Goal: Task Accomplishment & Management: Manage account settings

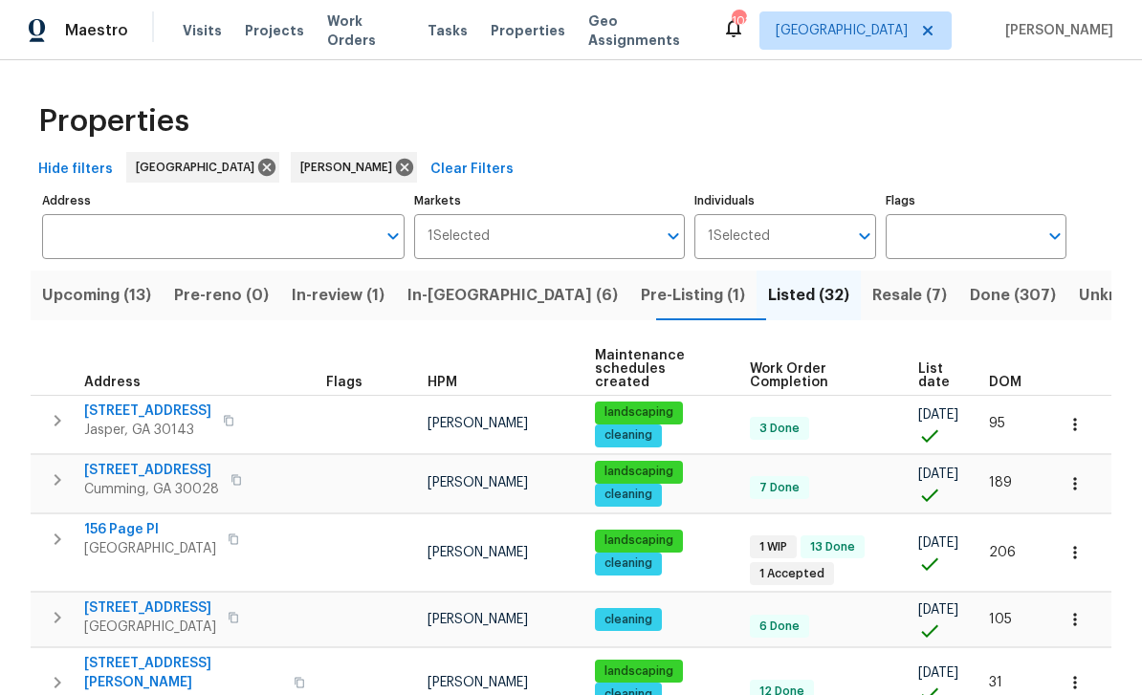
click at [89, 289] on span "Upcoming (13)" at bounding box center [96, 295] width 109 height 27
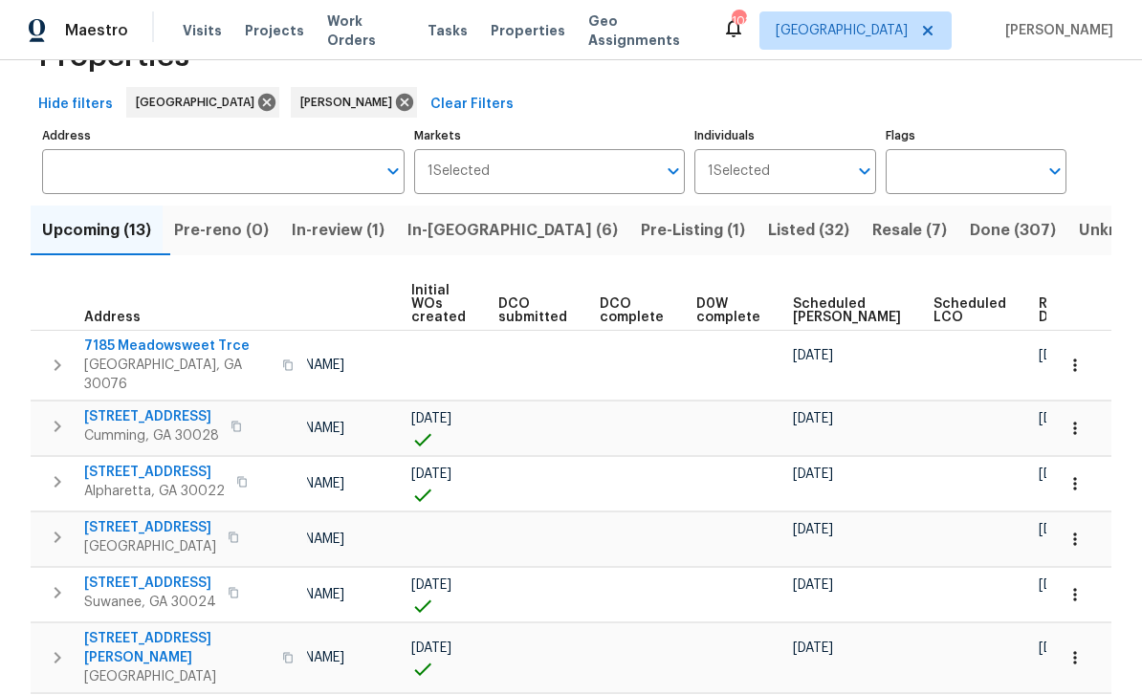
scroll to position [0, 155]
click at [818, 298] on span "Scheduled COE" at bounding box center [849, 310] width 108 height 27
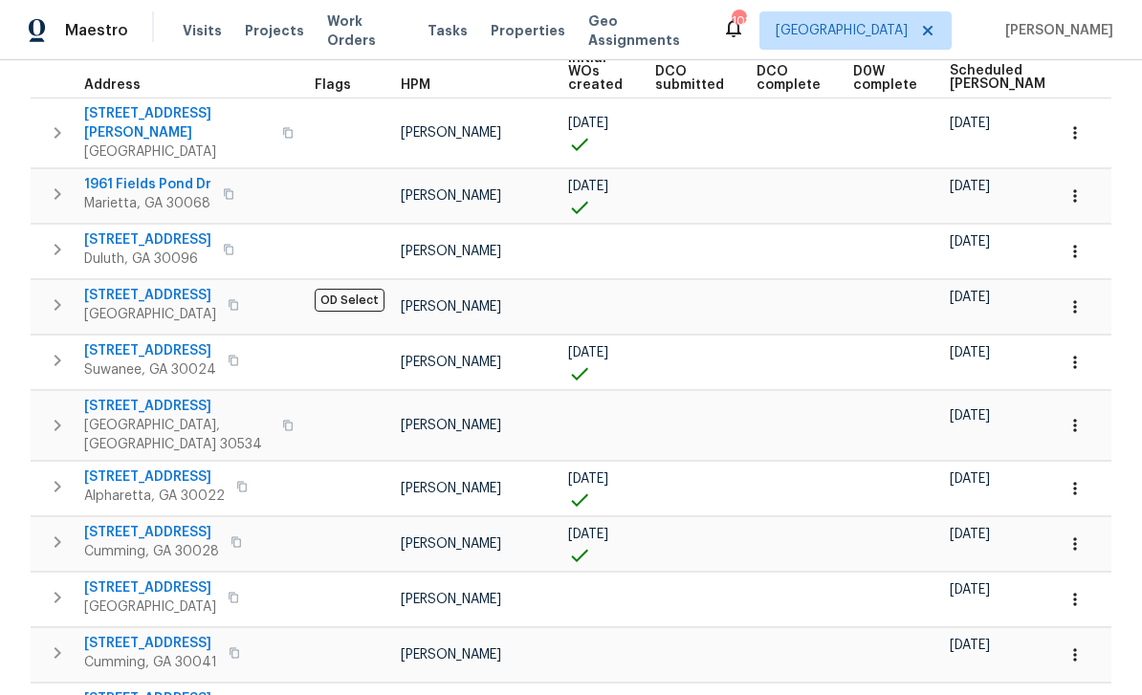
scroll to position [299, 0]
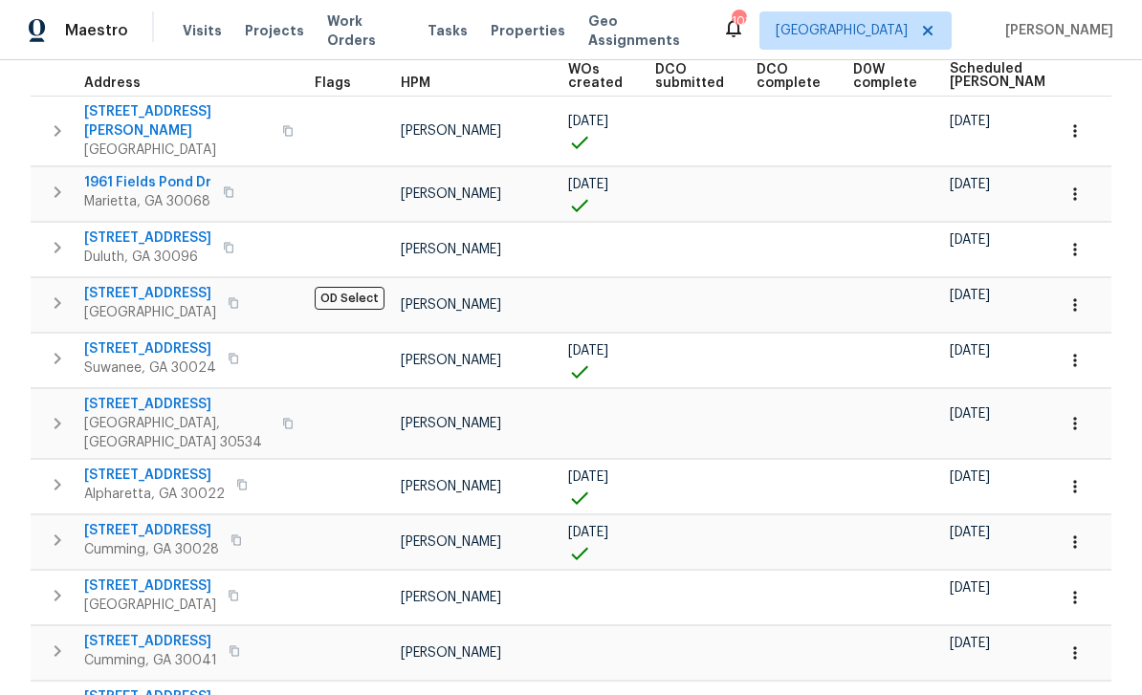
click at [1079, 240] on icon "button" at bounding box center [1074, 249] width 19 height 19
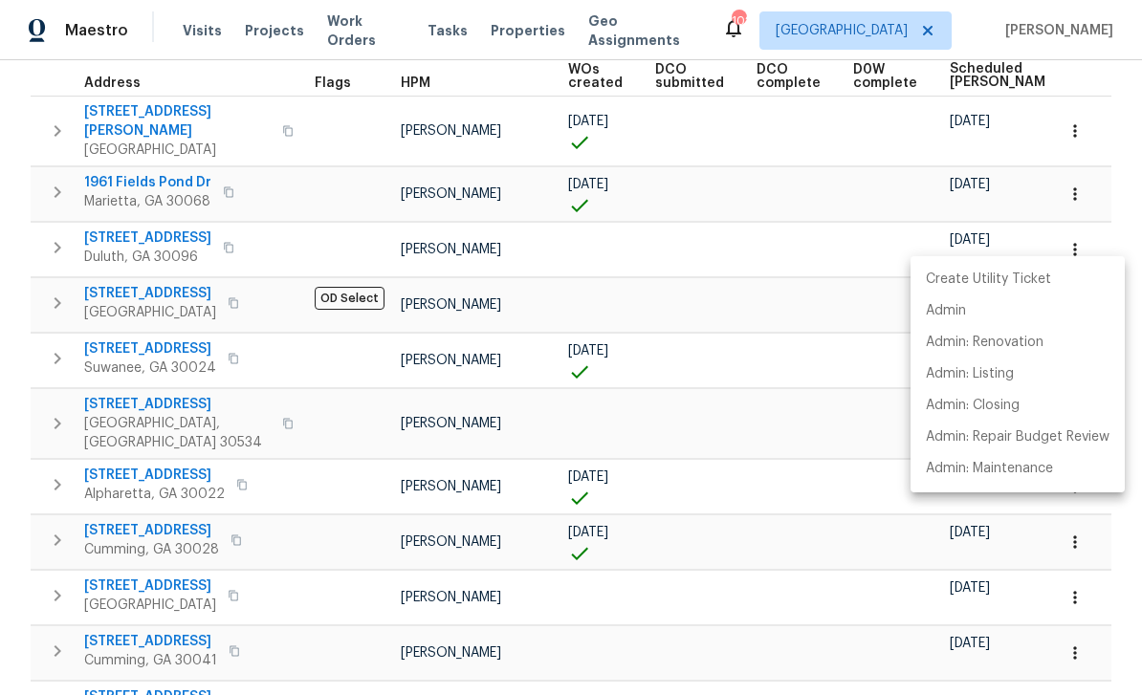
click at [141, 223] on div at bounding box center [571, 347] width 1142 height 695
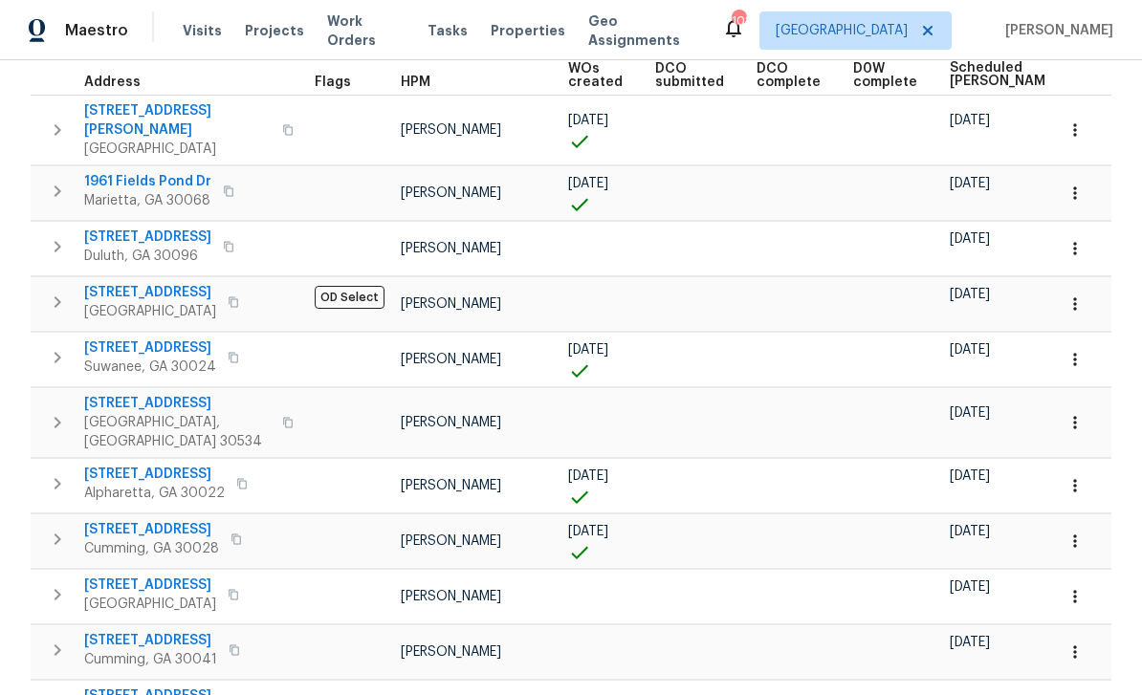
scroll to position [298, 0]
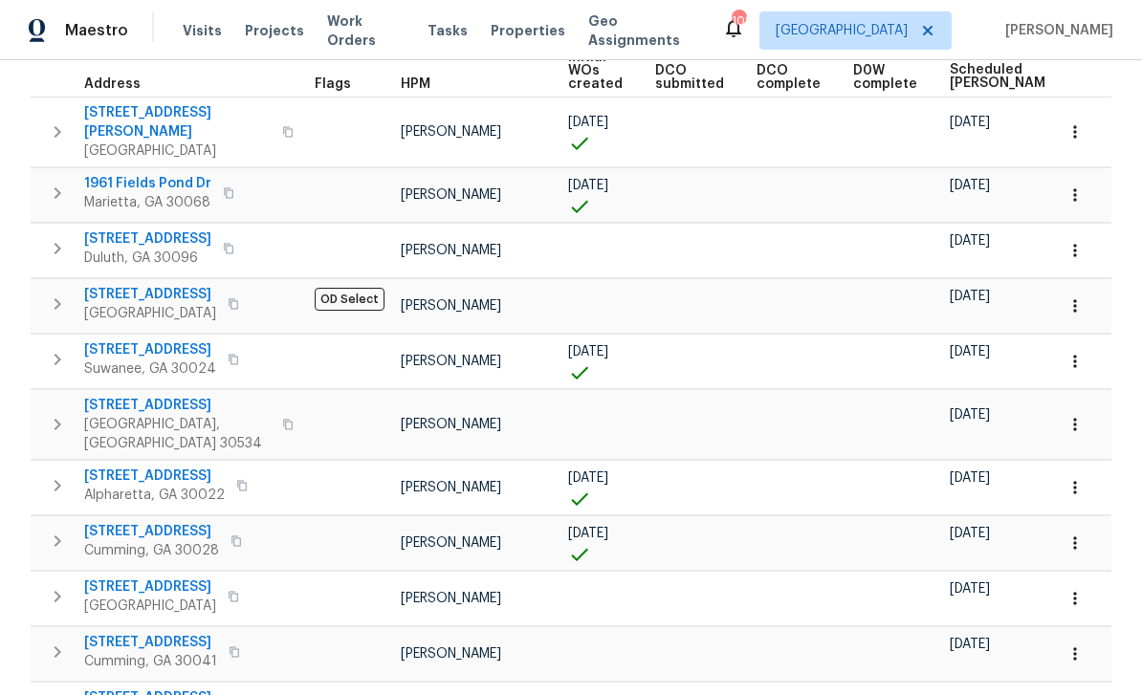
click at [145, 229] on span "3785 Montrose Pond Walk" at bounding box center [147, 238] width 127 height 19
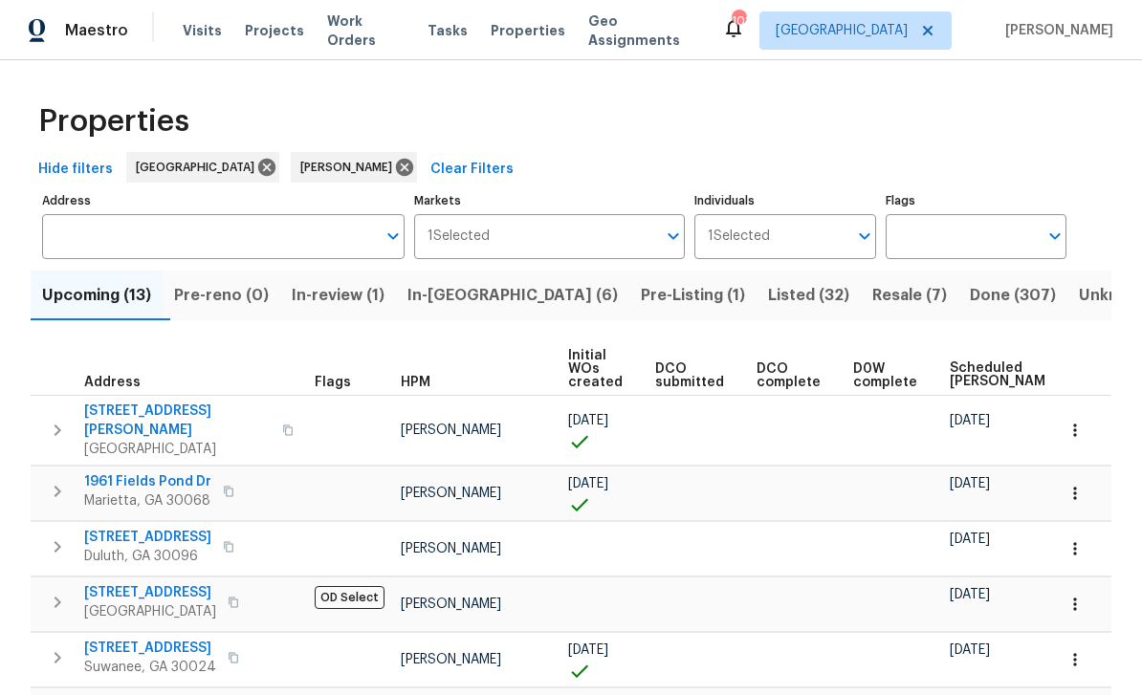
scroll to position [0, 0]
click at [872, 282] on span "Resale (7)" at bounding box center [909, 295] width 75 height 27
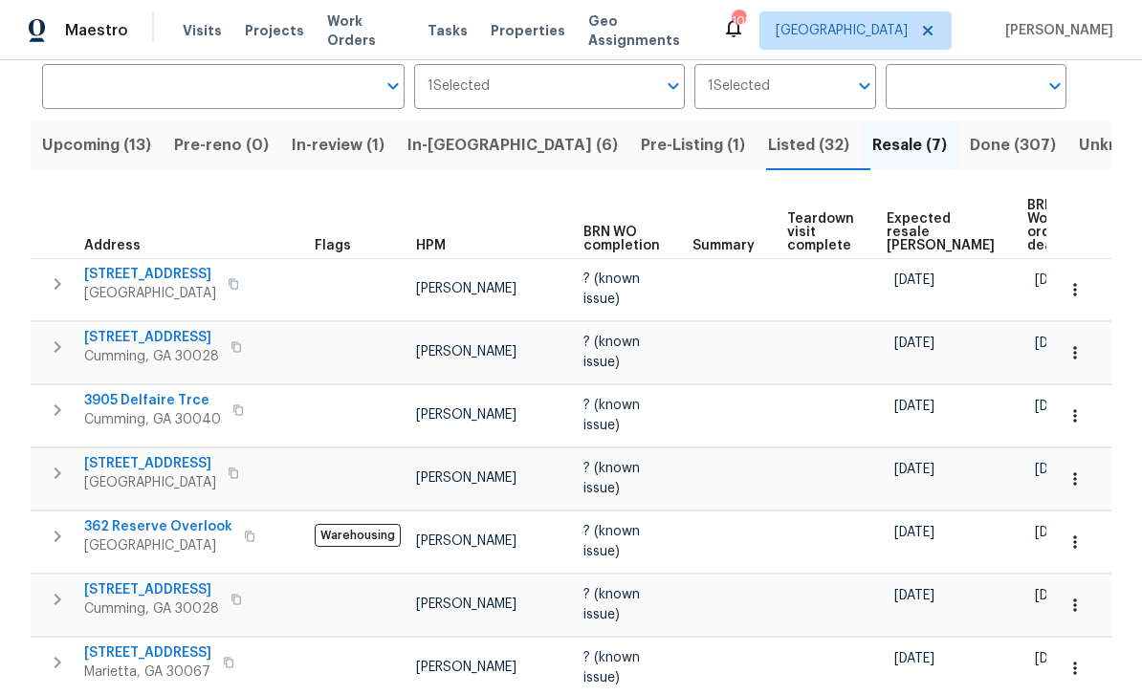
scroll to position [151, 0]
click at [130, 337] on span "7045 Treeline Dr" at bounding box center [151, 336] width 135 height 19
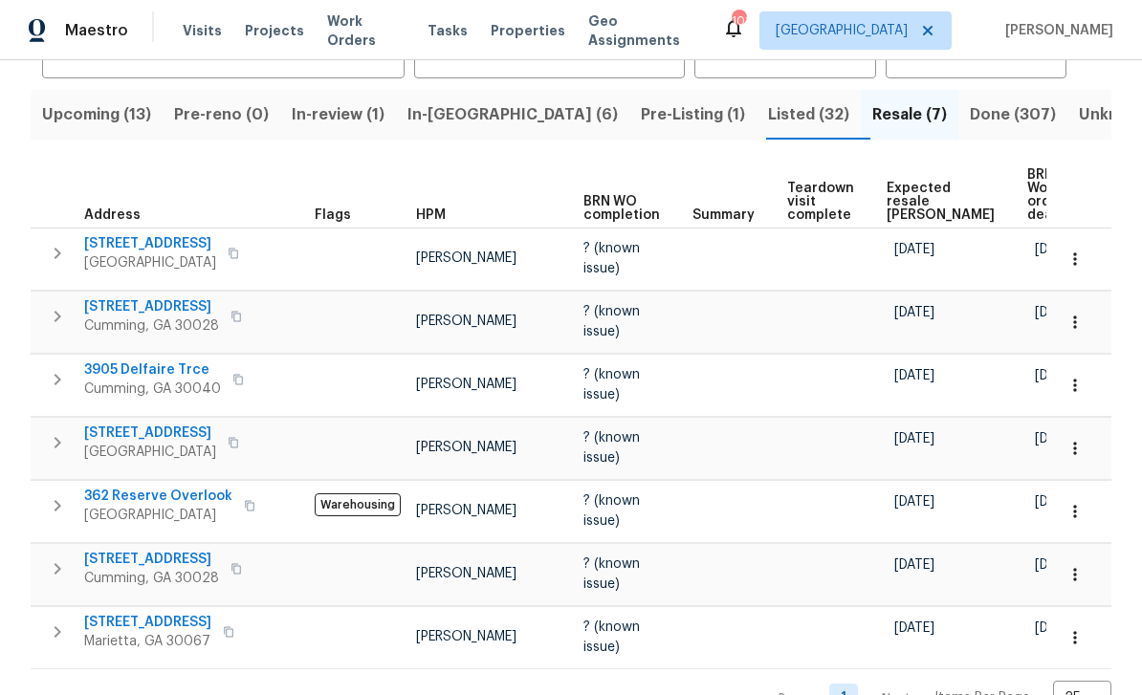
scroll to position [180, 0]
click at [461, 116] on span "In-reno (6)" at bounding box center [512, 115] width 210 height 27
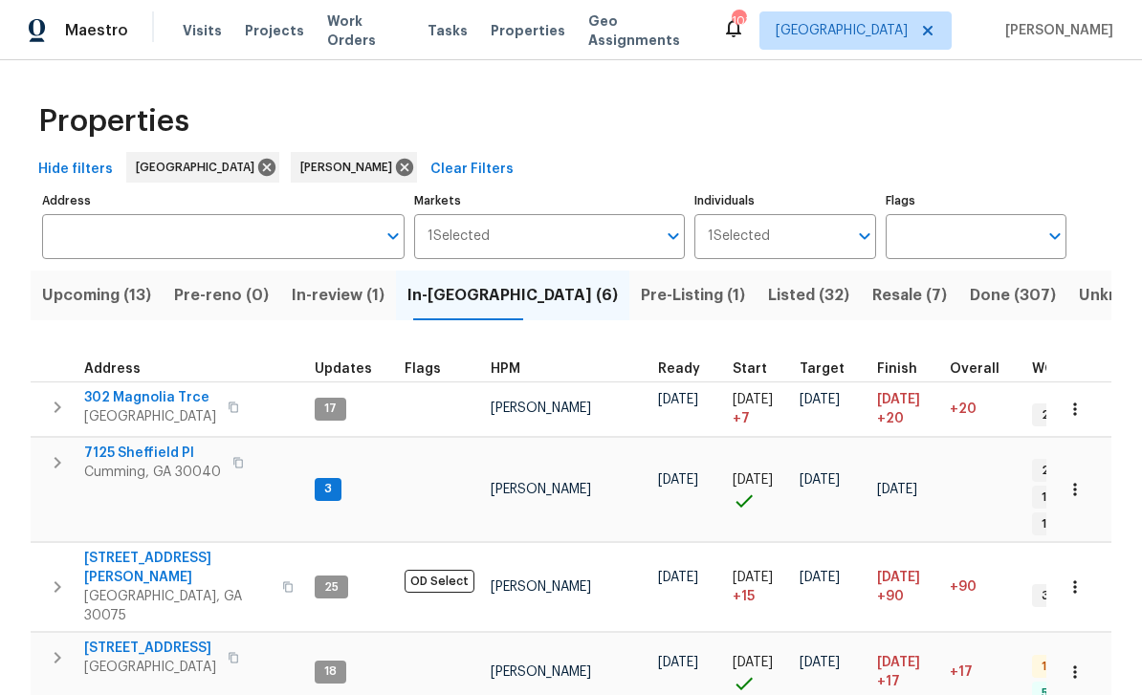
scroll to position [15, 0]
click at [57, 646] on icon "button" at bounding box center [57, 657] width 23 height 23
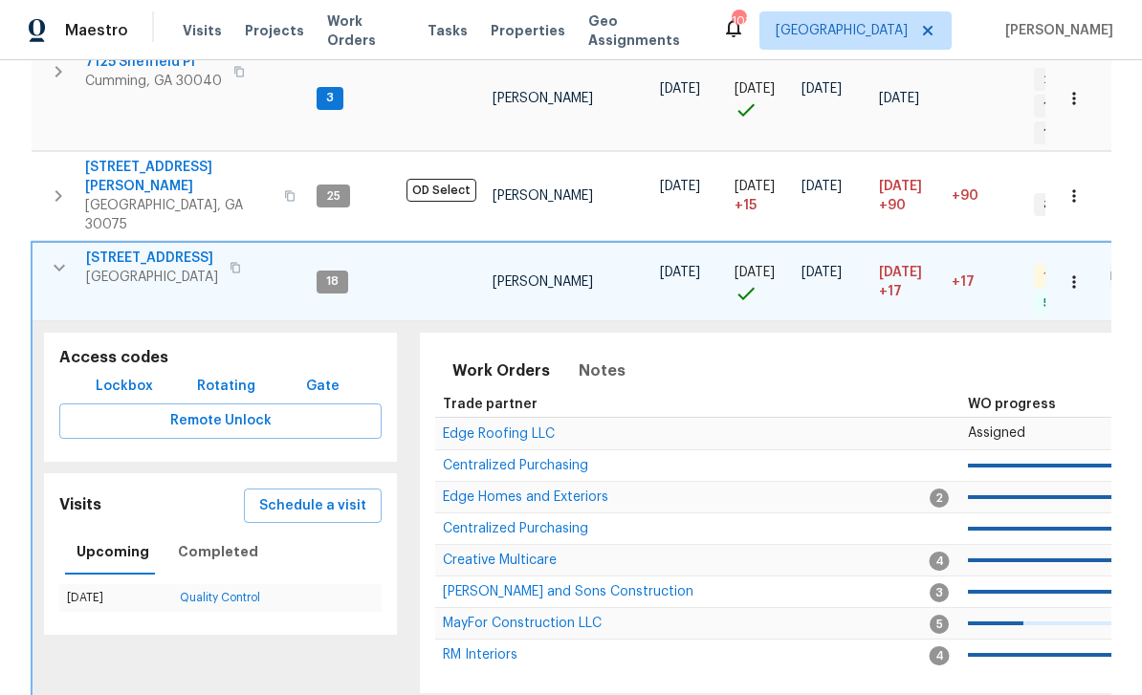
scroll to position [399, 0]
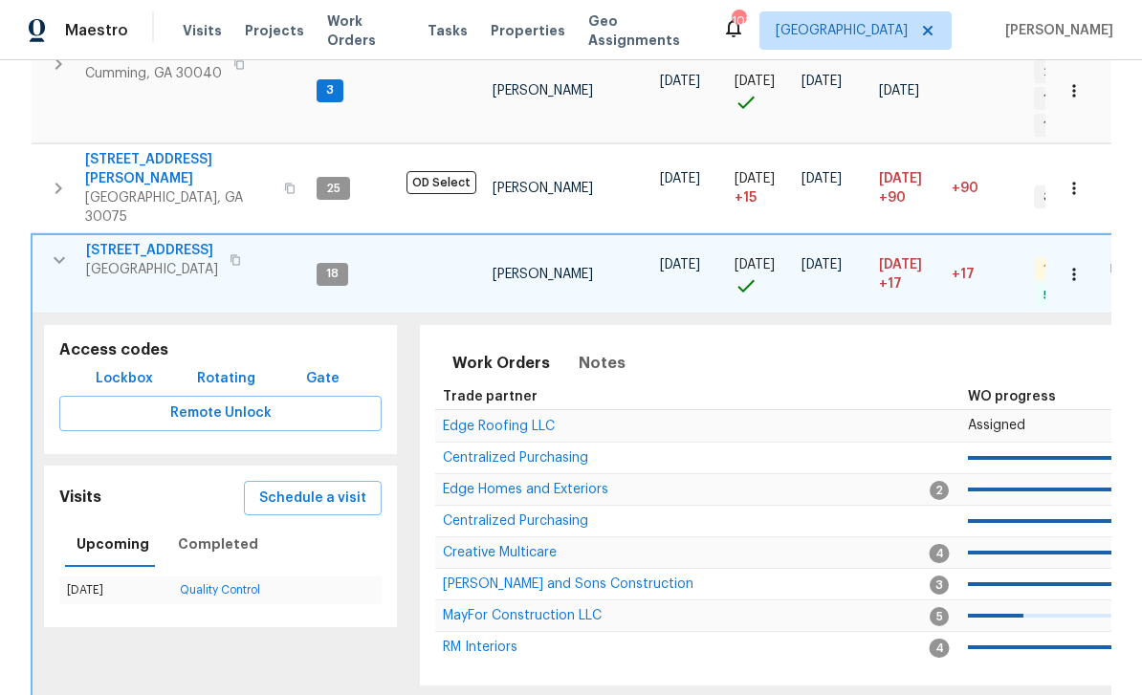
click at [118, 367] on span "Lockbox" at bounding box center [124, 379] width 57 height 24
click at [230, 255] on icon "button" at bounding box center [235, 260] width 10 height 11
click at [112, 367] on span "Lockbox" at bounding box center [124, 379] width 57 height 24
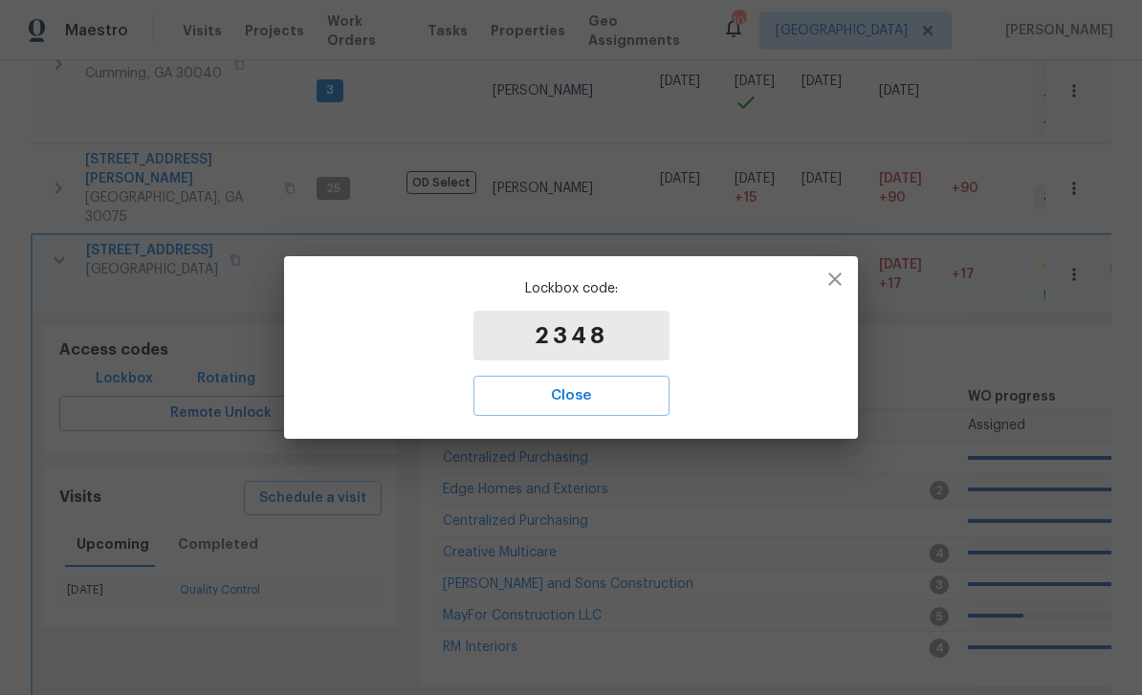
click at [640, 400] on span "Close" at bounding box center [571, 395] width 154 height 25
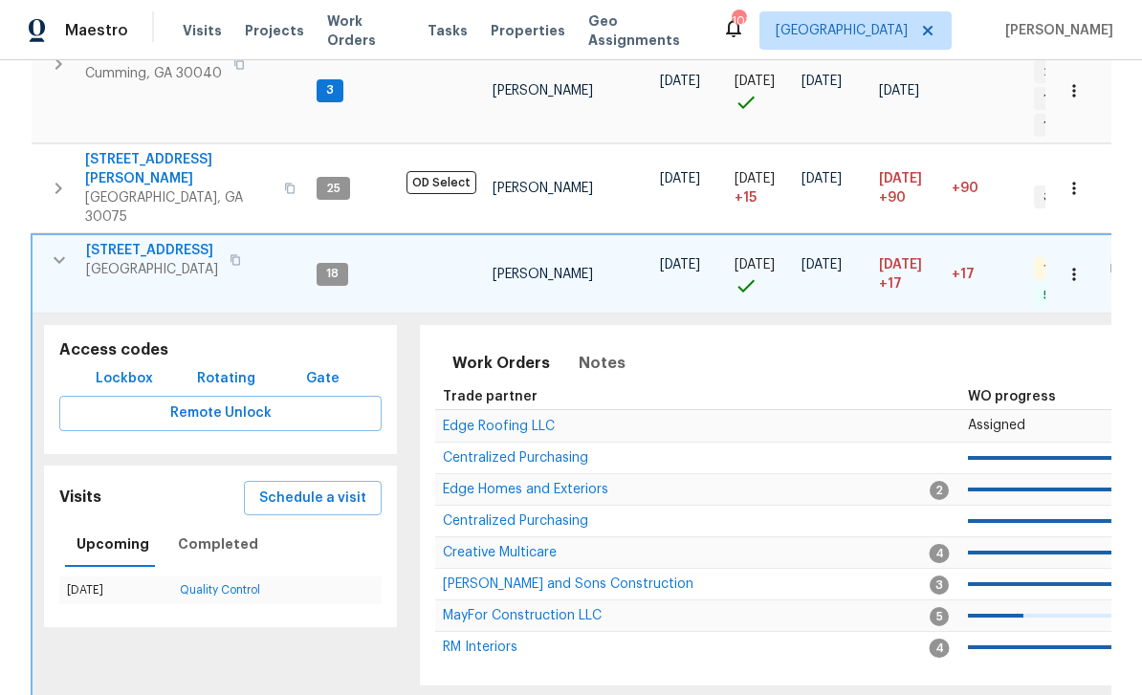
click at [118, 241] on span "[STREET_ADDRESS]" at bounding box center [152, 250] width 132 height 19
click at [334, 0] on div "Maestro Visits Projects Work Orders Tasks Properties Geo Assignments 100 Atlant…" at bounding box center [571, 30] width 1142 height 60
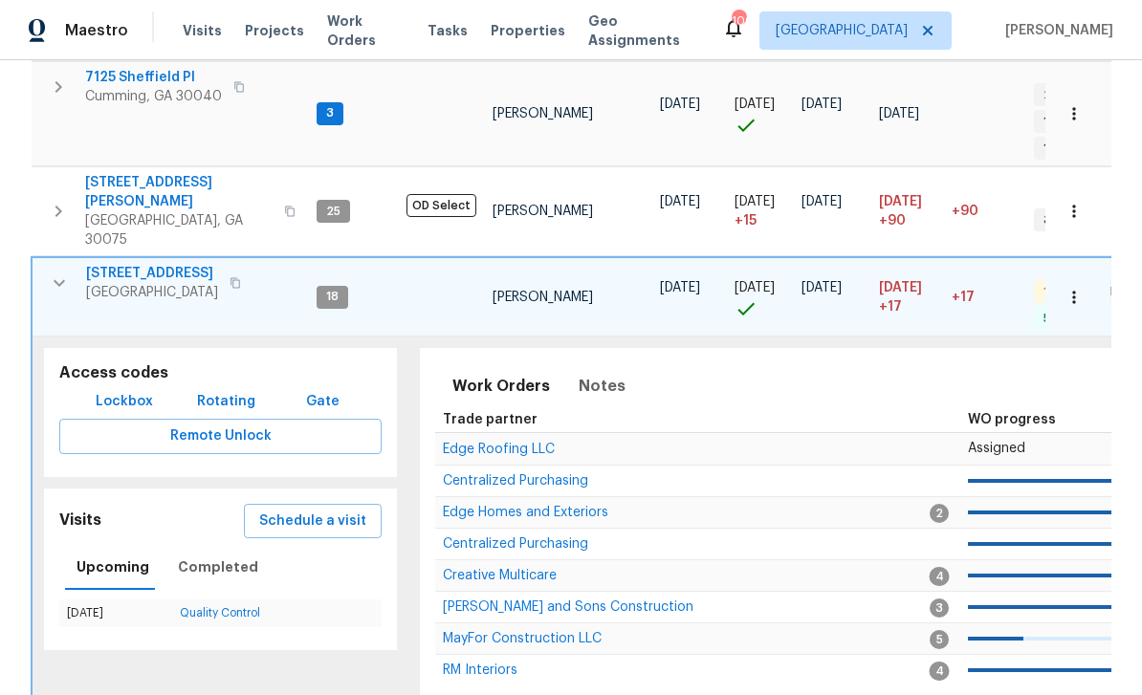
scroll to position [0, 0]
click at [127, 264] on span "[STREET_ADDRESS]" at bounding box center [152, 273] width 132 height 19
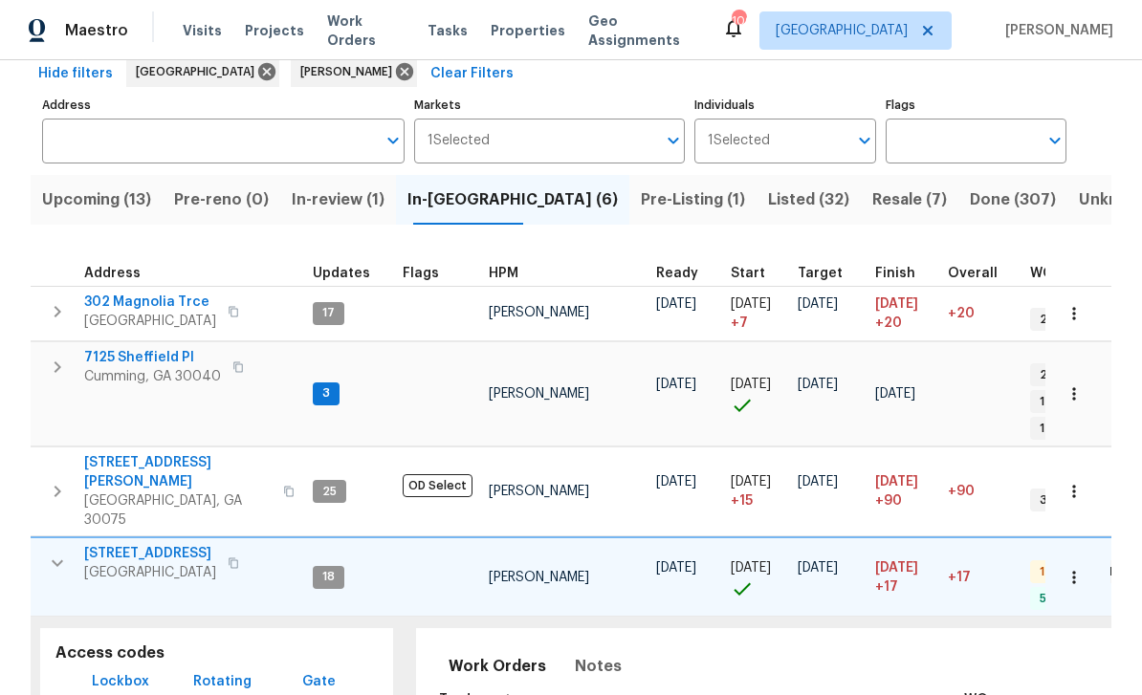
scroll to position [90, 0]
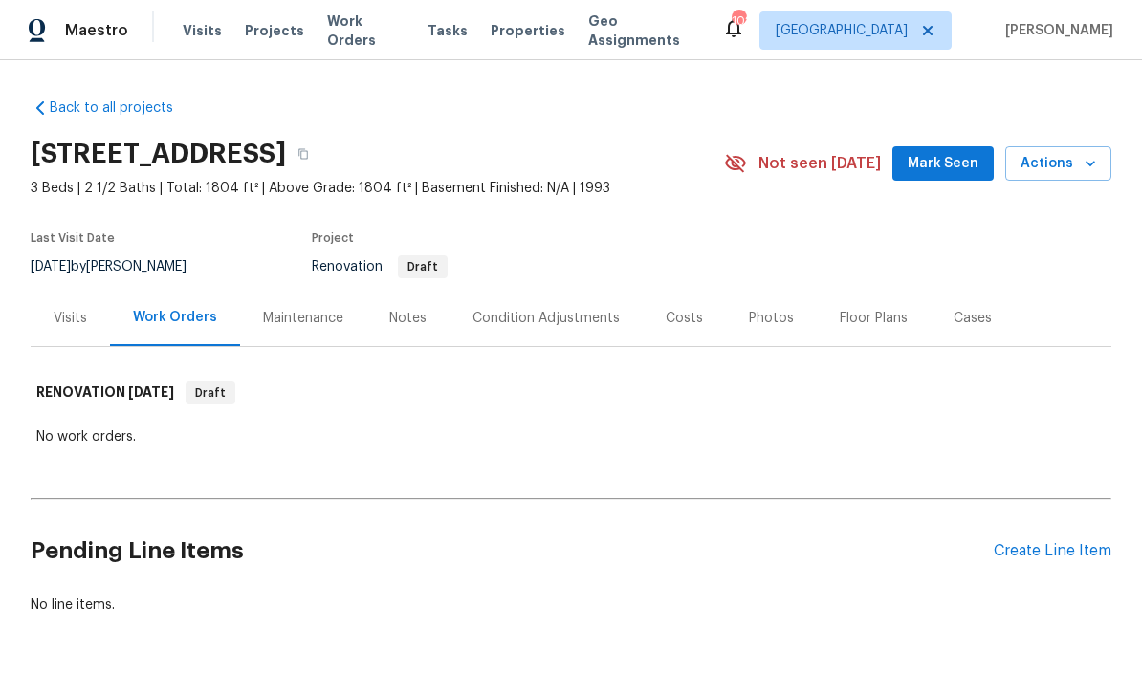
click at [944, 163] on span "Mark Seen" at bounding box center [942, 164] width 71 height 24
click at [449, 343] on div "Condition Adjustments" at bounding box center [545, 318] width 193 height 56
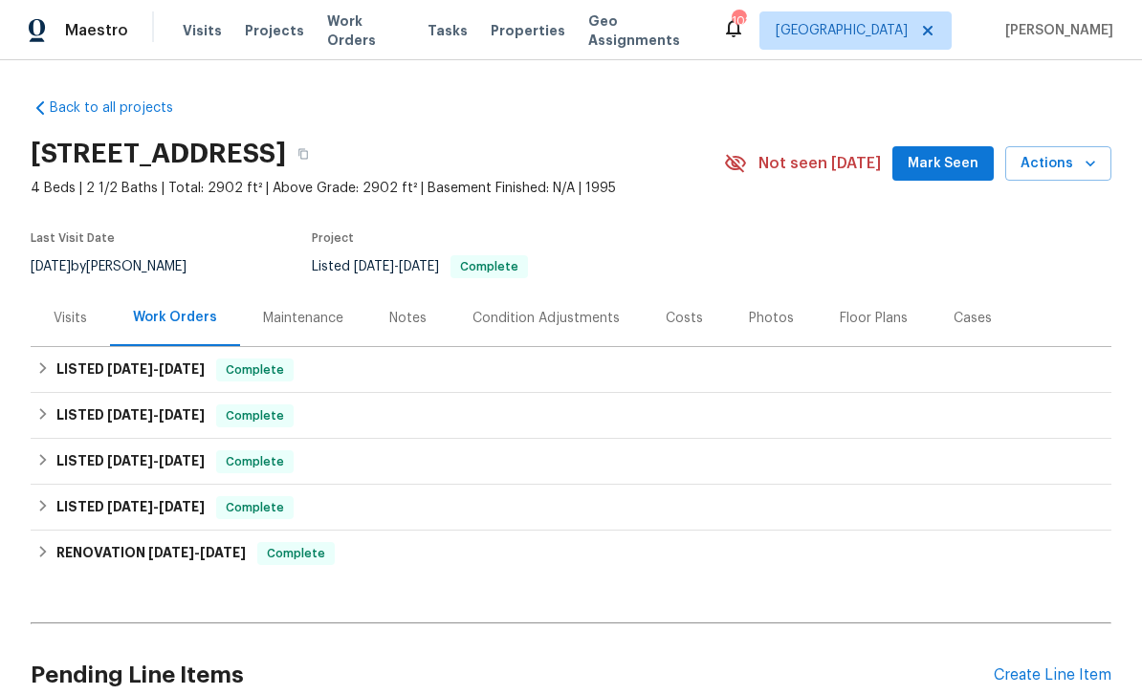
click at [1088, 166] on icon "button" at bounding box center [1089, 163] width 19 height 19
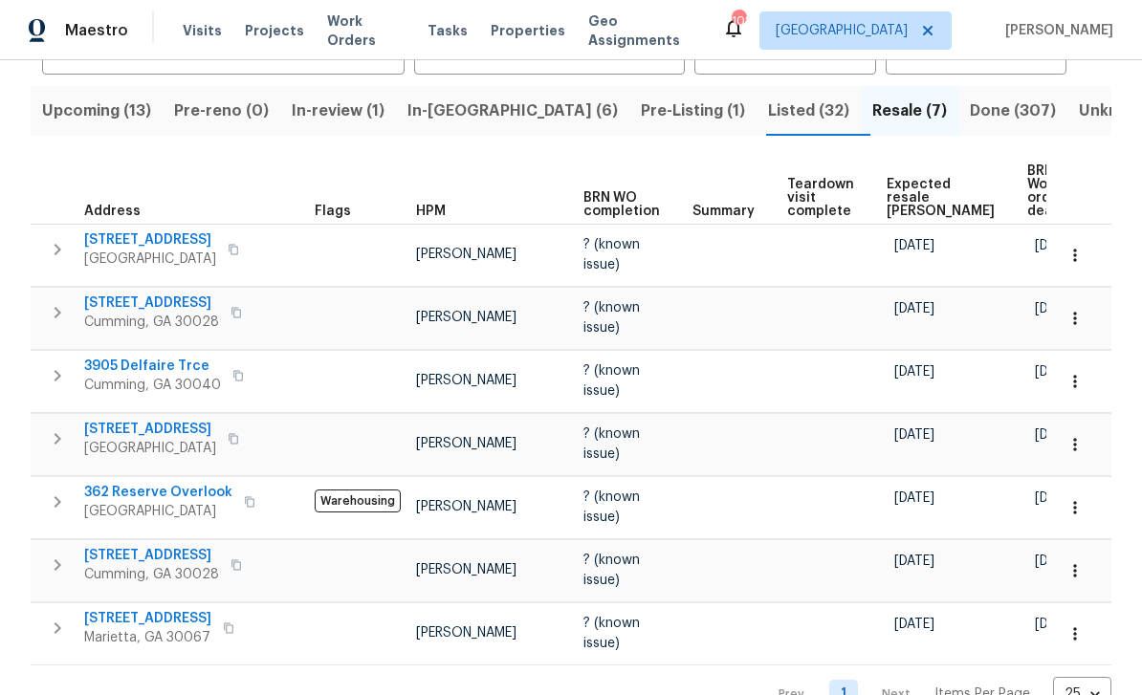
scroll to position [180, 0]
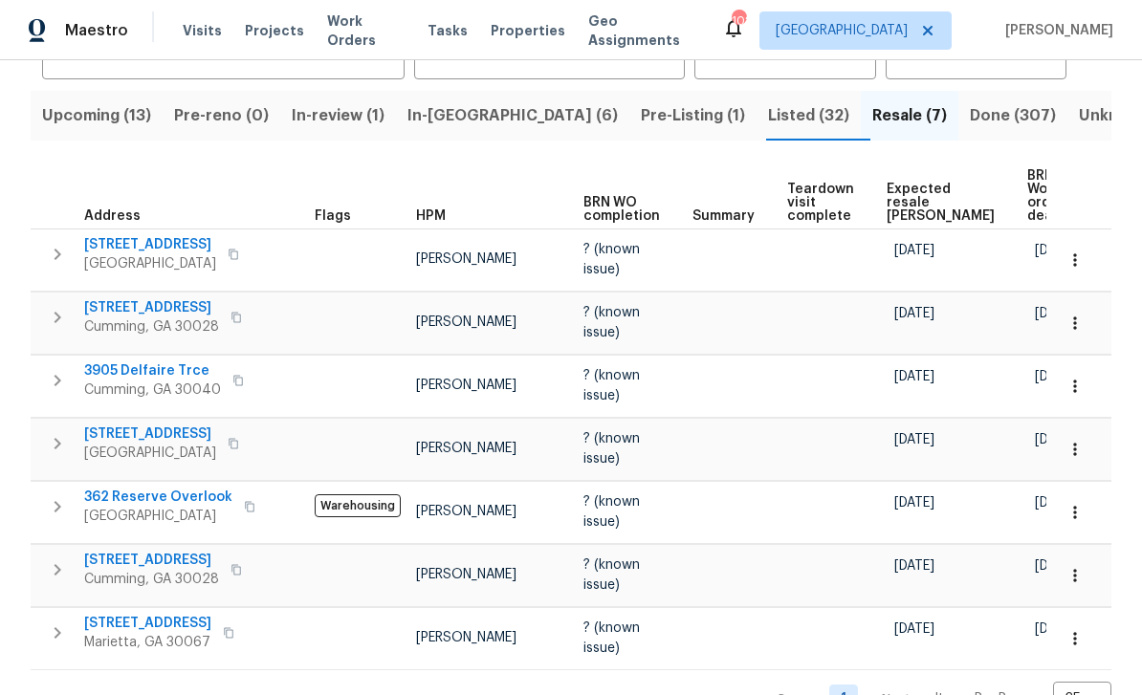
click at [1077, 320] on icon "button" at bounding box center [1074, 323] width 19 height 19
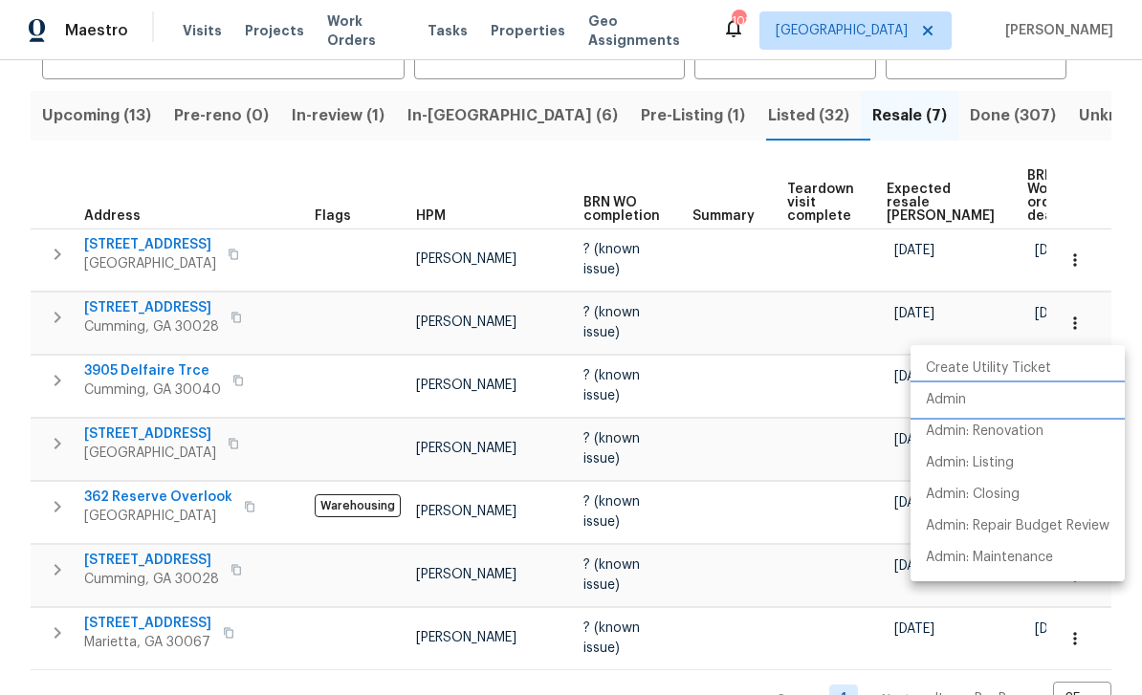
click at [948, 399] on p "Admin" at bounding box center [946, 400] width 40 height 20
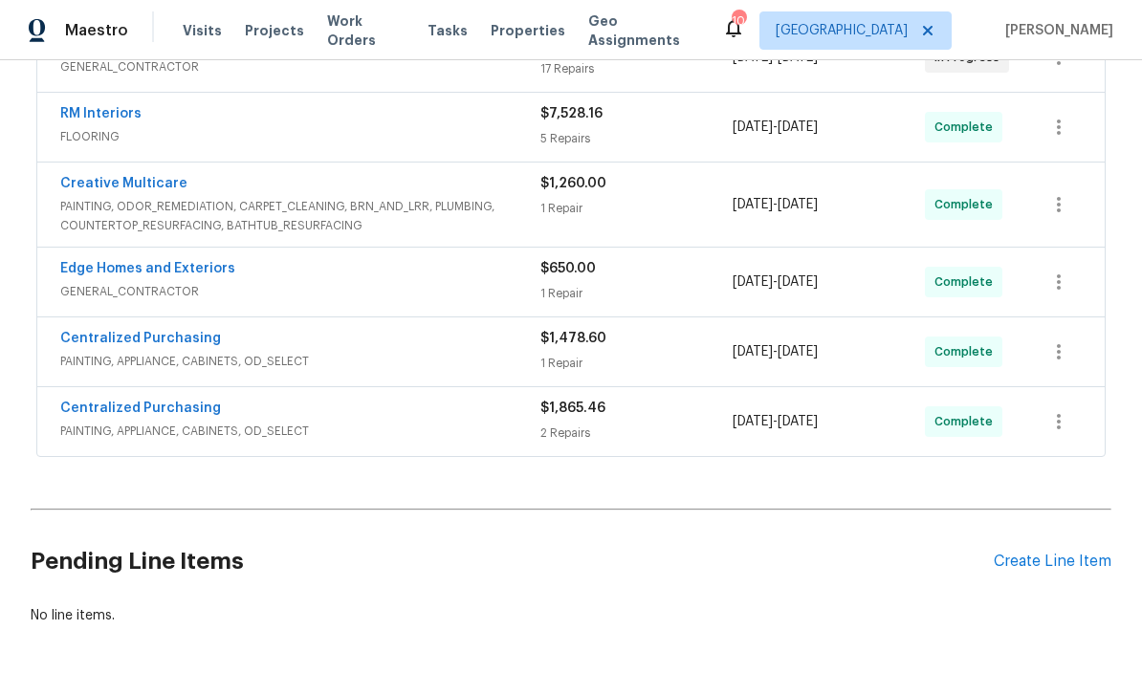
scroll to position [472, 0]
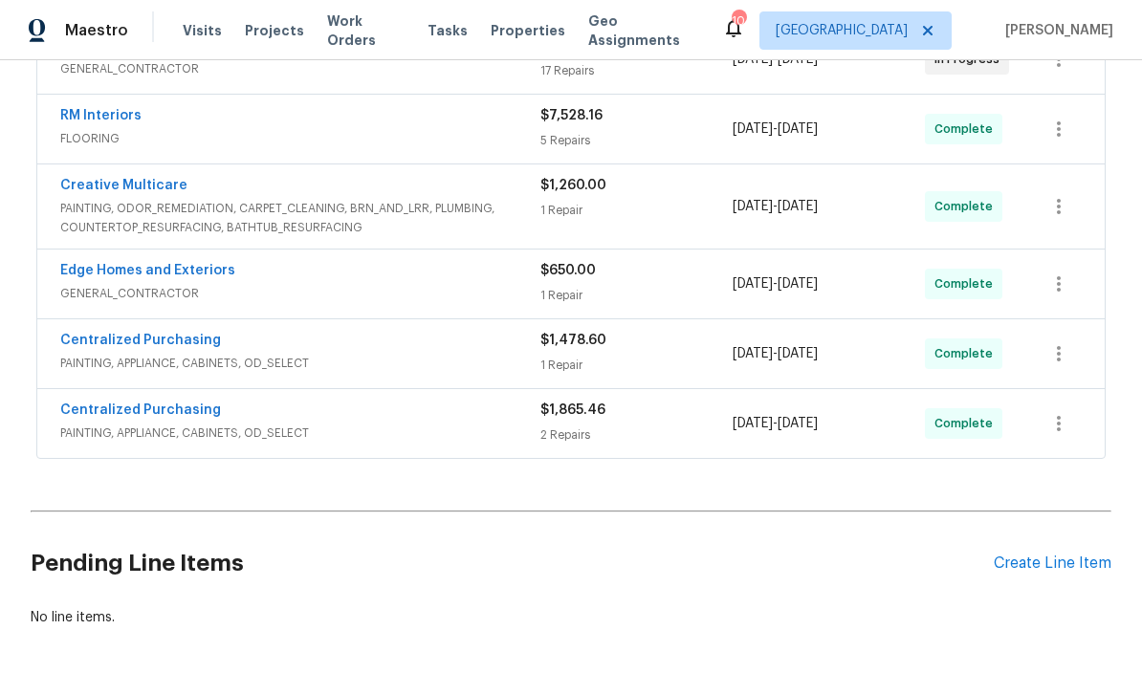
click at [1070, 556] on div "Create Line Item" at bounding box center [1052, 564] width 118 height 18
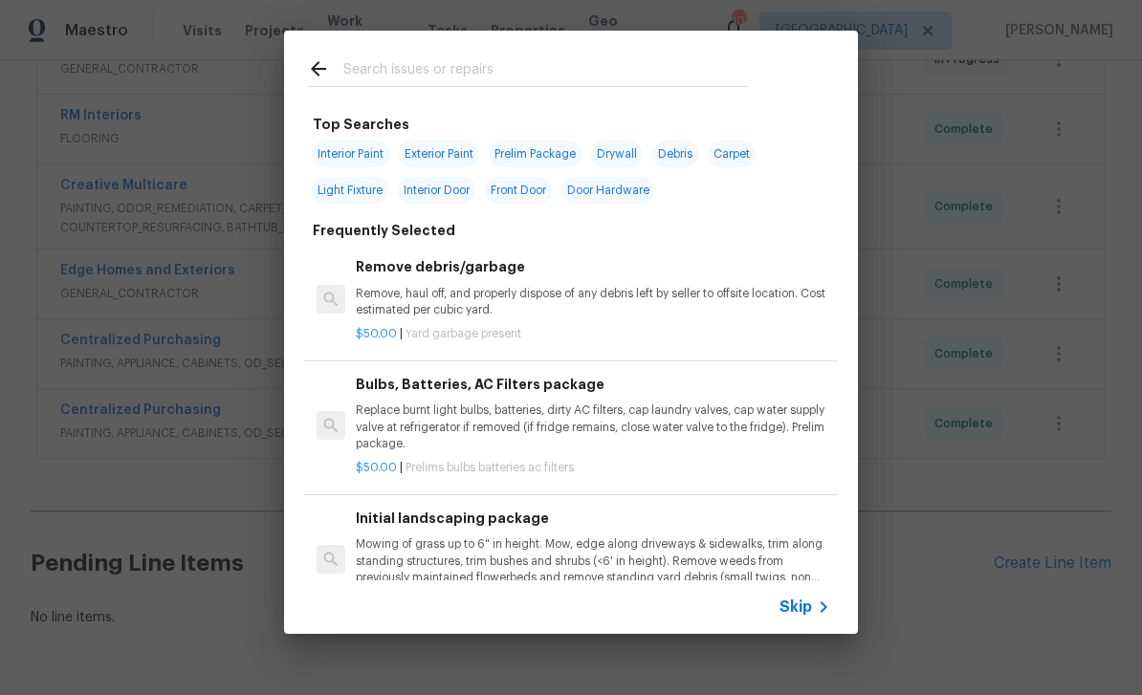
click at [388, 59] on input "text" at bounding box center [545, 71] width 405 height 29
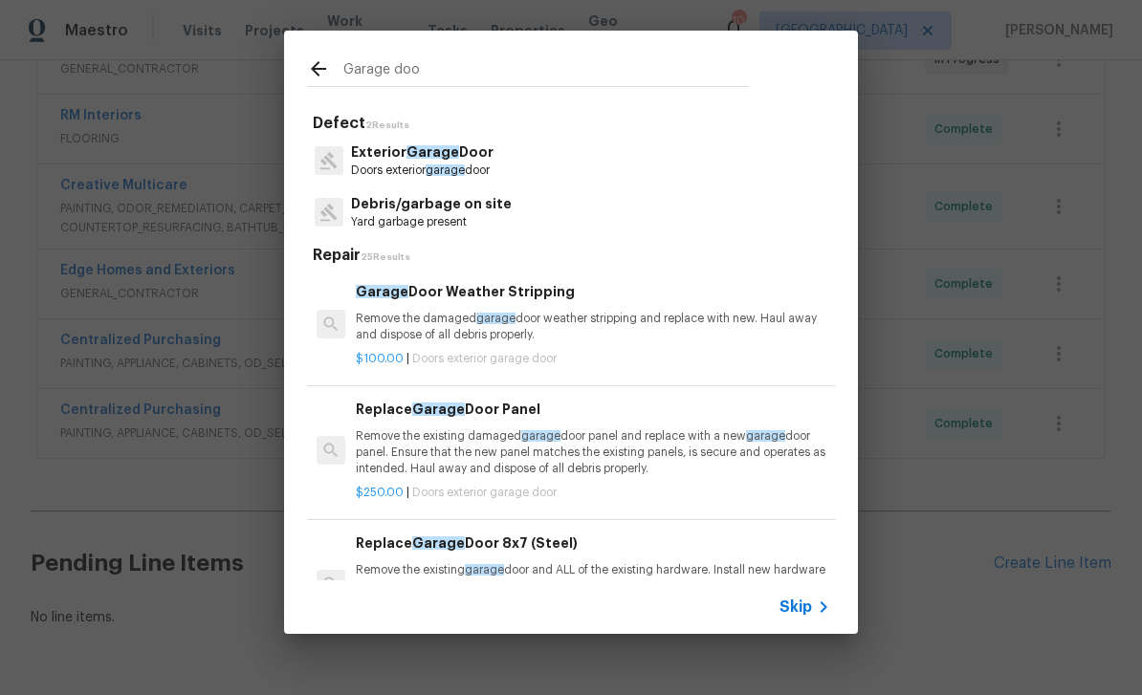
type input "Garage door"
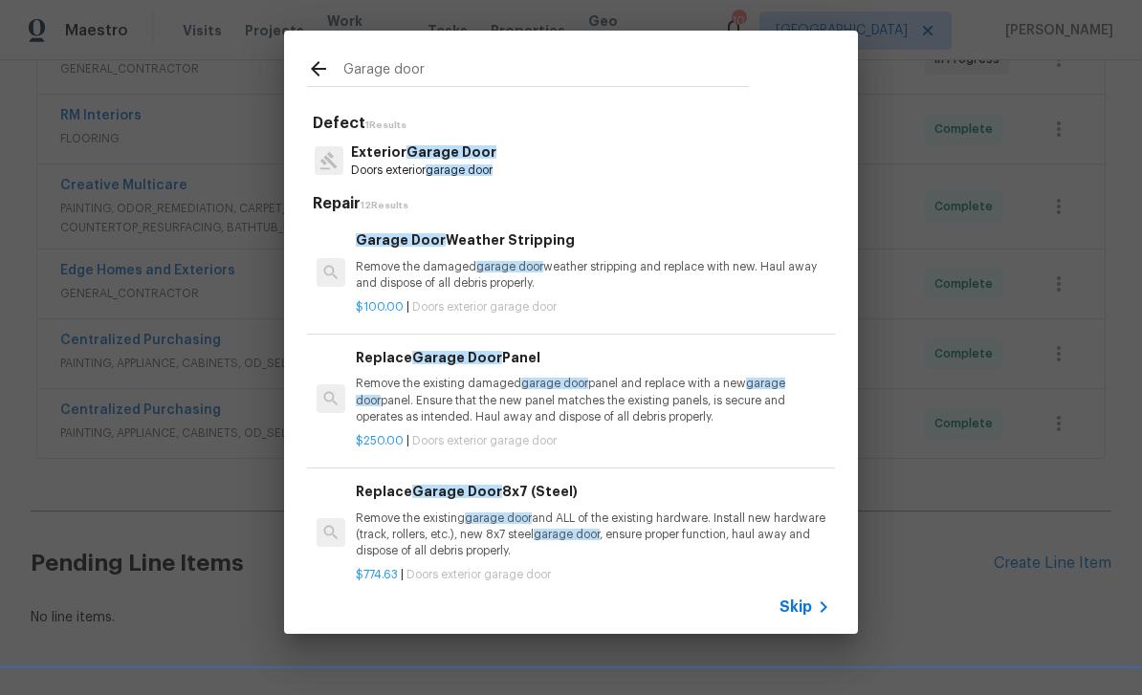
click at [385, 159] on p "Exterior Garage Door" at bounding box center [423, 152] width 145 height 20
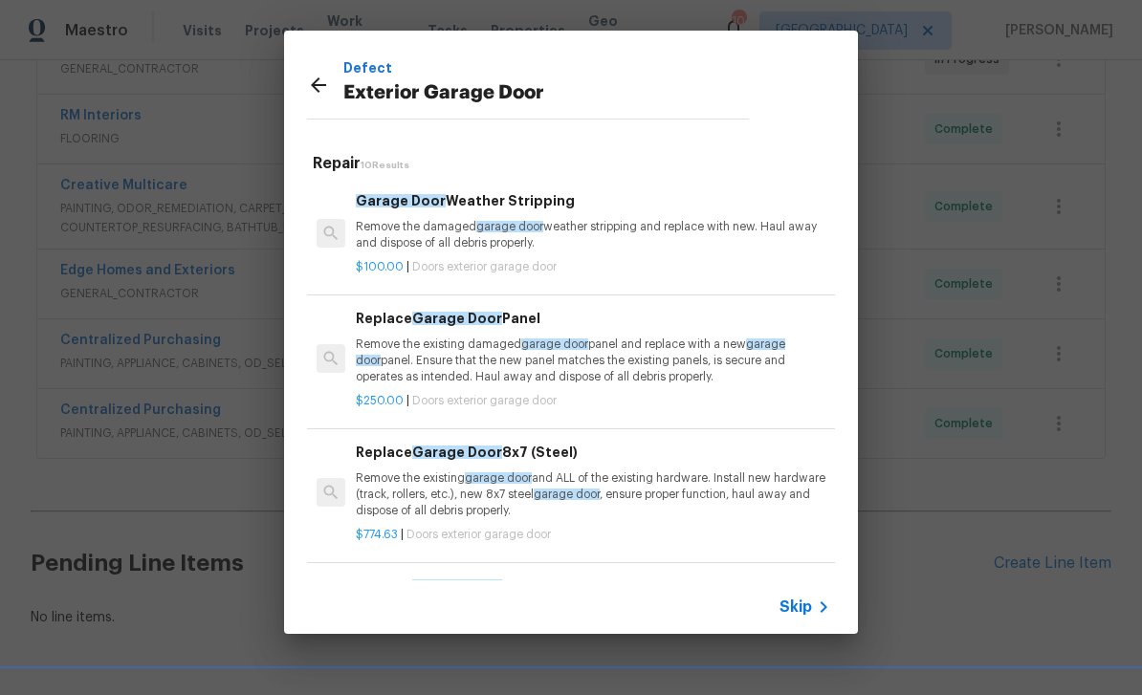
click at [406, 337] on p "Remove the existing damaged garage door panel and replace with a new garage doo…" at bounding box center [593, 361] width 474 height 49
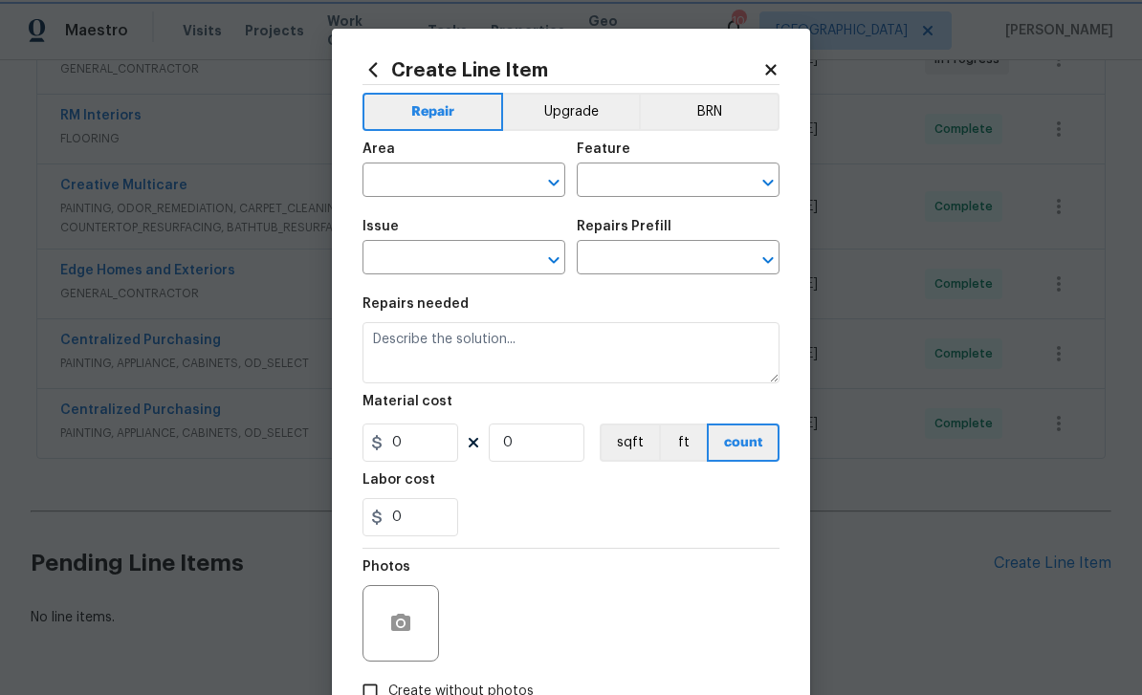
type input "Interior Door"
type input "Exterior Garage Door"
type input "Replace Garage Door Panel $250.00"
type textarea "Remove the existing damaged garage door panel and replace with a new garage doo…"
type input "250"
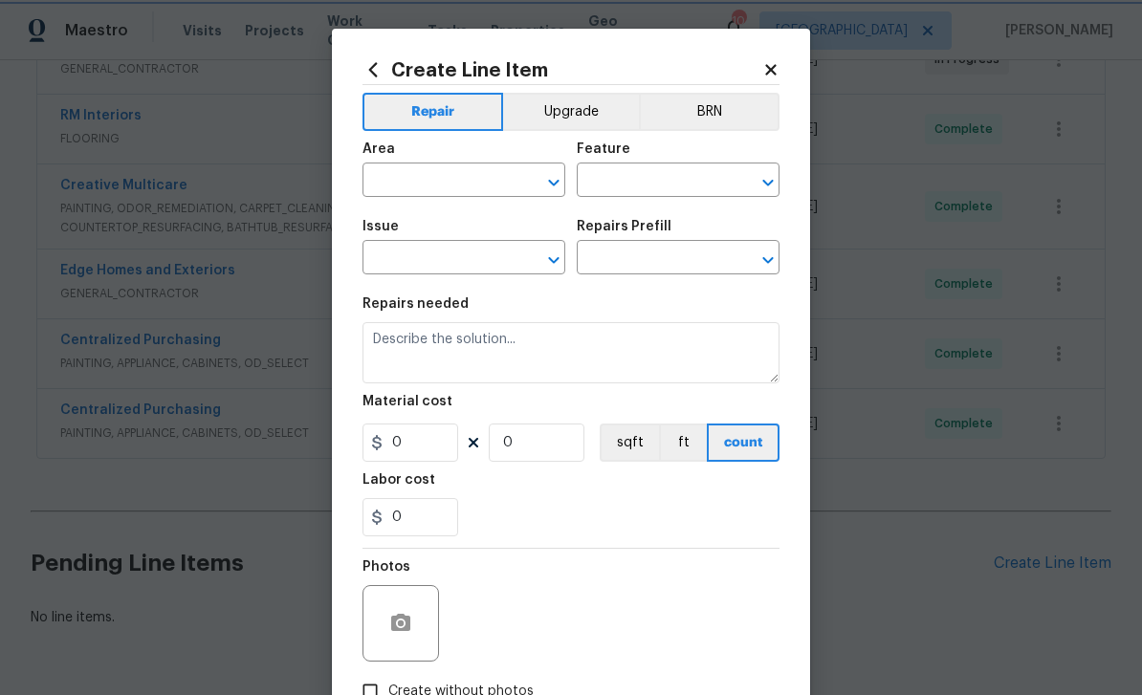
type input "1"
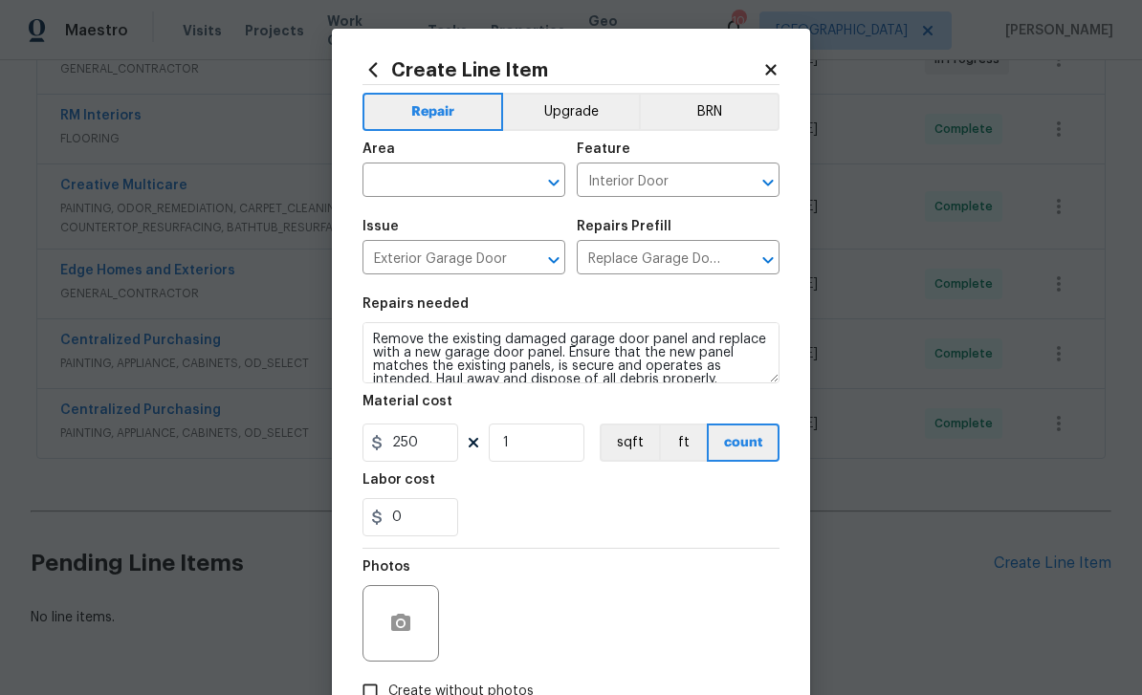
click at [405, 162] on div "Area" at bounding box center [463, 154] width 203 height 25
click at [453, 184] on input "text" at bounding box center [436, 182] width 149 height 30
click at [384, 225] on li "Front" at bounding box center [463, 226] width 203 height 32
type input "Front"
click at [402, 635] on icon "button" at bounding box center [400, 623] width 23 height 23
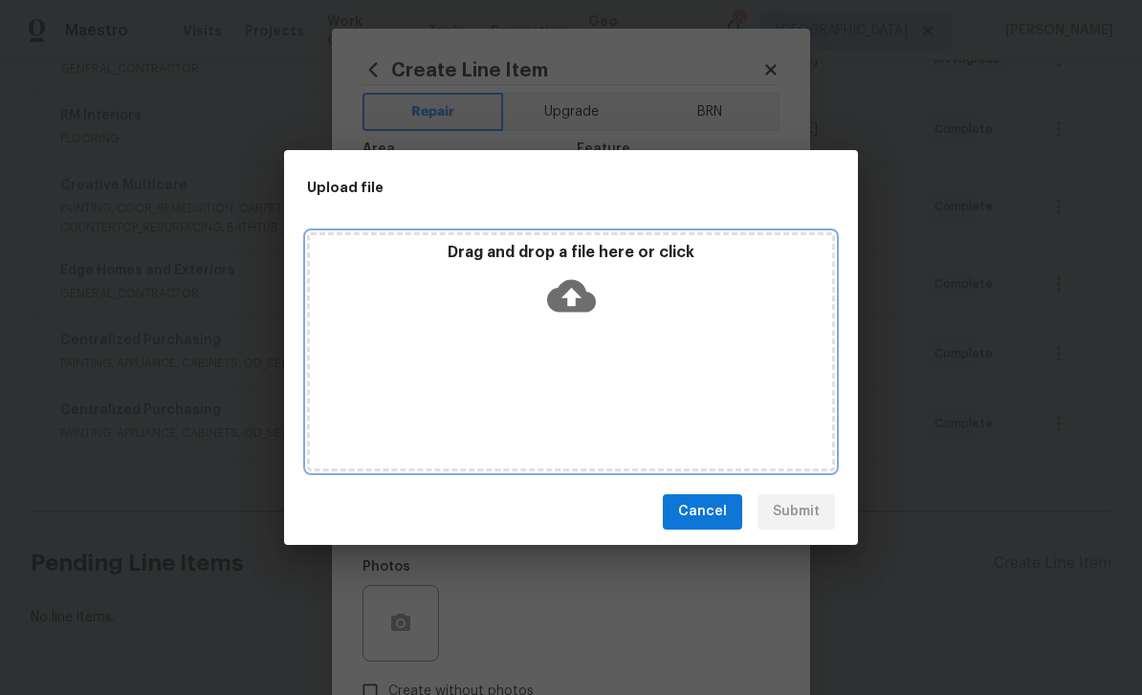
click at [470, 359] on div "Drag and drop a file here or click" at bounding box center [571, 351] width 528 height 239
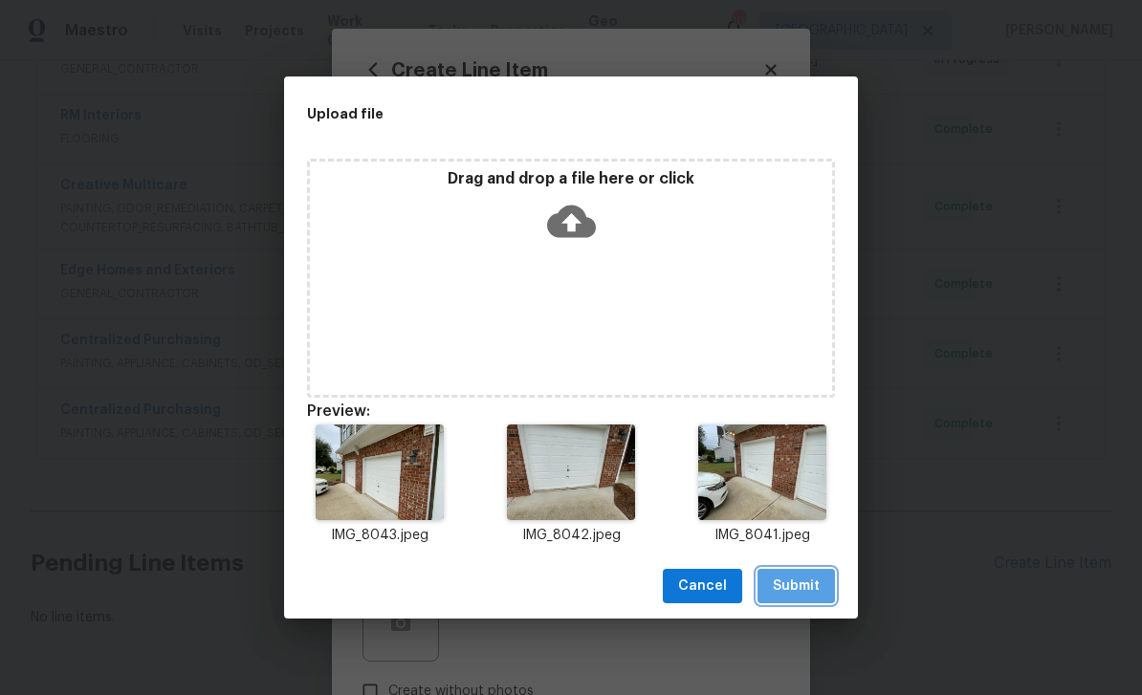
click at [797, 597] on span "Submit" at bounding box center [796, 587] width 47 height 24
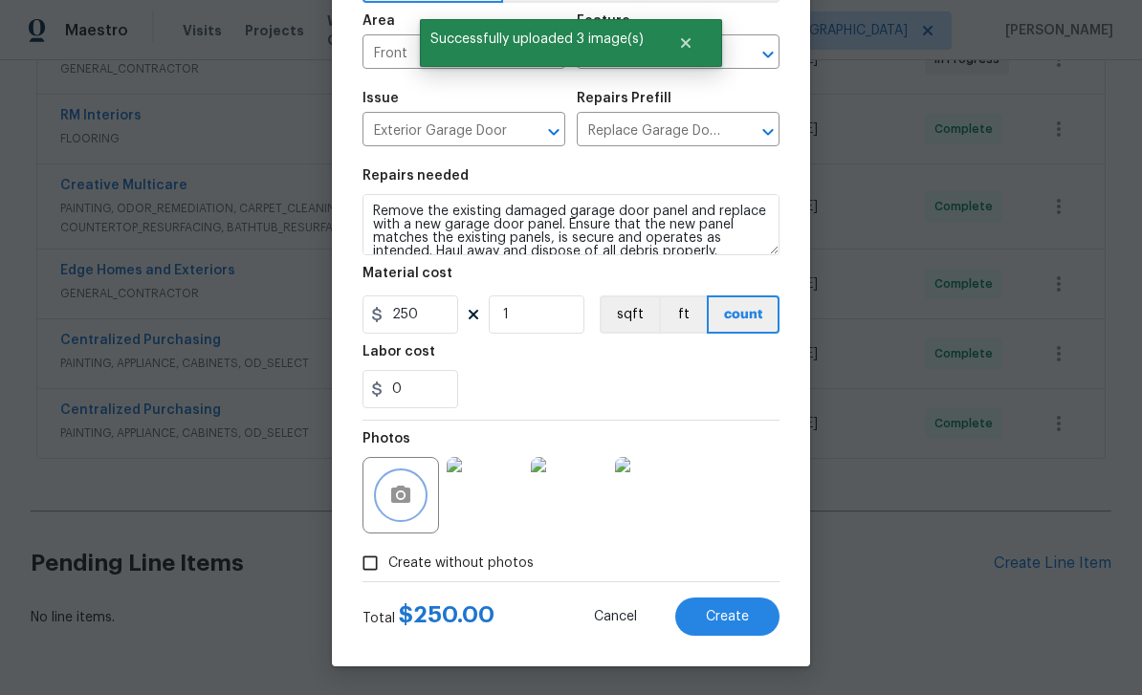
scroll to position [132, 0]
click at [745, 623] on span "Create" at bounding box center [727, 617] width 43 height 14
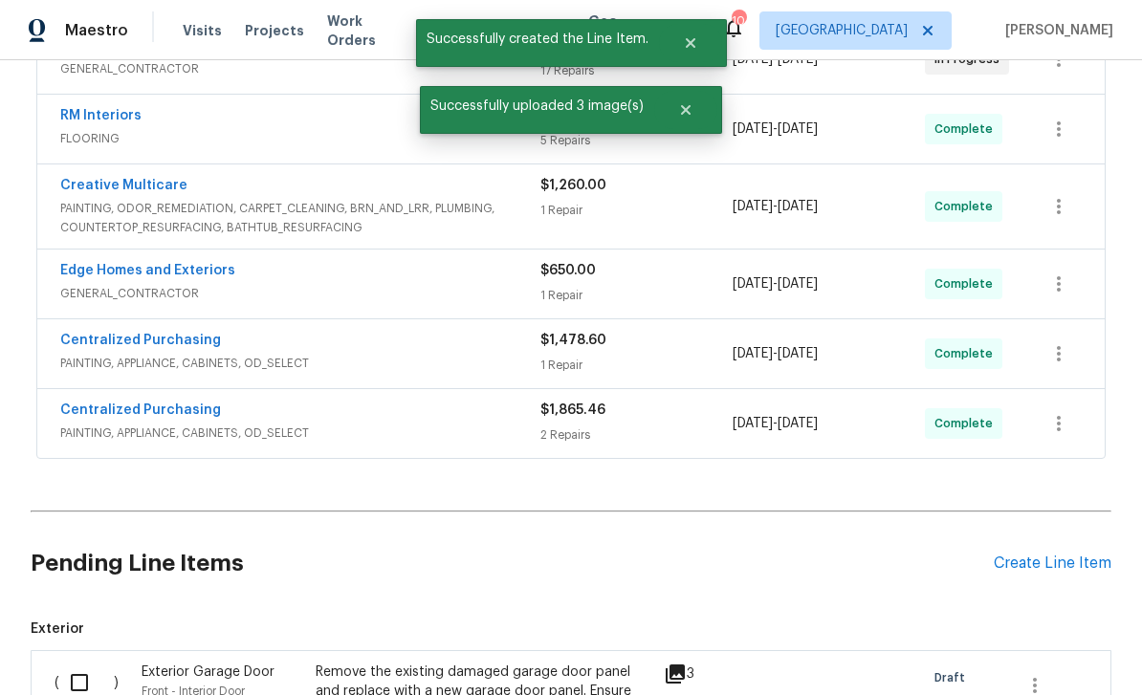
click at [1018, 568] on div "Create Line Item" at bounding box center [1052, 564] width 118 height 18
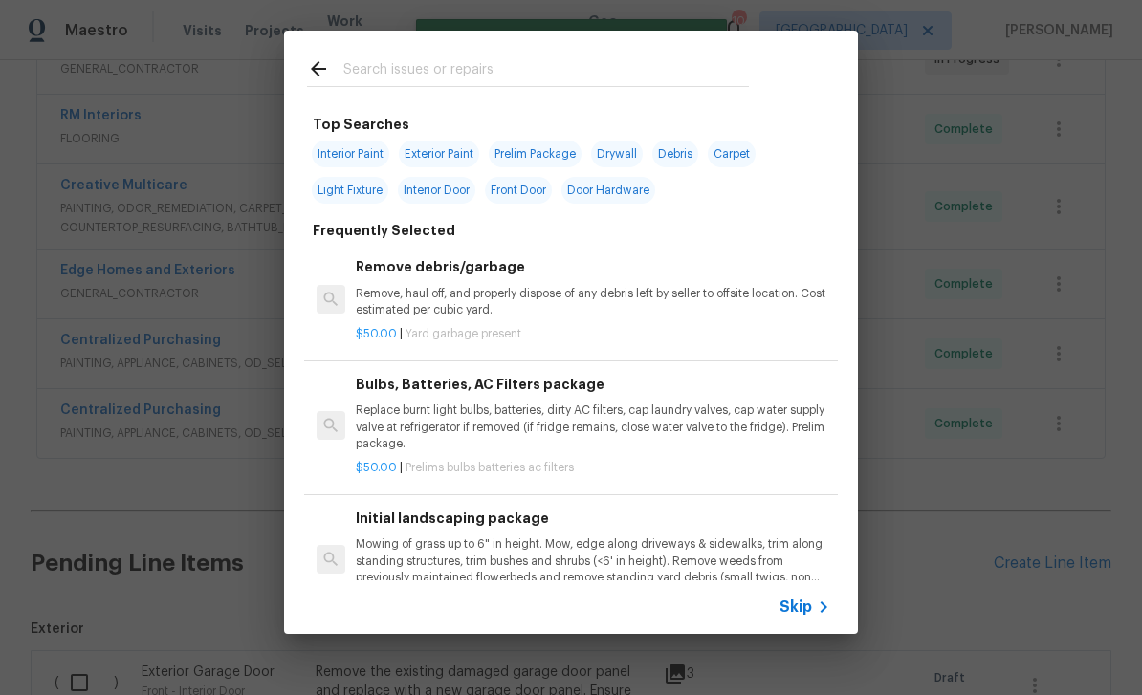
click at [925, 480] on div "Top Searches Interior Paint Exterior Paint Prelim Package Drywall Debris Carpet…" at bounding box center [571, 332] width 1142 height 665
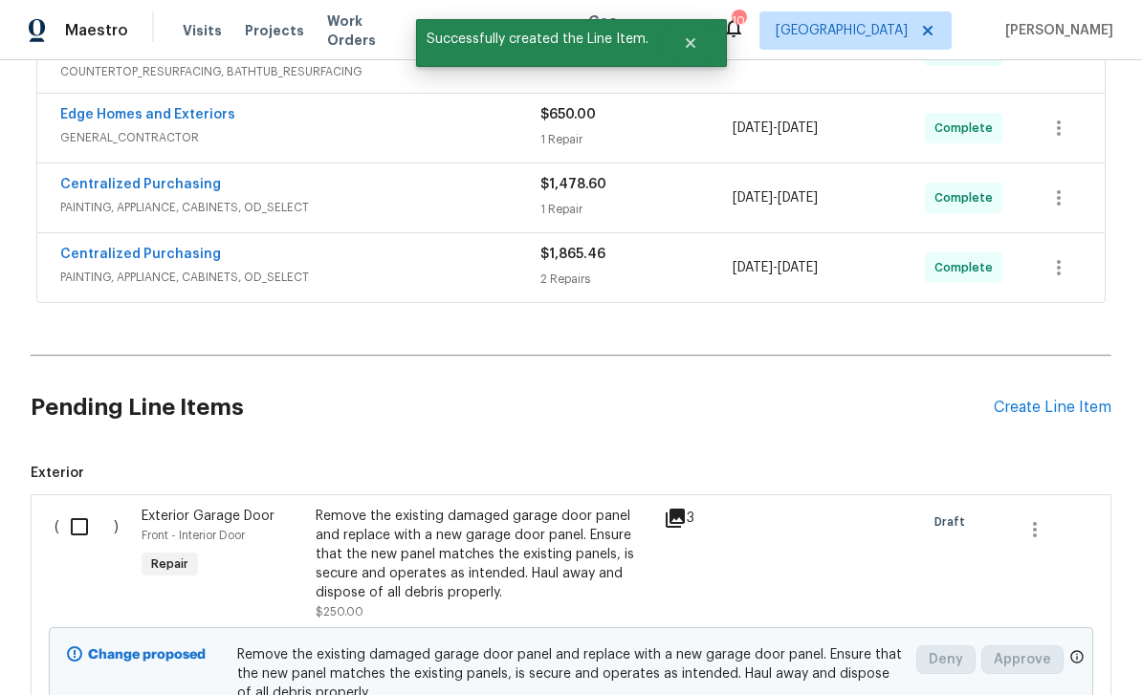
scroll to position [629, 0]
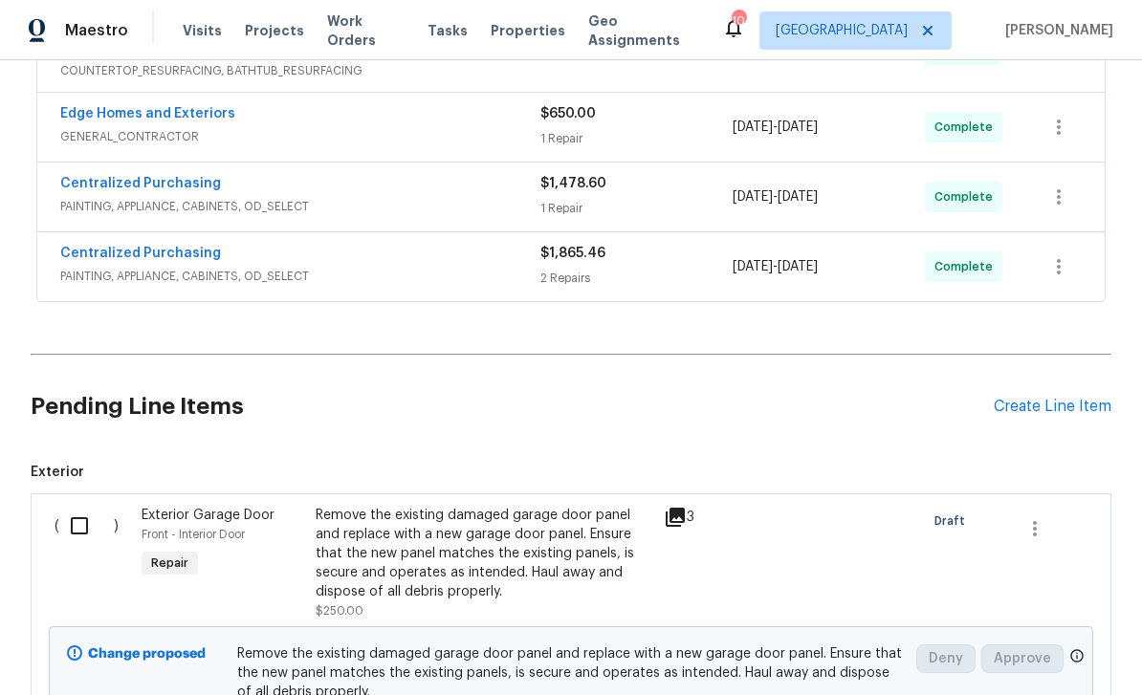
click at [82, 525] on input "checkbox" at bounding box center [86, 526] width 54 height 40
checkbox input "true"
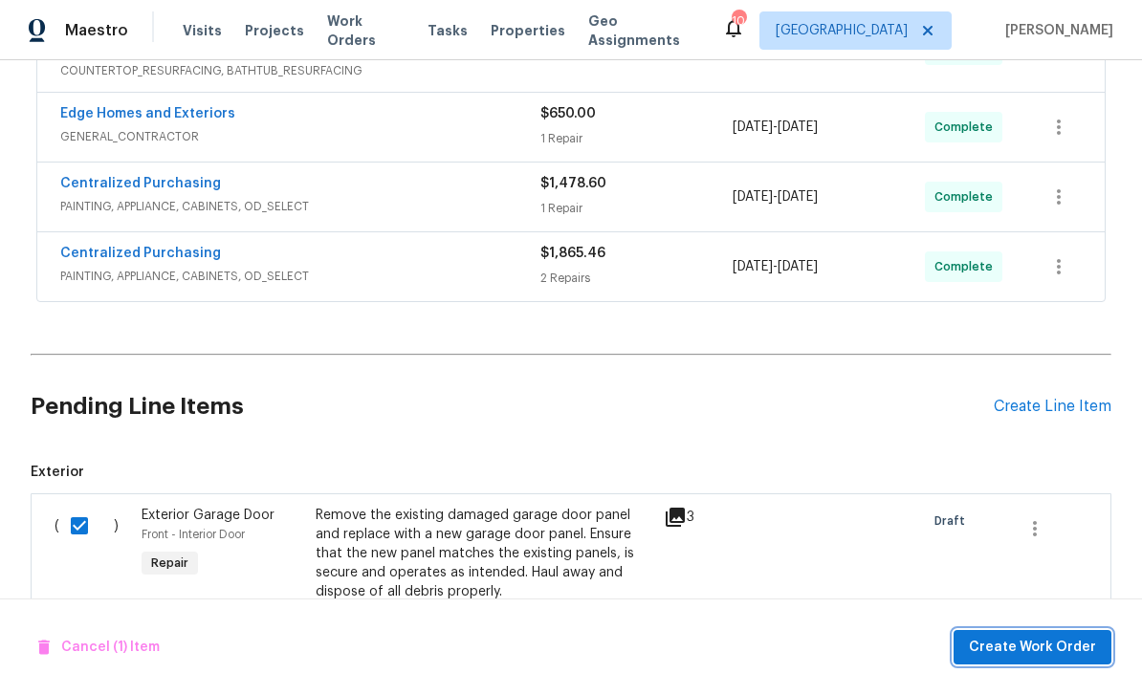
click at [998, 649] on span "Create Work Order" at bounding box center [1032, 648] width 127 height 24
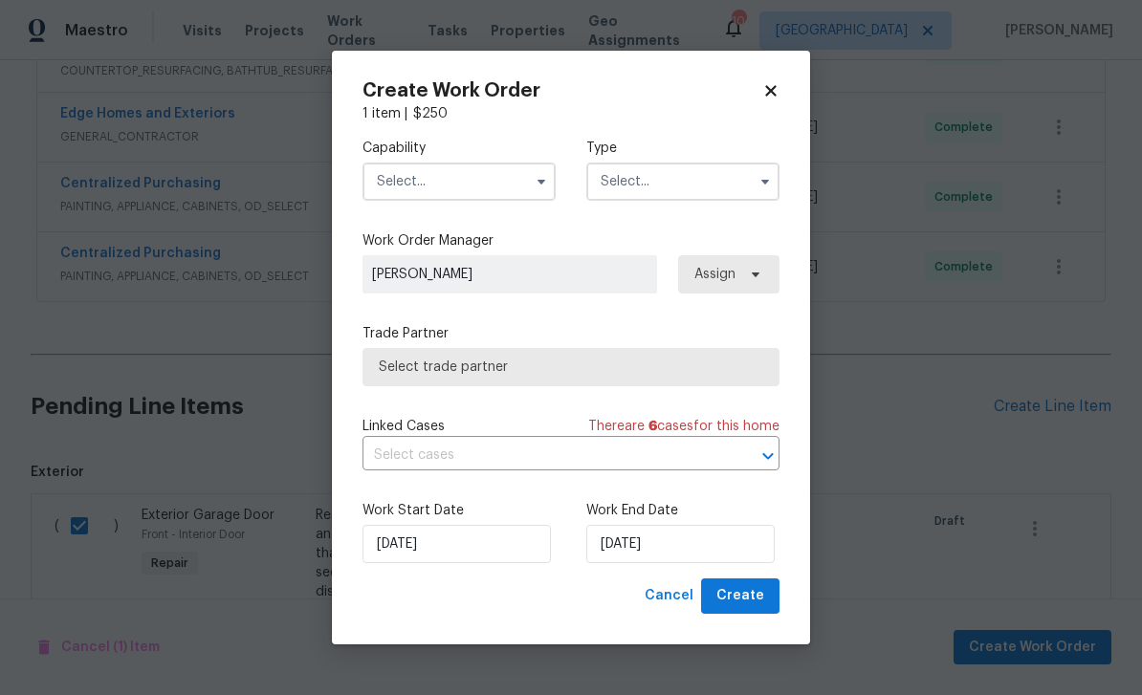
click at [433, 172] on input "text" at bounding box center [458, 182] width 193 height 38
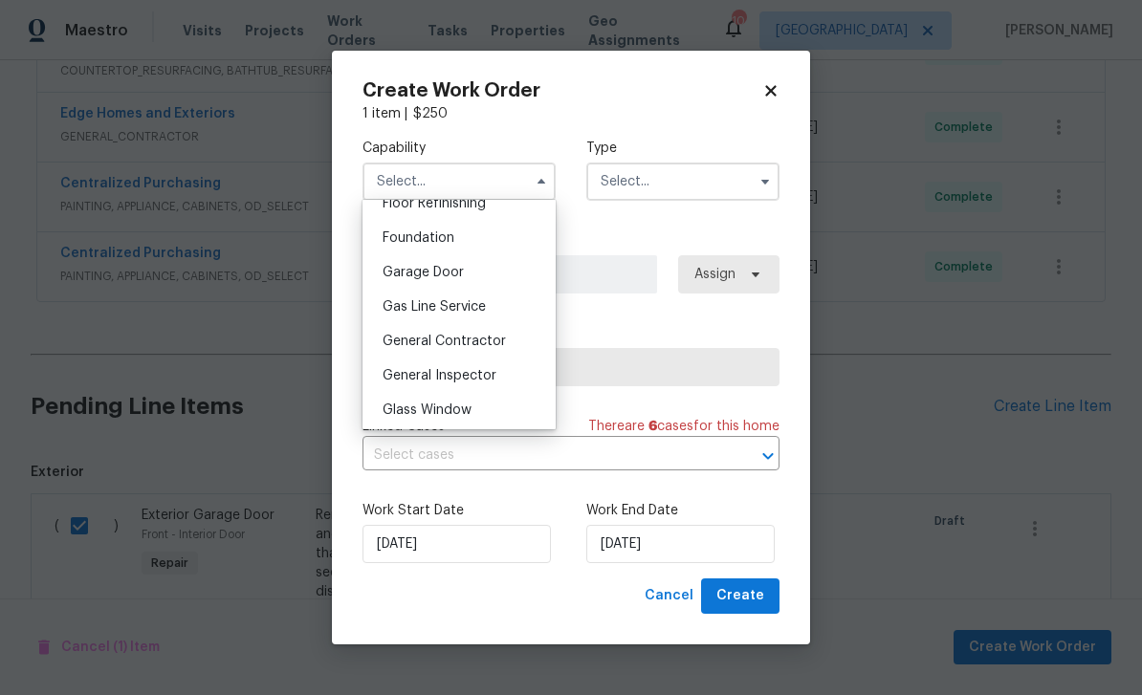
scroll to position [815, 0]
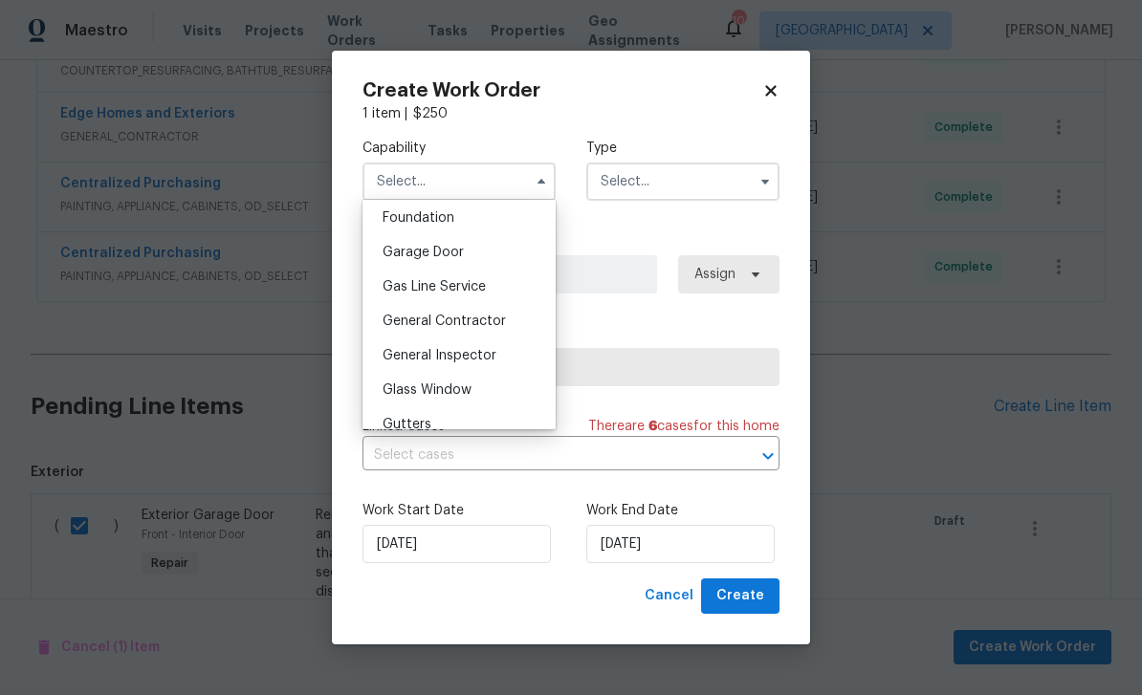
click at [393, 244] on div "Garage Door" at bounding box center [459, 252] width 184 height 34
type input "Garage Door"
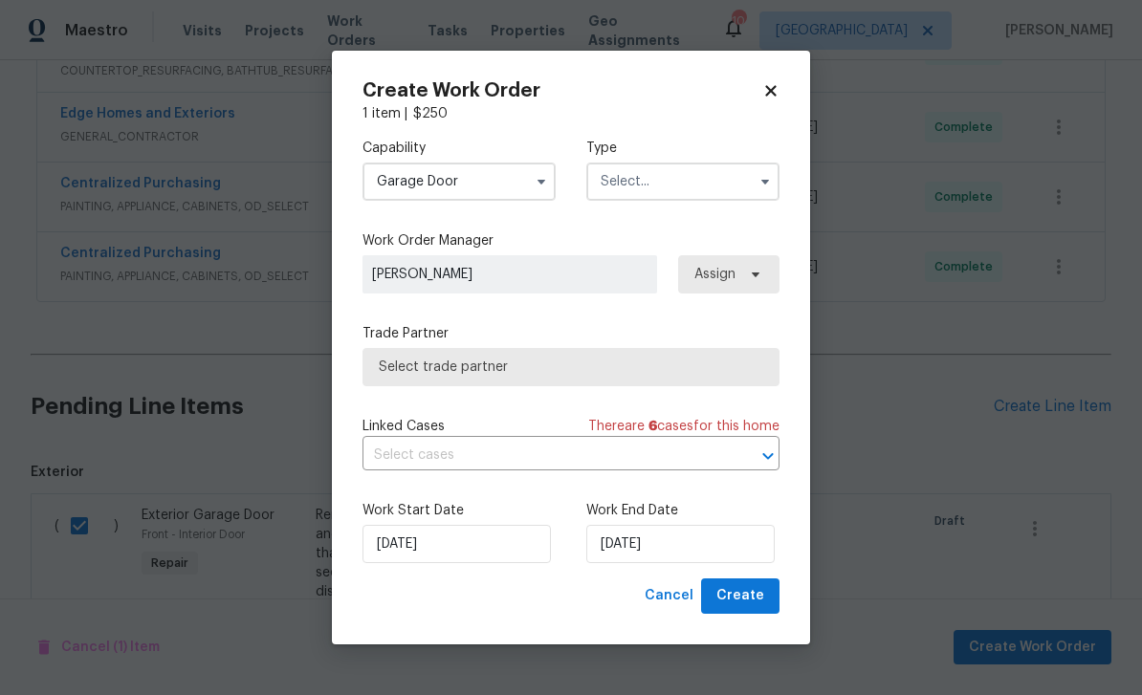
click at [633, 177] on input "text" at bounding box center [682, 182] width 193 height 38
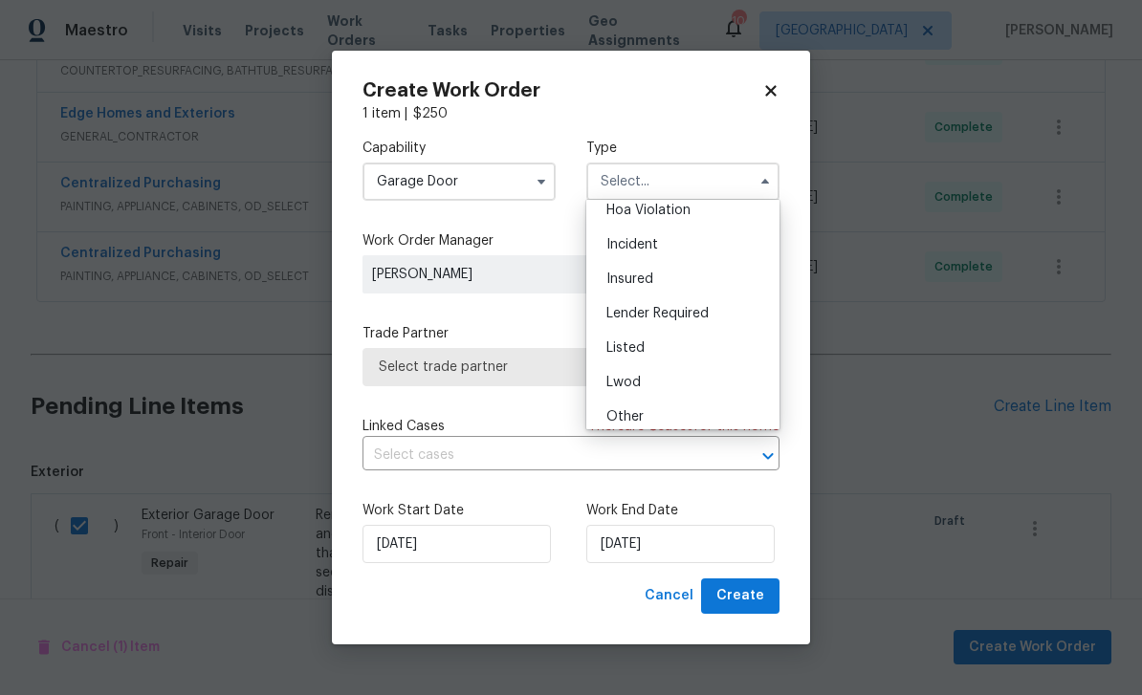
scroll to position [123, 0]
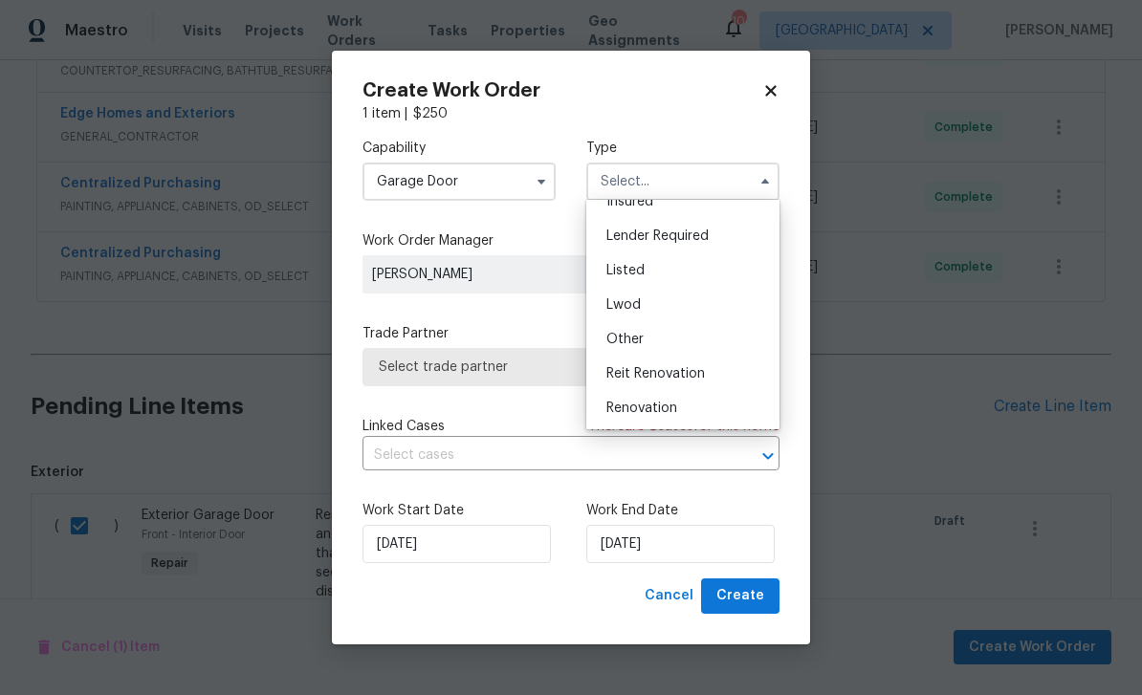
click at [616, 414] on span "Renovation" at bounding box center [641, 408] width 71 height 13
type input "Renovation"
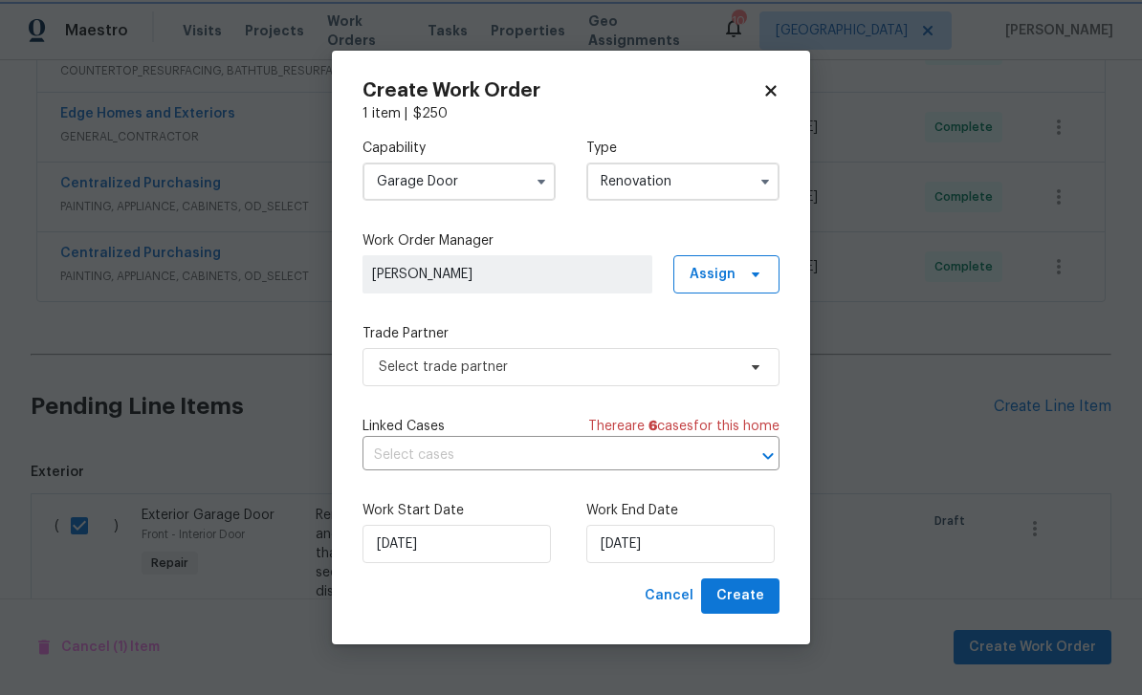
scroll to position [0, 0]
click at [734, 546] on input "[DATE]" at bounding box center [680, 544] width 188 height 38
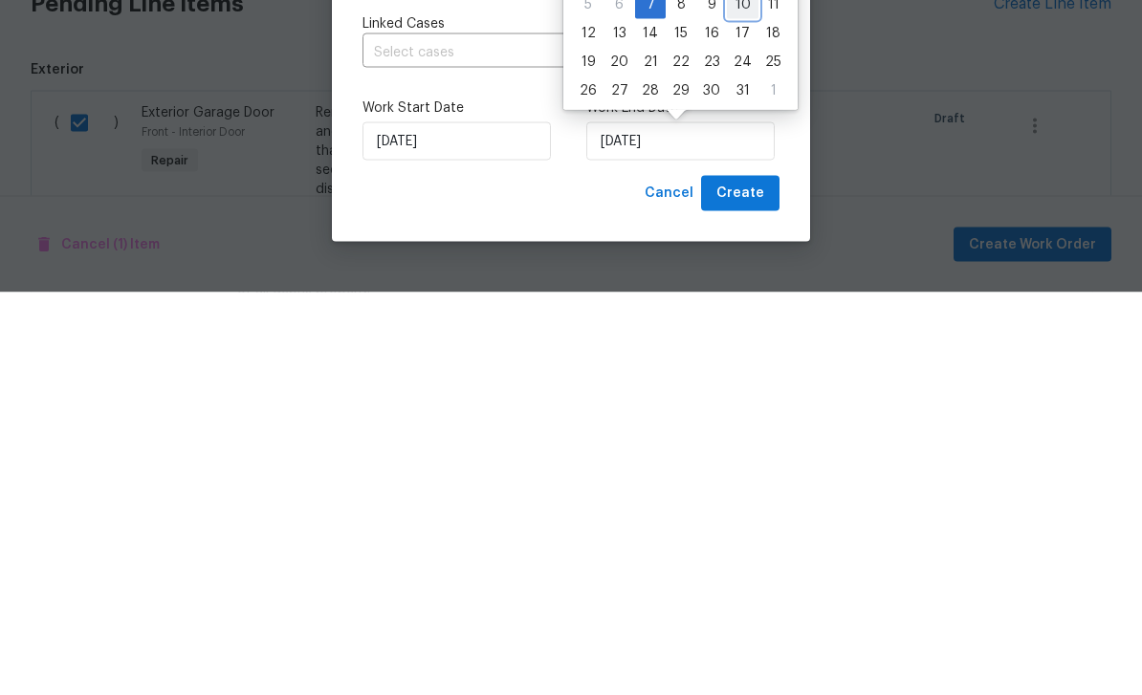
click at [741, 394] on div "10" at bounding box center [743, 407] width 32 height 27
type input "10/10/2025"
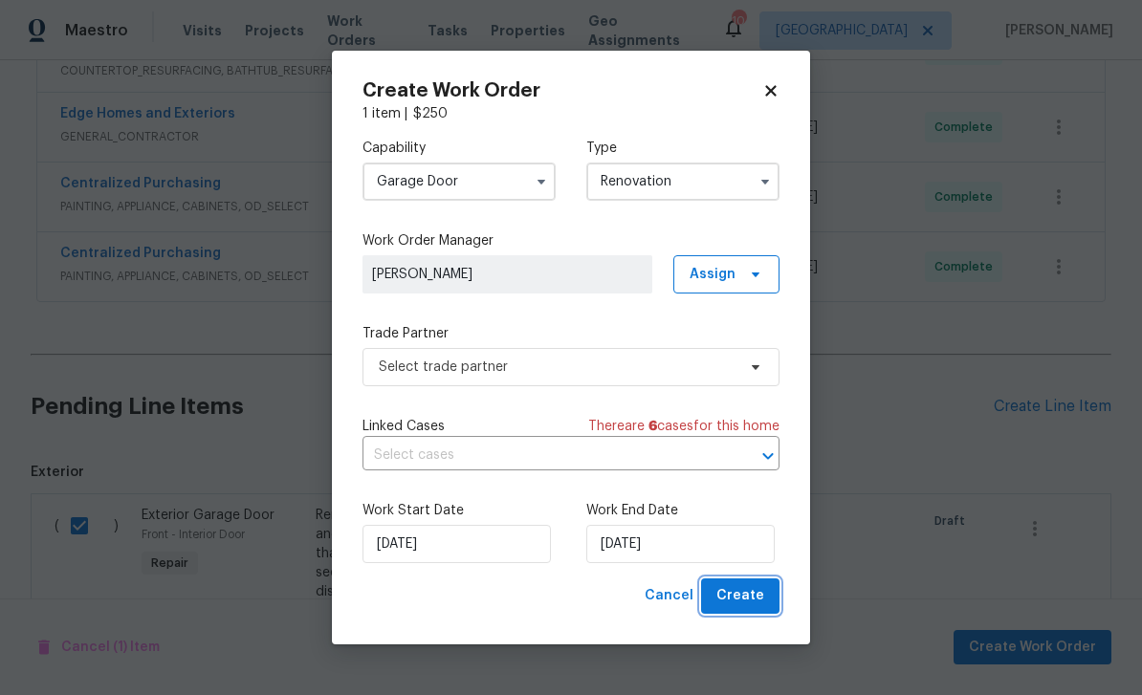
click at [752, 588] on span "Create" at bounding box center [740, 596] width 48 height 24
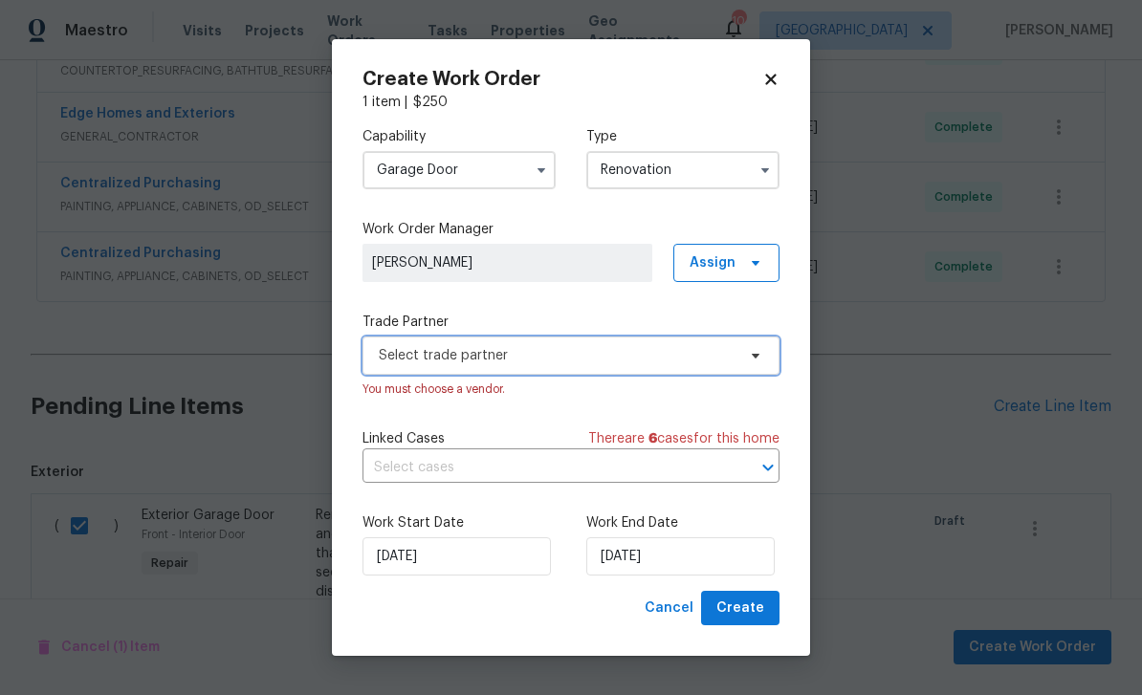
click at [689, 350] on span "Select trade partner" at bounding box center [557, 355] width 357 height 19
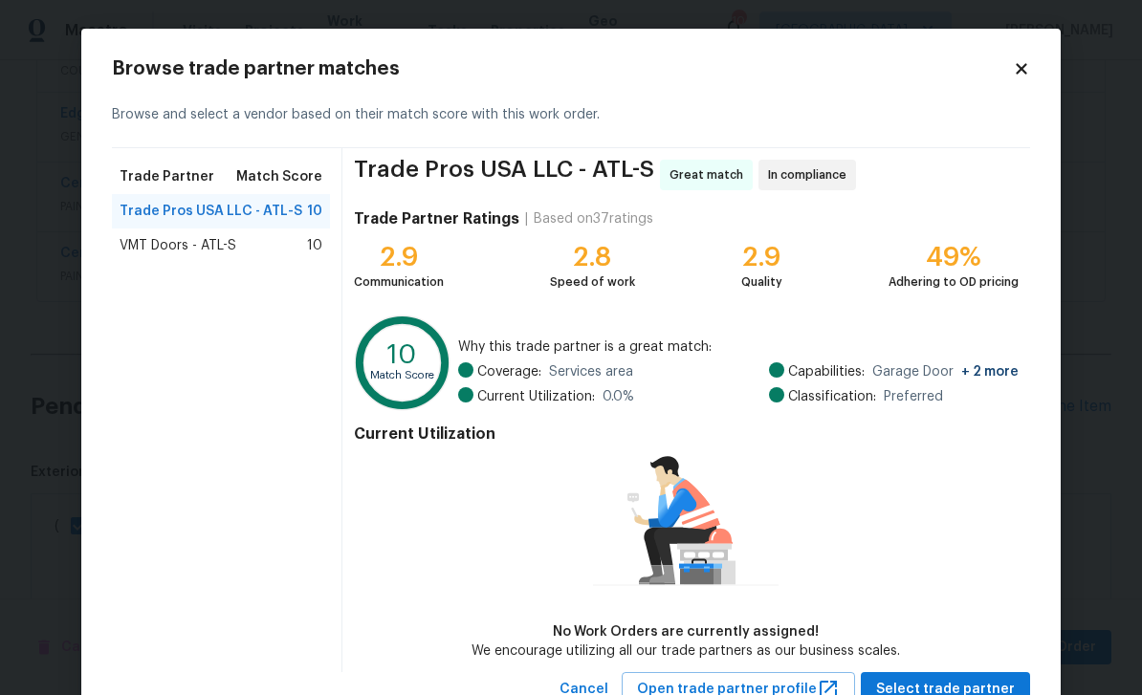
click at [142, 241] on span "VMT Doors - ATL-S" at bounding box center [178, 245] width 117 height 19
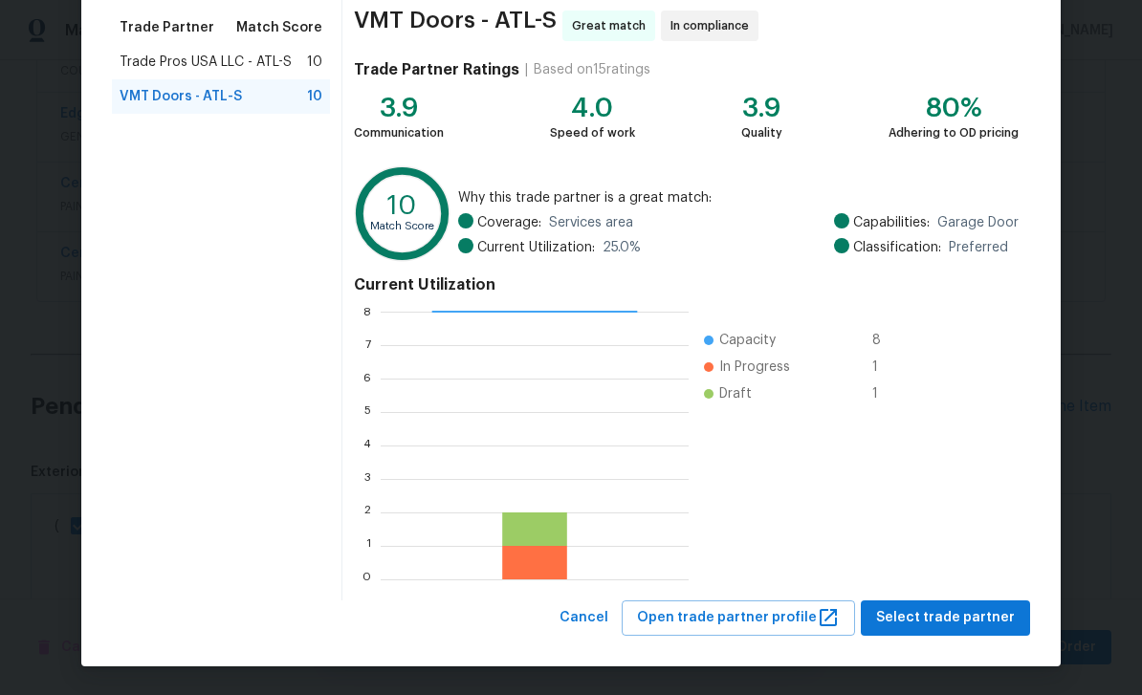
scroll to position [148, 0]
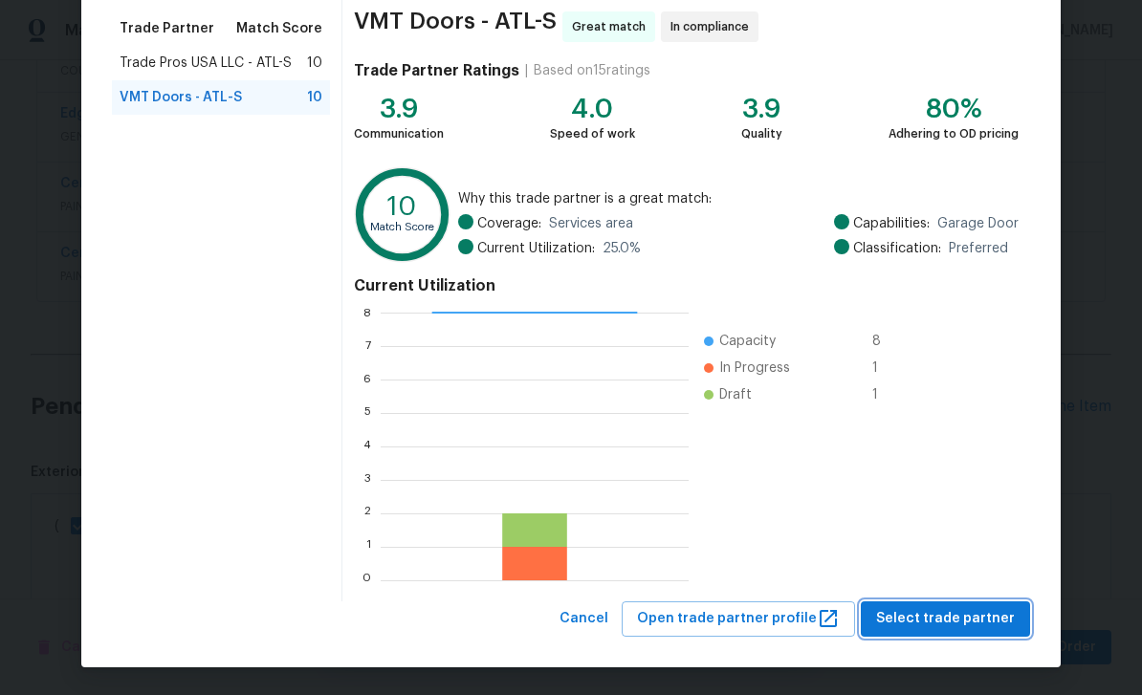
click at [899, 623] on span "Select trade partner" at bounding box center [945, 619] width 139 height 24
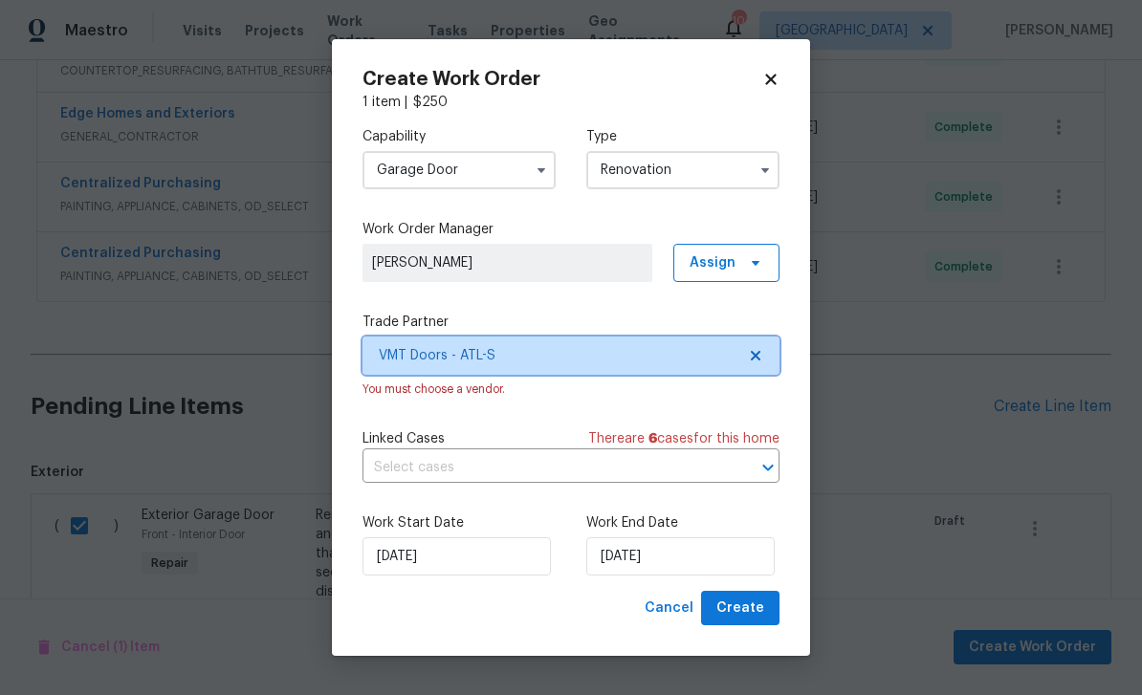
scroll to position [0, 0]
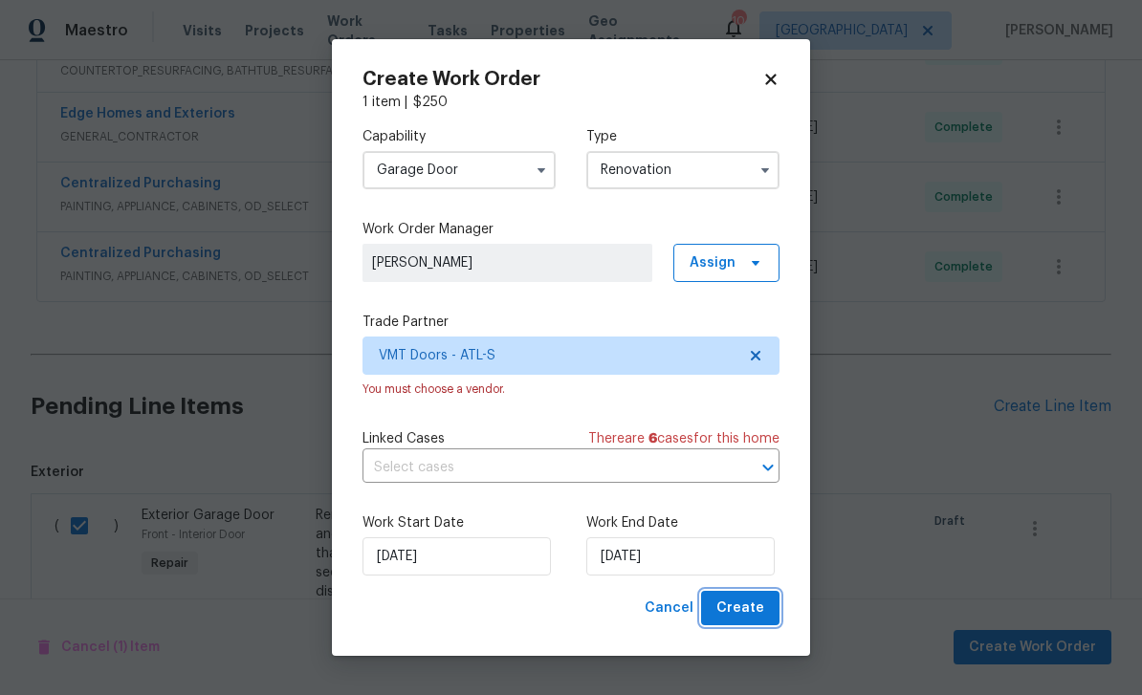
click at [737, 606] on span "Create" at bounding box center [740, 609] width 48 height 24
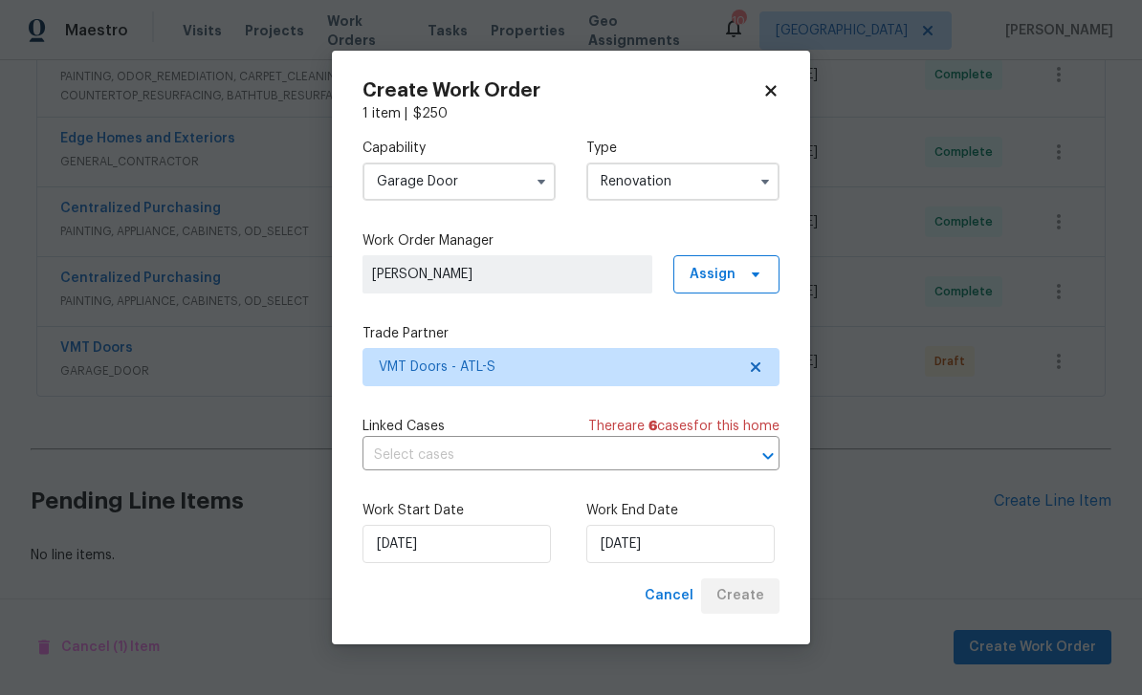
scroll to position [542, 0]
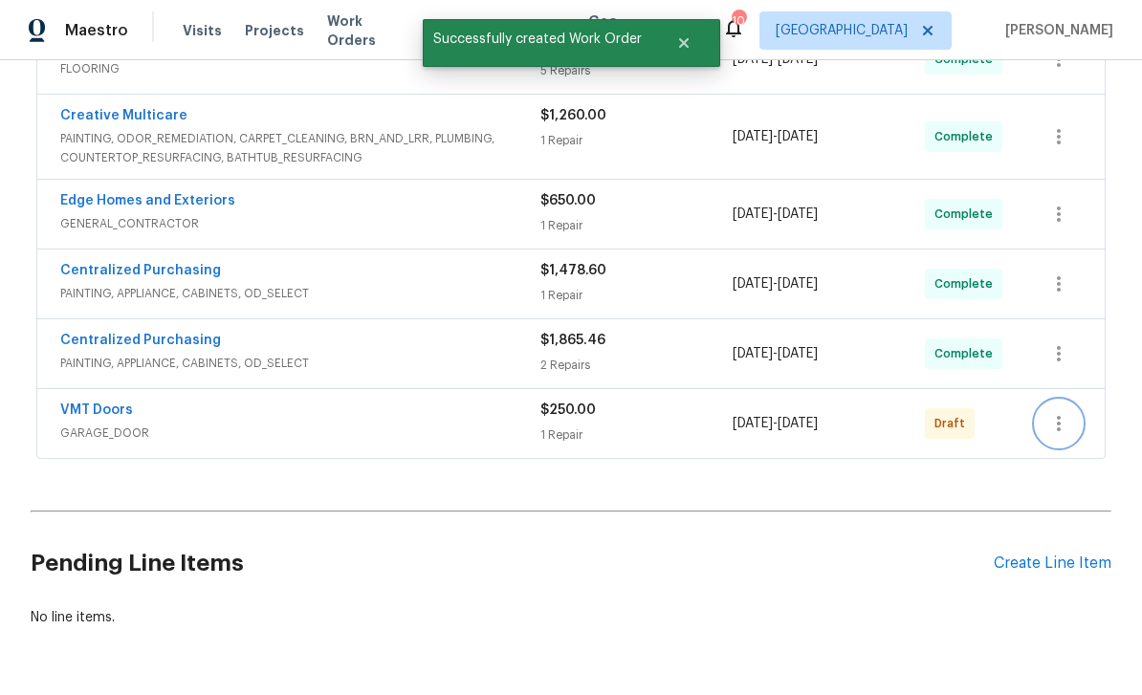
click at [1061, 412] on icon "button" at bounding box center [1058, 423] width 23 height 23
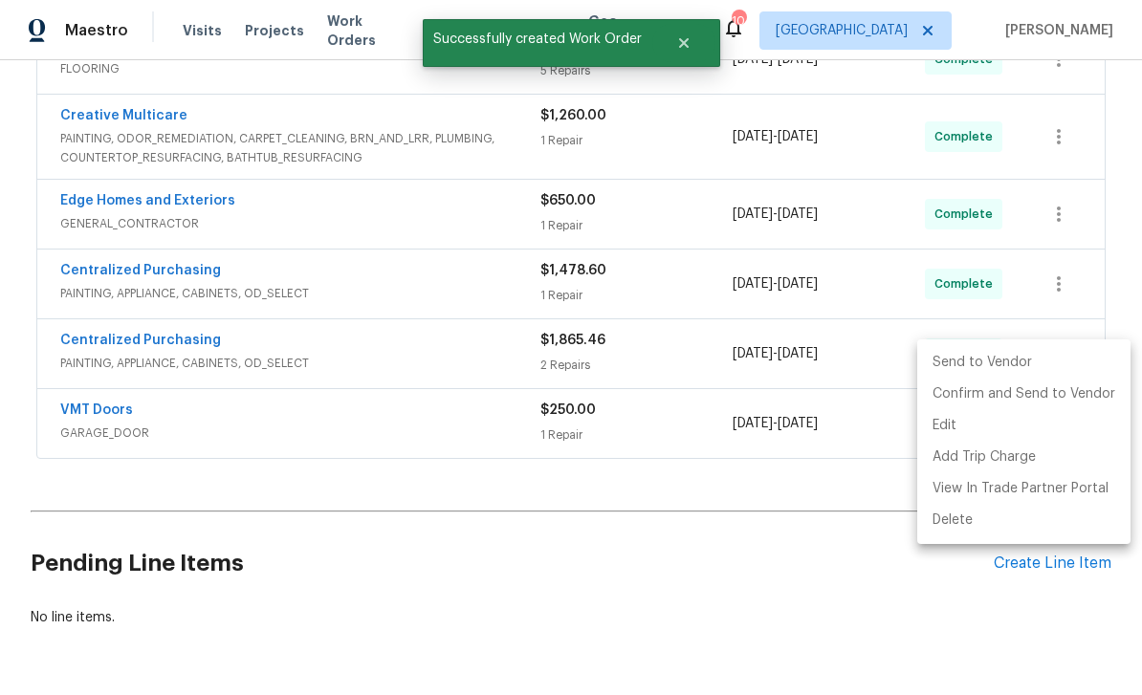
click at [959, 360] on li "Send to Vendor" at bounding box center [1023, 363] width 213 height 32
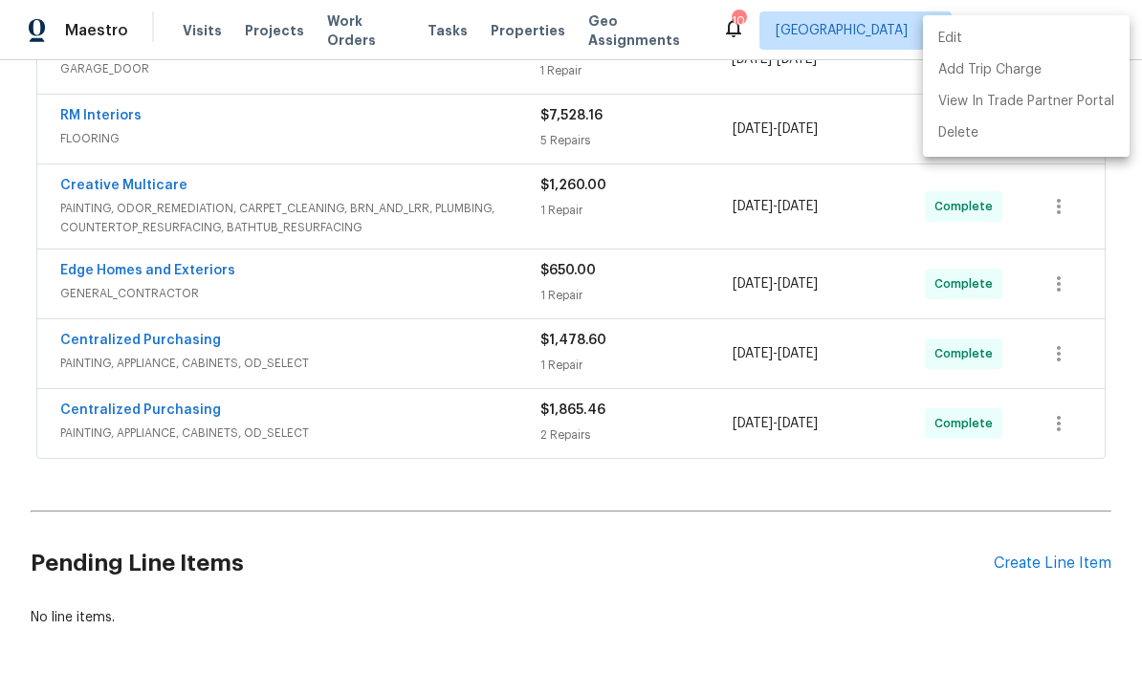
click at [971, 462] on div at bounding box center [571, 347] width 1142 height 695
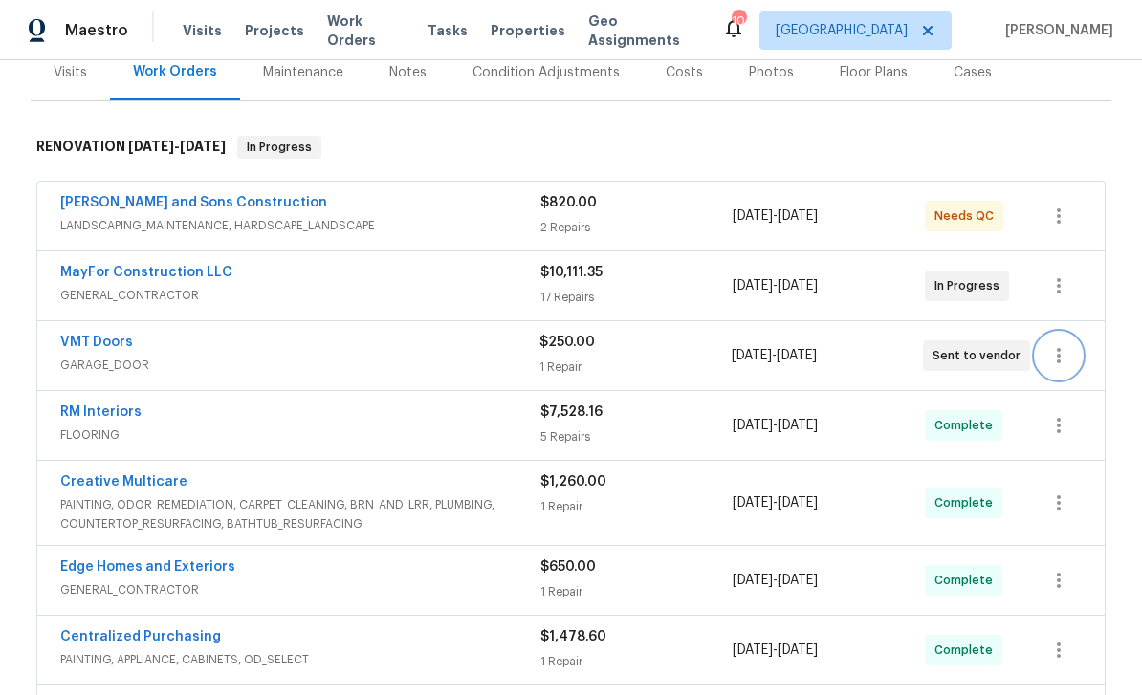
scroll to position [210, 0]
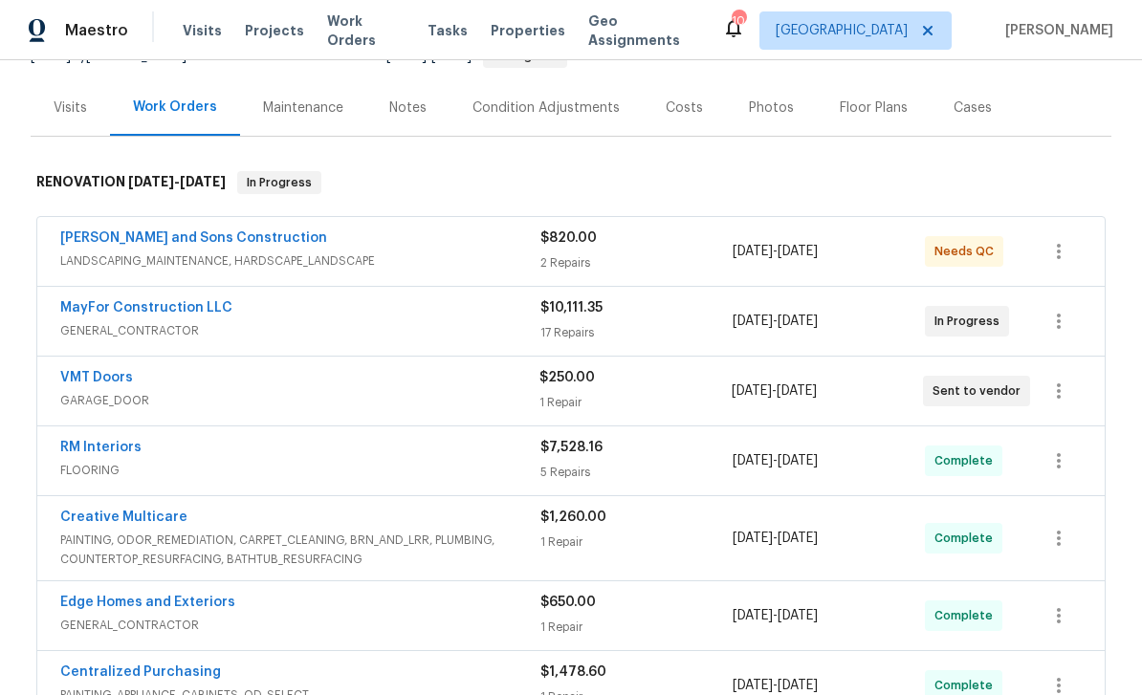
click at [93, 301] on link "MayFor Construction LLC" at bounding box center [146, 307] width 172 height 13
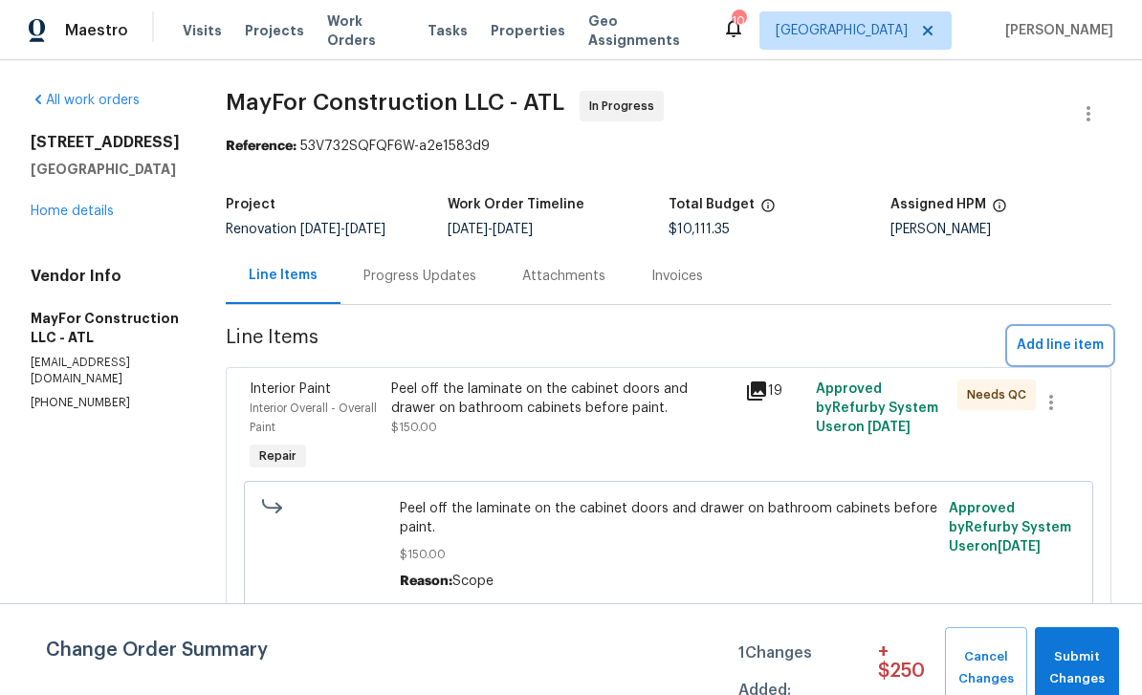
click at [1064, 358] on span "Add line item" at bounding box center [1059, 346] width 87 height 24
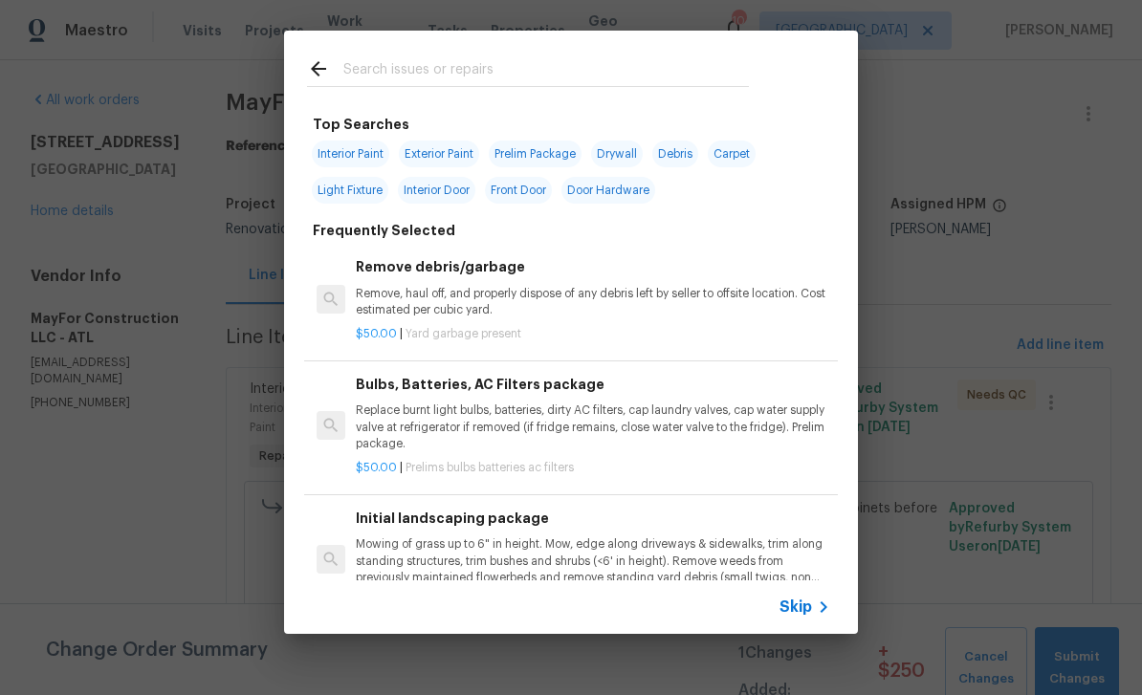
click at [379, 70] on input "text" at bounding box center [545, 71] width 405 height 29
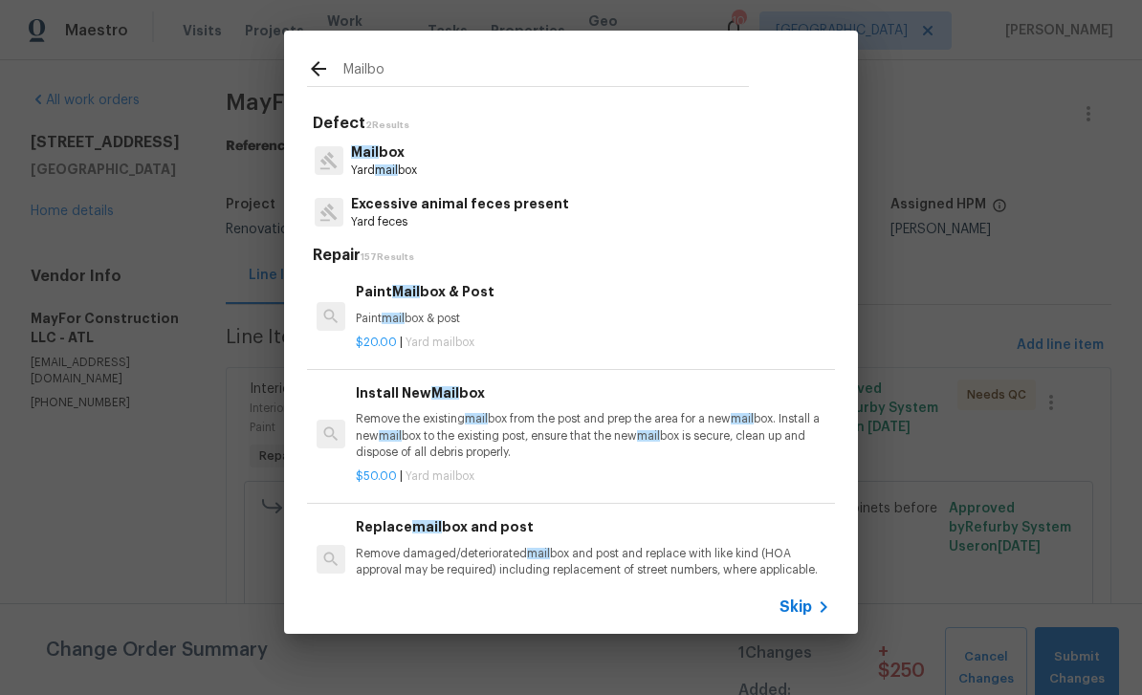
type input "Mailbox"
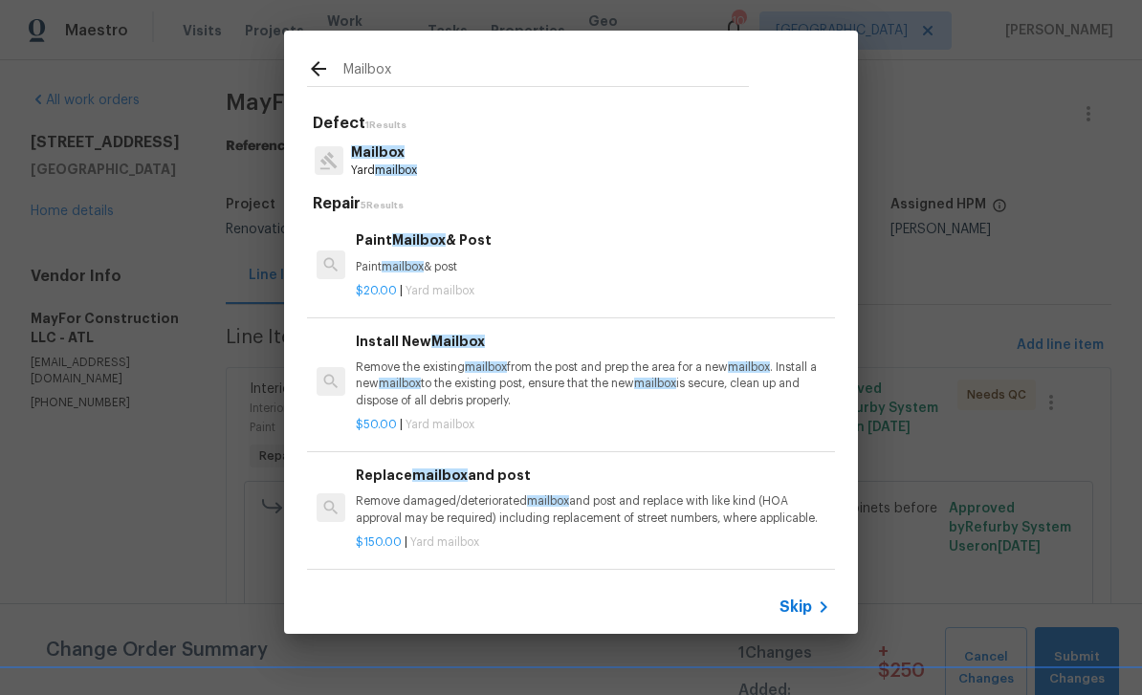
click at [373, 165] on p "Yard mailbox" at bounding box center [384, 171] width 66 height 16
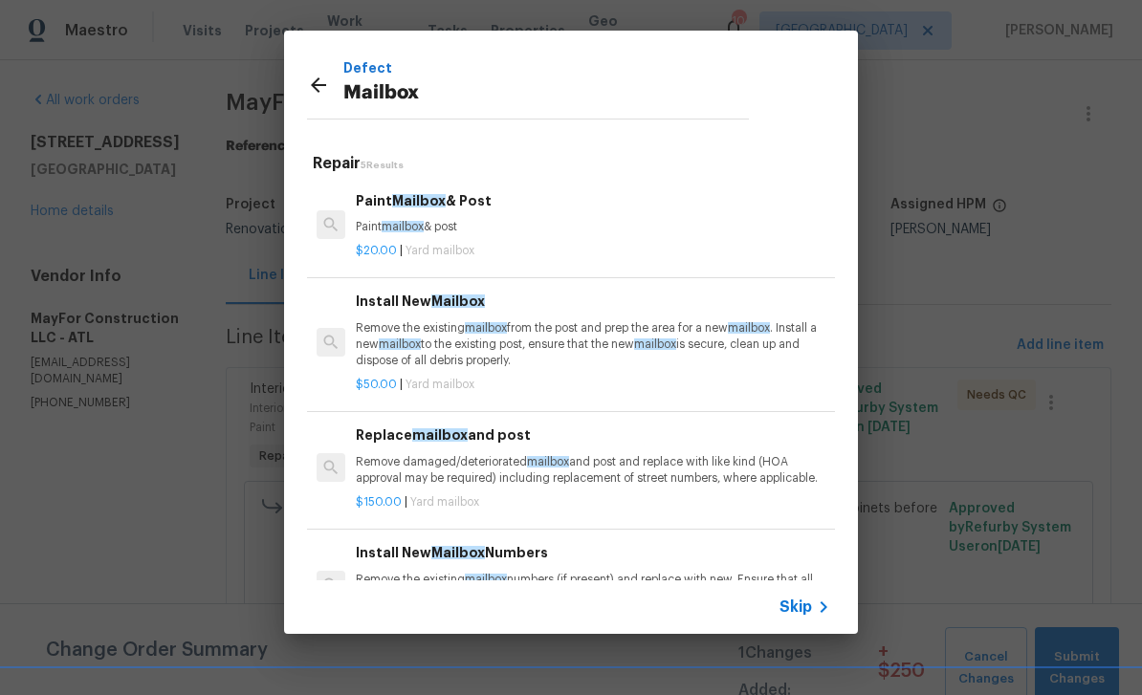
click at [714, 454] on p "Remove damaged/deteriorated mailbox and post and replace with like kind (HOA ap…" at bounding box center [593, 470] width 474 height 33
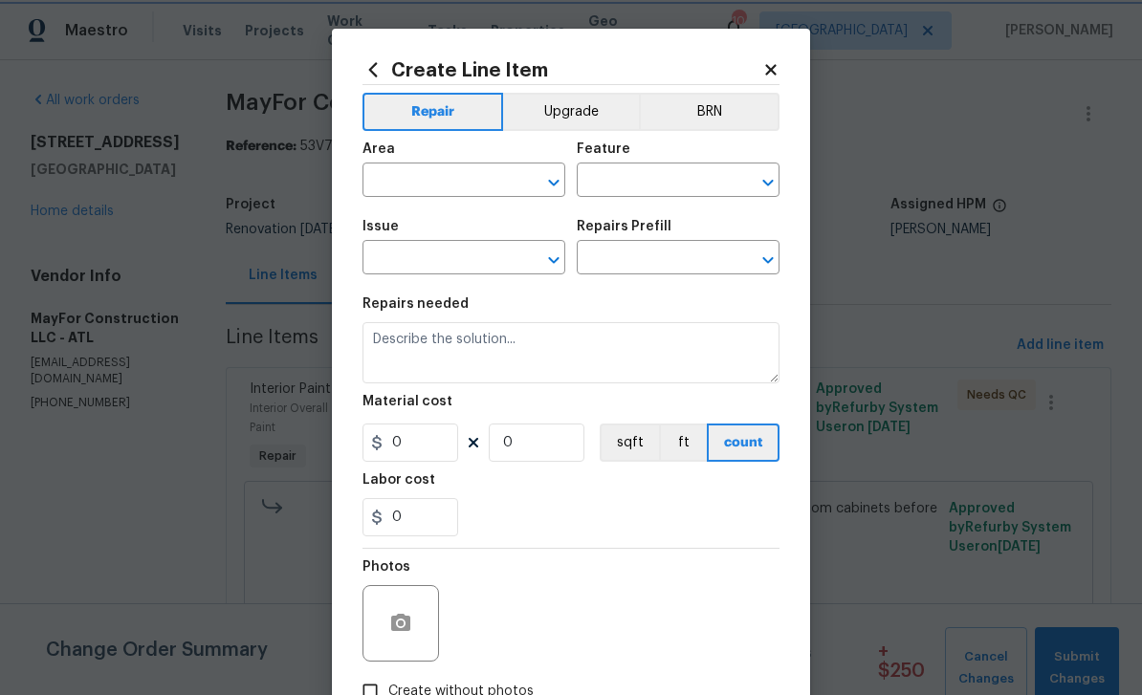
type input "Mailbox"
type textarea "Remove damaged/deteriorated mailbox and post and replace with like kind (HOA ap…"
type input "1"
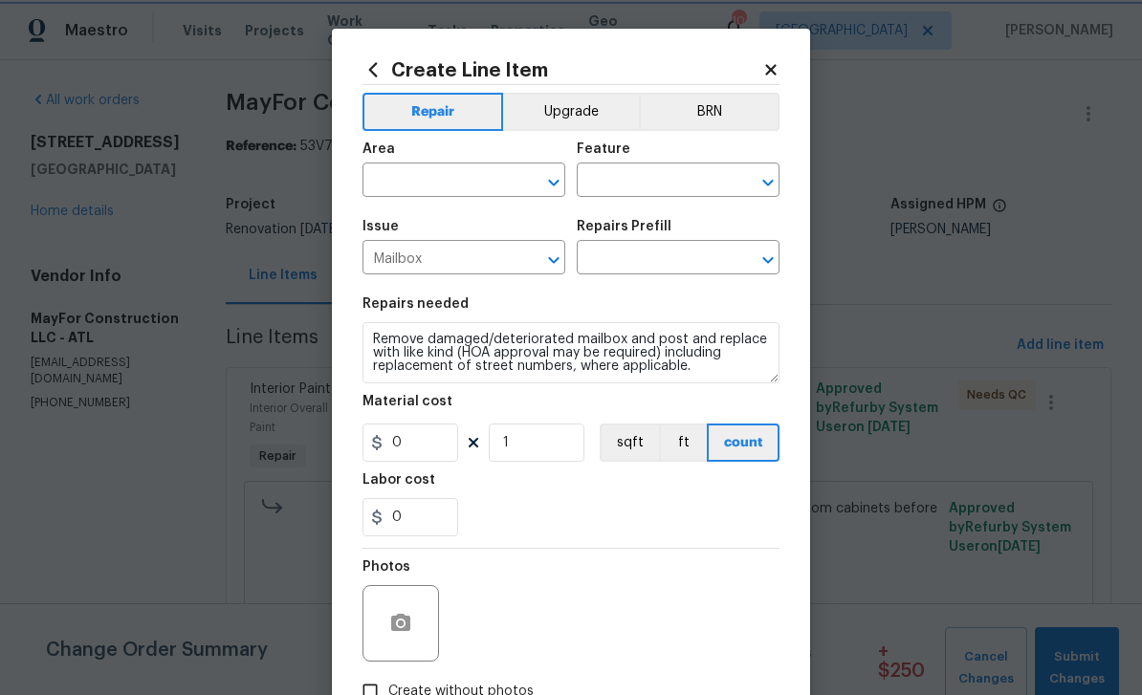
type input "Replace mailbox and post $150.00"
type input "150"
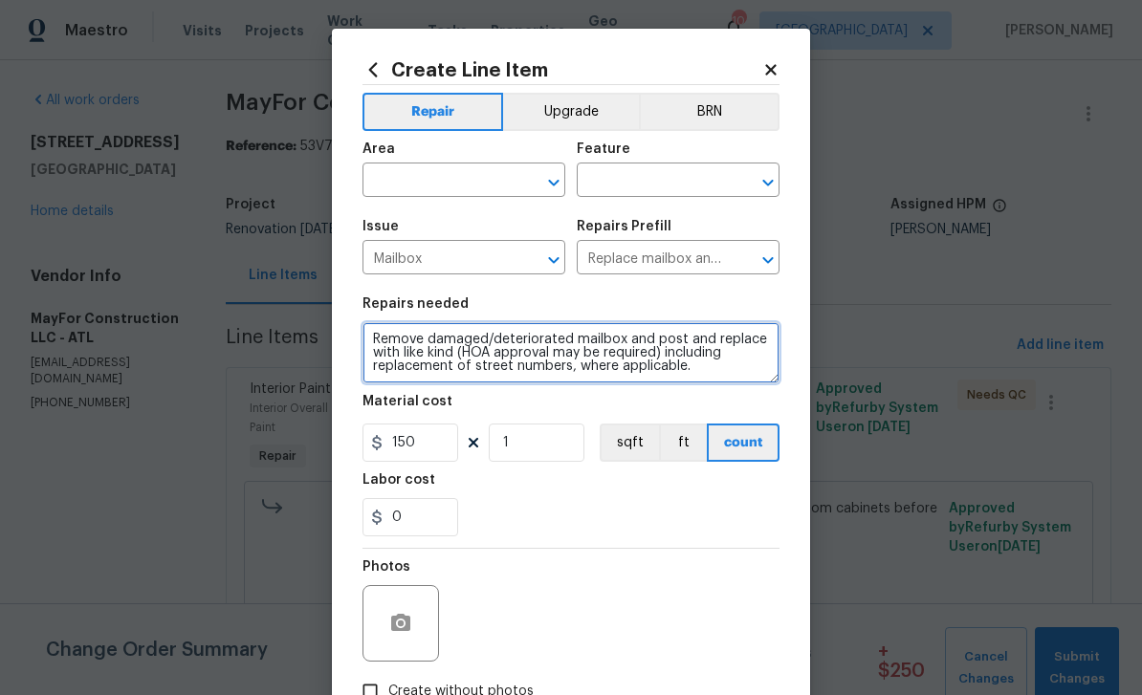
click at [436, 339] on textarea "Remove damaged/deteriorated mailbox and post and replace with like kind (HOA ap…" at bounding box center [570, 352] width 417 height 61
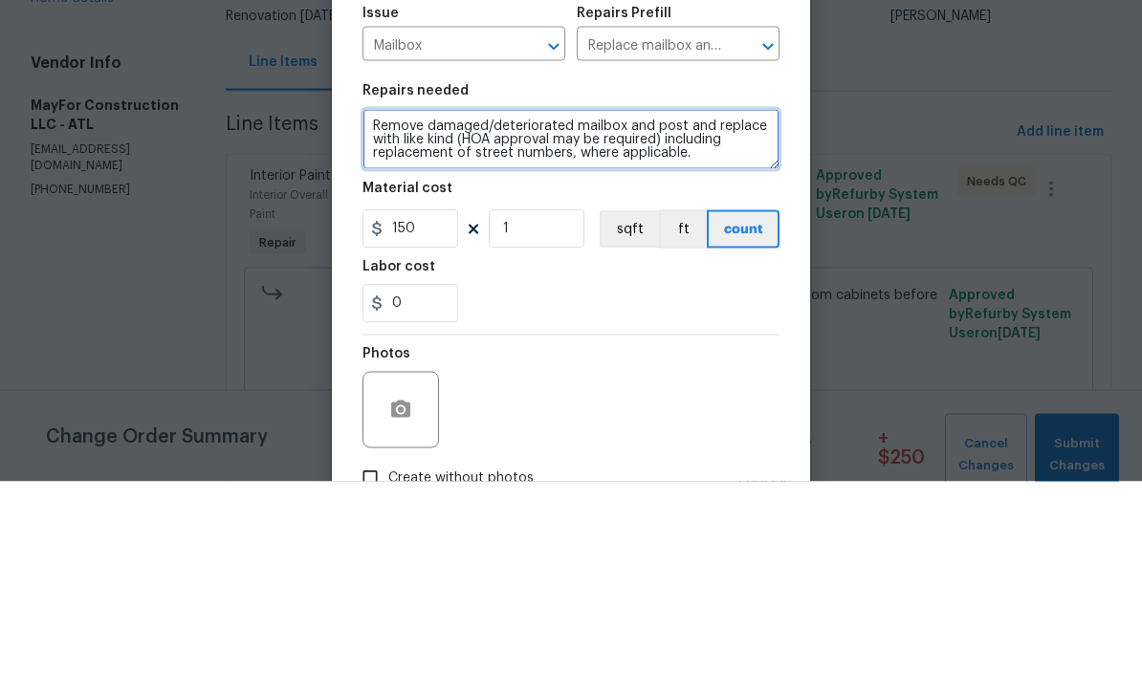
click at [572, 322] on textarea "Remove damaged/deteriorated mailbox and post and replace with like kind (HOA ap…" at bounding box center [570, 352] width 417 height 61
click at [569, 322] on textarea "Remove damaged/deteriorated mailbox and post and replace with like kind (HOA ap…" at bounding box center [570, 352] width 417 height 61
click at [684, 322] on textarea "Remove damaged/deterioramailbox and post and replace with like kind (HOA approv…" at bounding box center [570, 352] width 417 height 61
click at [533, 322] on textarea "Remove damaged/deterioramailbox and post and replace with like kind (HOA approv…" at bounding box center [570, 352] width 417 height 61
click at [532, 322] on textarea "Remove damaged/deterioramailbox and post and replace with like kind (HOA approv…" at bounding box center [570, 352] width 417 height 61
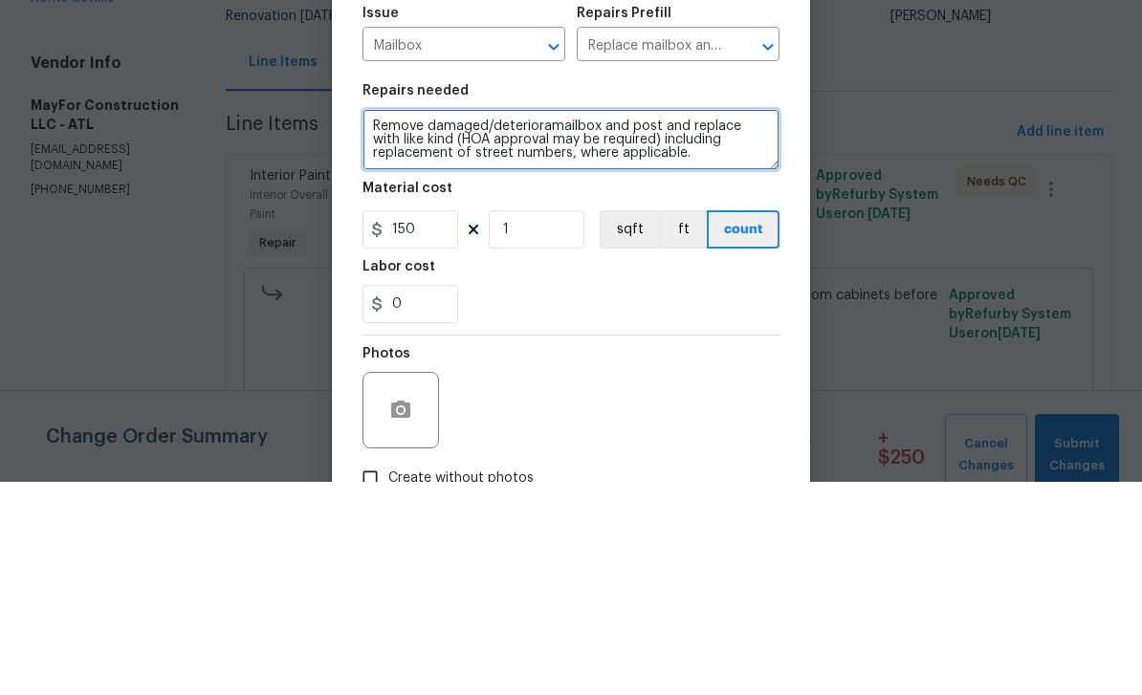
click at [531, 322] on textarea "Remove damaged/deterioramailbox and post and replace with like kind (HOA approv…" at bounding box center [570, 352] width 417 height 61
click at [542, 322] on textarea "Remove damaged/deterioramailbox and post and replace with like kind (HOA approv…" at bounding box center [570, 352] width 417 height 61
click at [543, 322] on textarea "Remove damaged/deterioramailbox and post and replace with like kind (HOA approv…" at bounding box center [570, 352] width 417 height 61
click at [613, 322] on textarea "Remove damaged mailbox and post and replace with like kind (HOA approval may be…" at bounding box center [570, 352] width 417 height 61
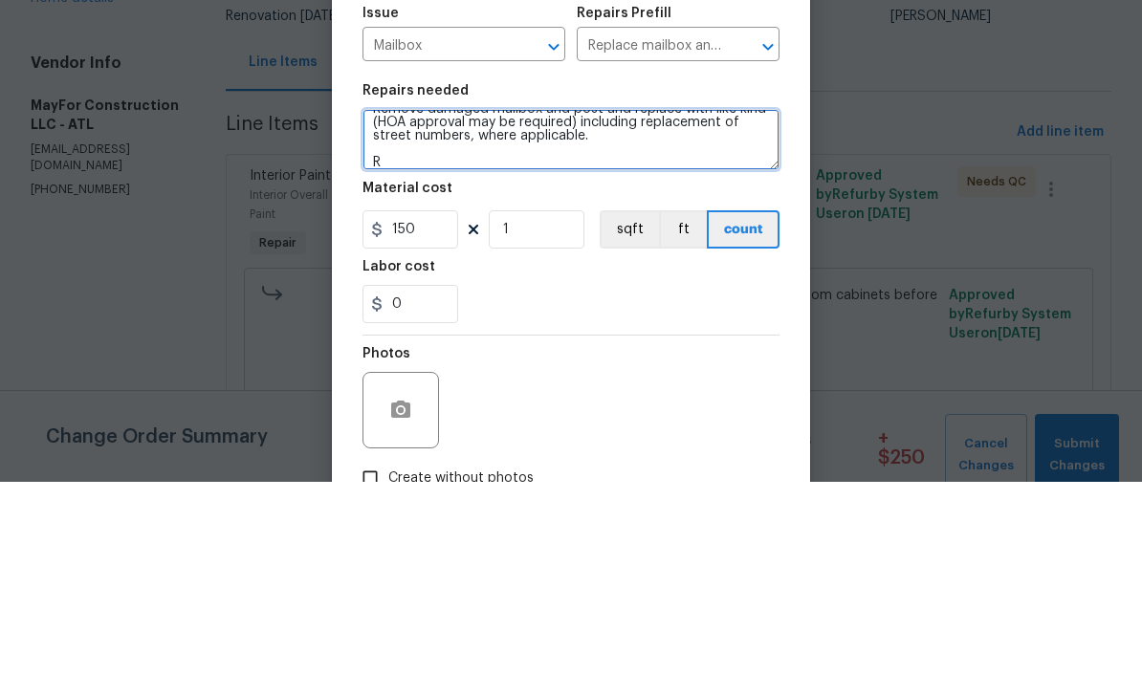
scroll to position [17, 0]
click at [447, 322] on textarea "Remove damaged mailbox and post and replace with like kind (HOA approval may be…" at bounding box center [570, 352] width 417 height 61
click at [455, 322] on textarea "Remove damaged mailbox and post and replace with like kind (HOA approval may be…" at bounding box center [570, 352] width 417 height 61
click at [626, 322] on textarea "Remove damaged mailbox and post and replace with like kind (HOA approval may be…" at bounding box center [570, 352] width 417 height 61
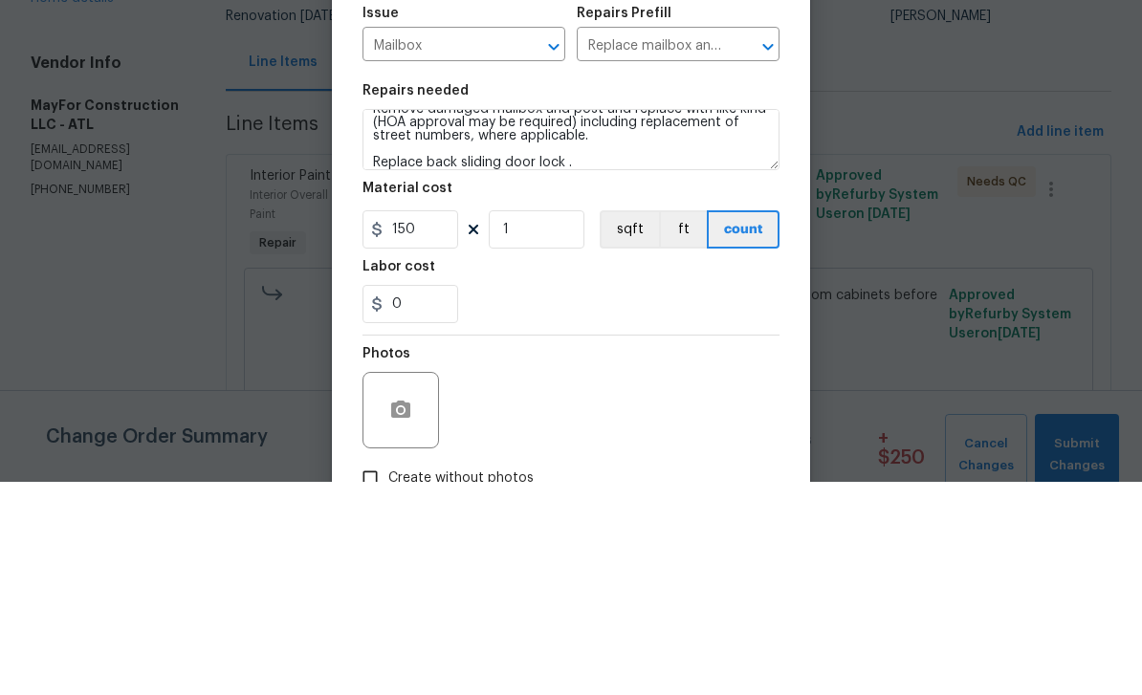
scroll to position [61, 0]
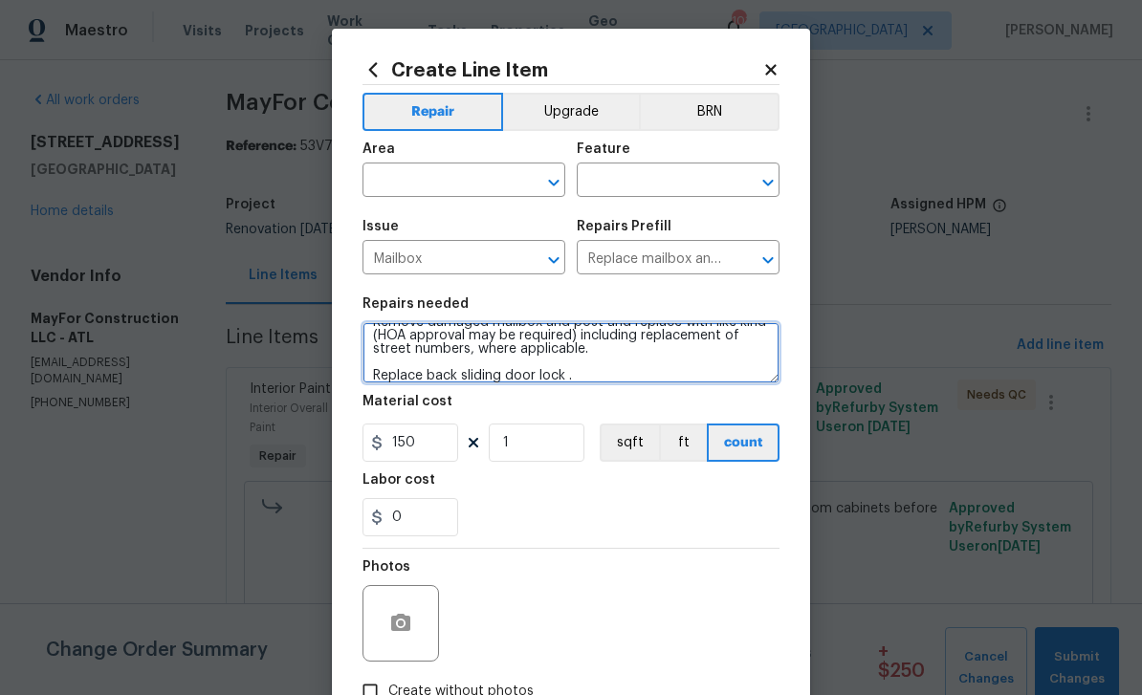
type textarea "Remove damaged mailbox and post and replace with like kind (HOA approval may be…"
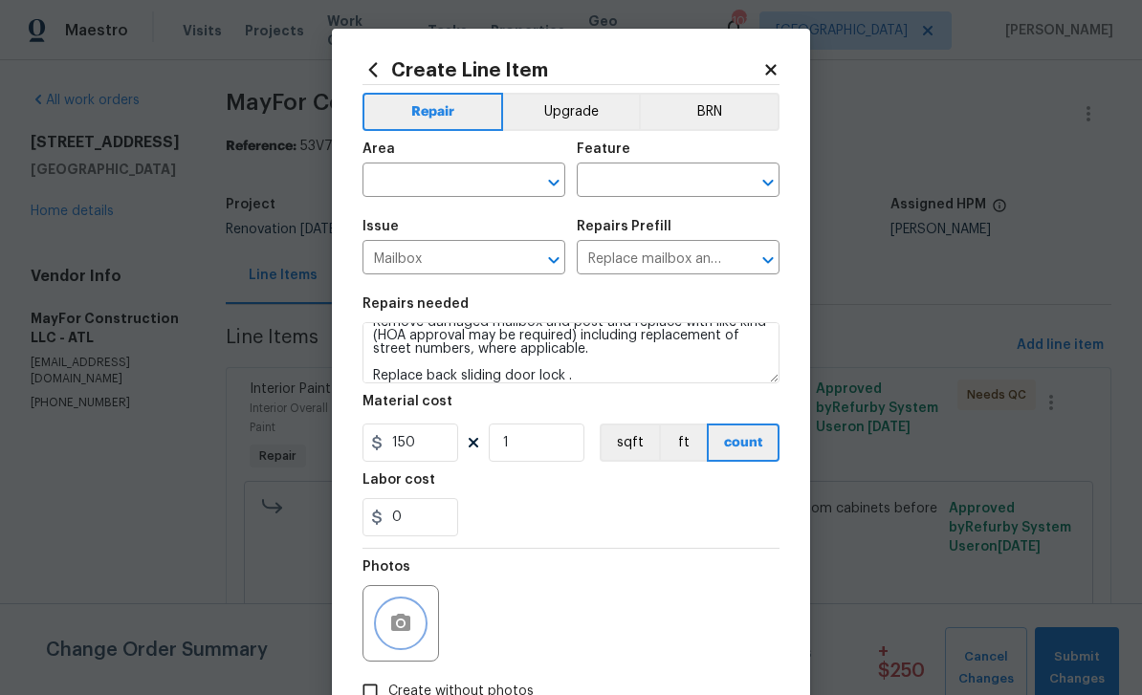
click at [400, 616] on icon "button" at bounding box center [400, 623] width 23 height 23
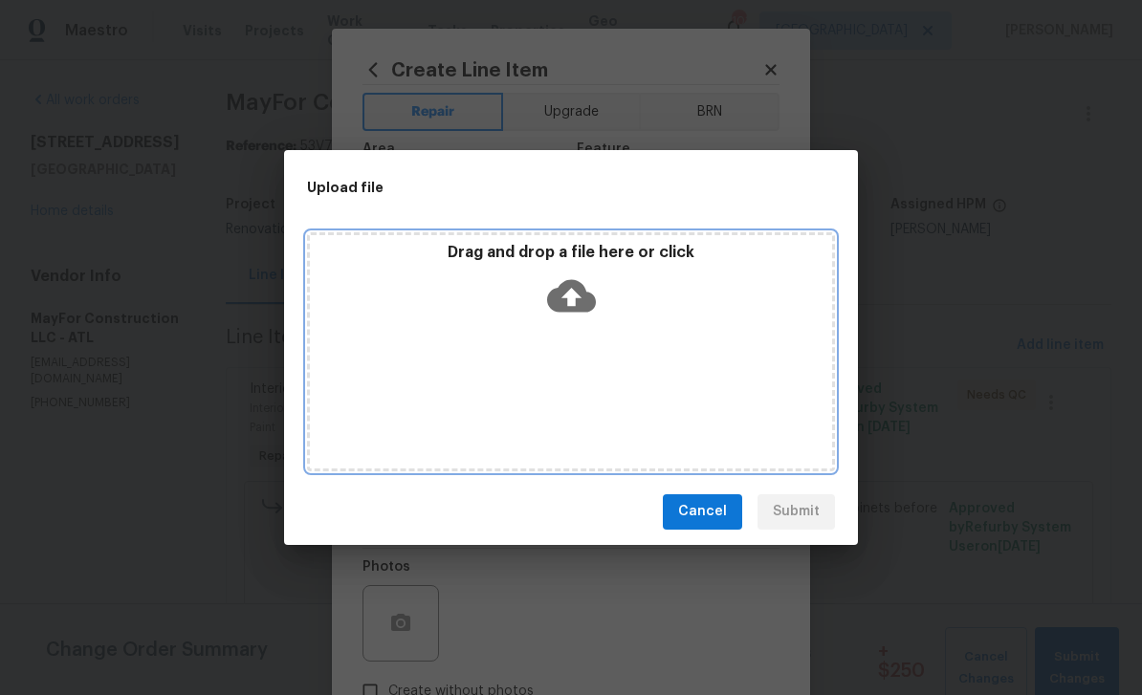
click at [393, 332] on div "Drag and drop a file here or click" at bounding box center [571, 351] width 528 height 239
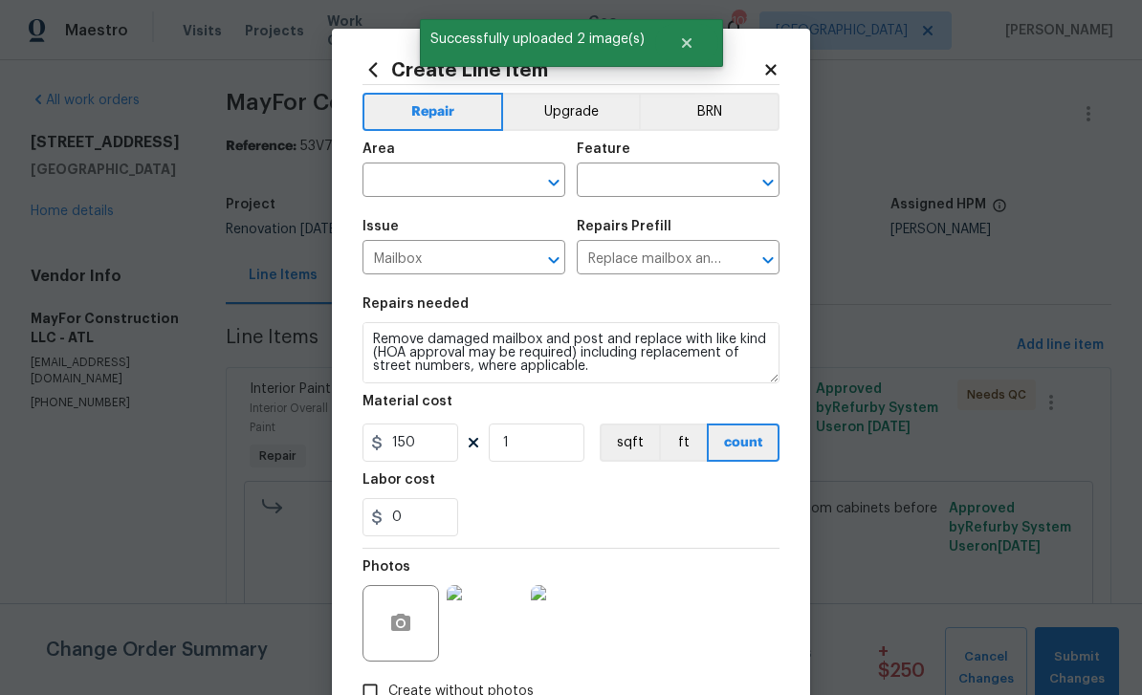
scroll to position [17, 0]
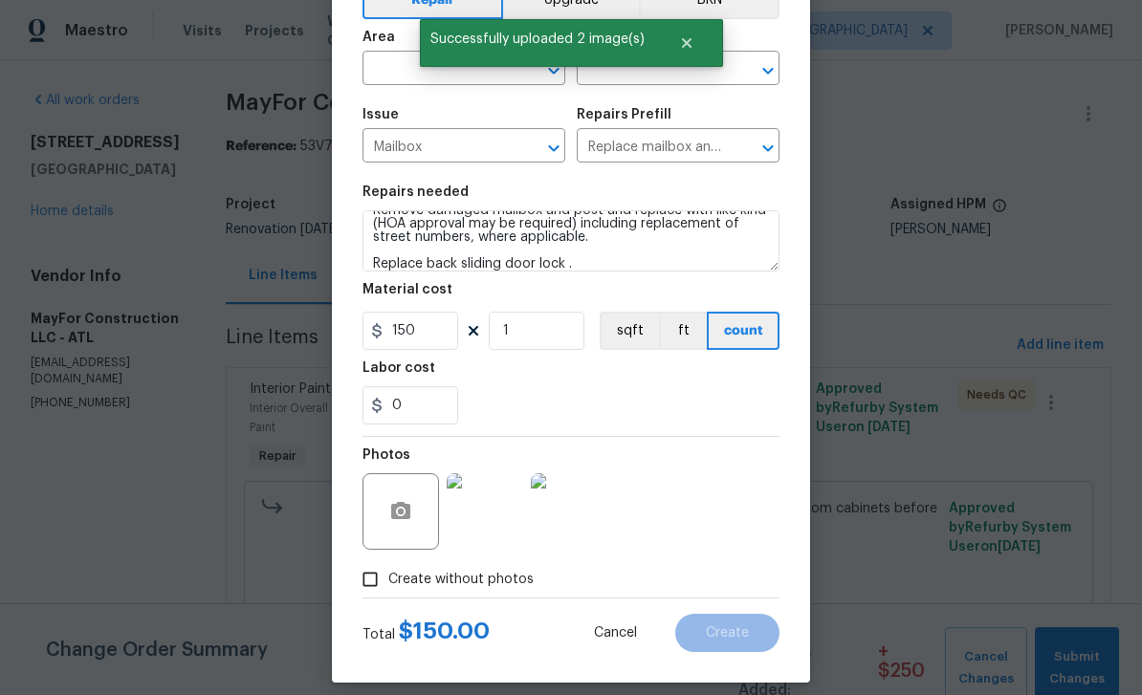
click at [406, 68] on input "text" at bounding box center [436, 70] width 149 height 30
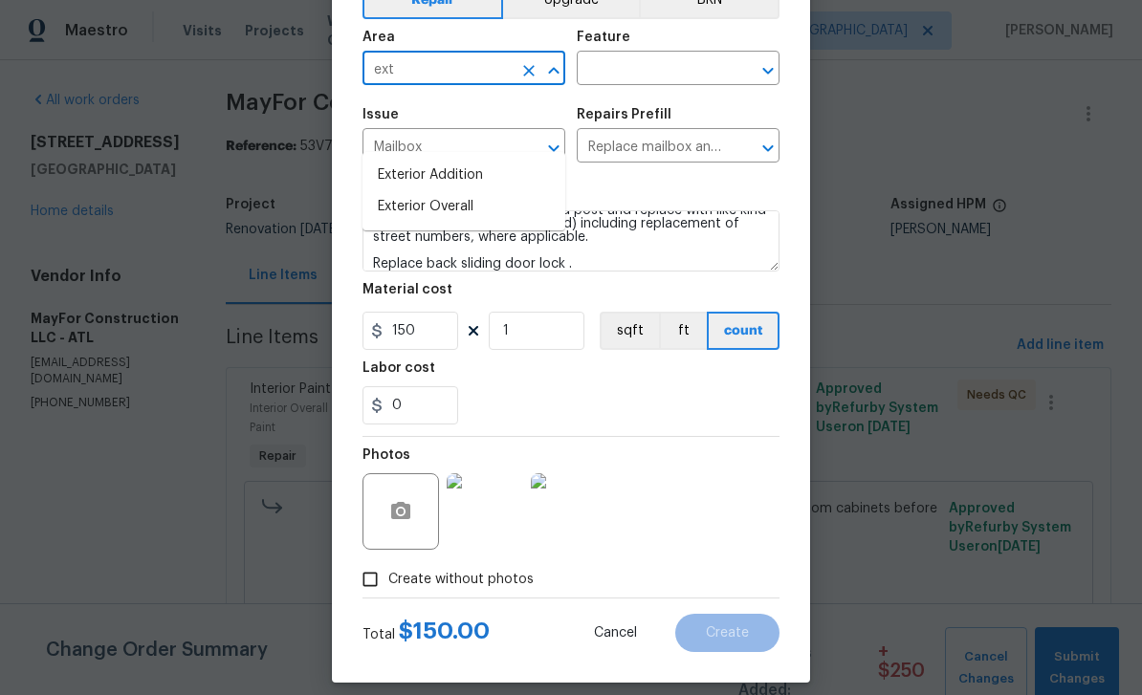
click at [385, 191] on li "Exterior Overall" at bounding box center [463, 207] width 203 height 32
type input "Exterior Overall"
click at [609, 70] on input "text" at bounding box center [651, 70] width 149 height 30
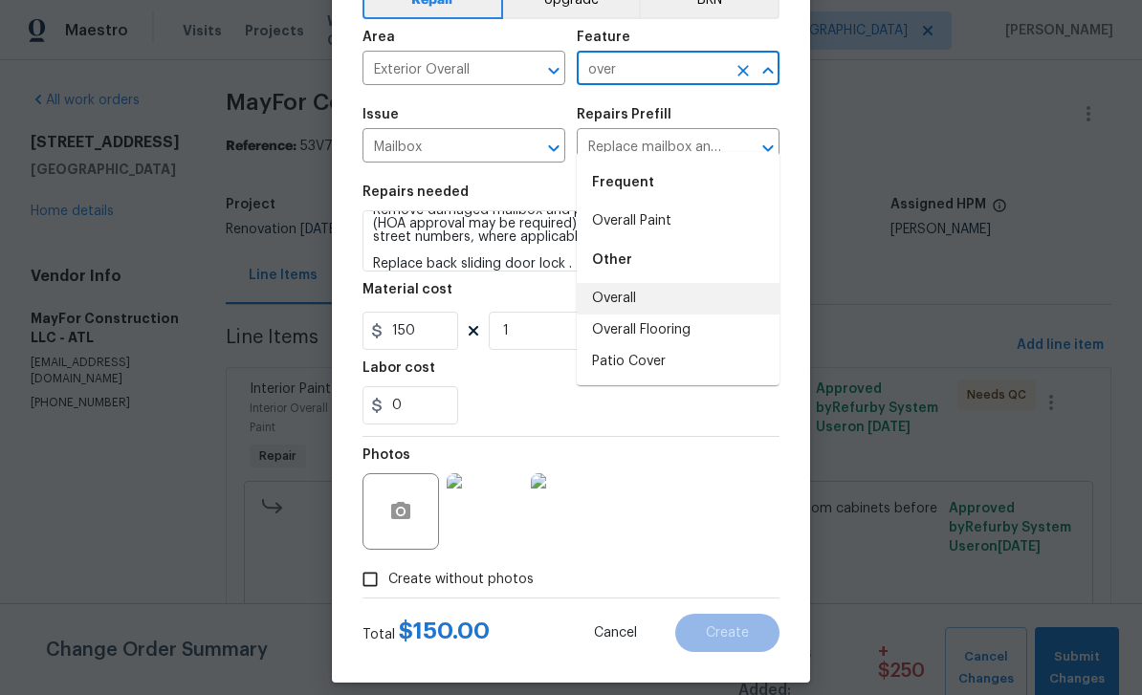
click at [607, 283] on li "Overall" at bounding box center [678, 299] width 203 height 32
type input "Overall"
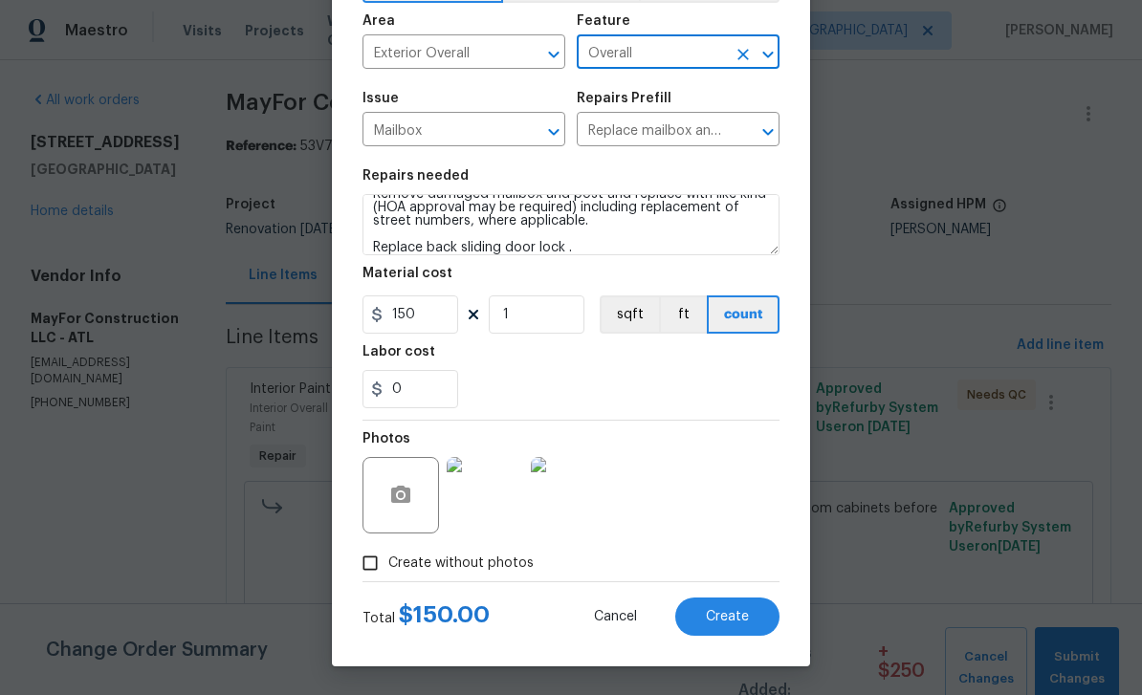
scroll to position [132, 0]
click at [530, 309] on input "1" at bounding box center [537, 314] width 96 height 38
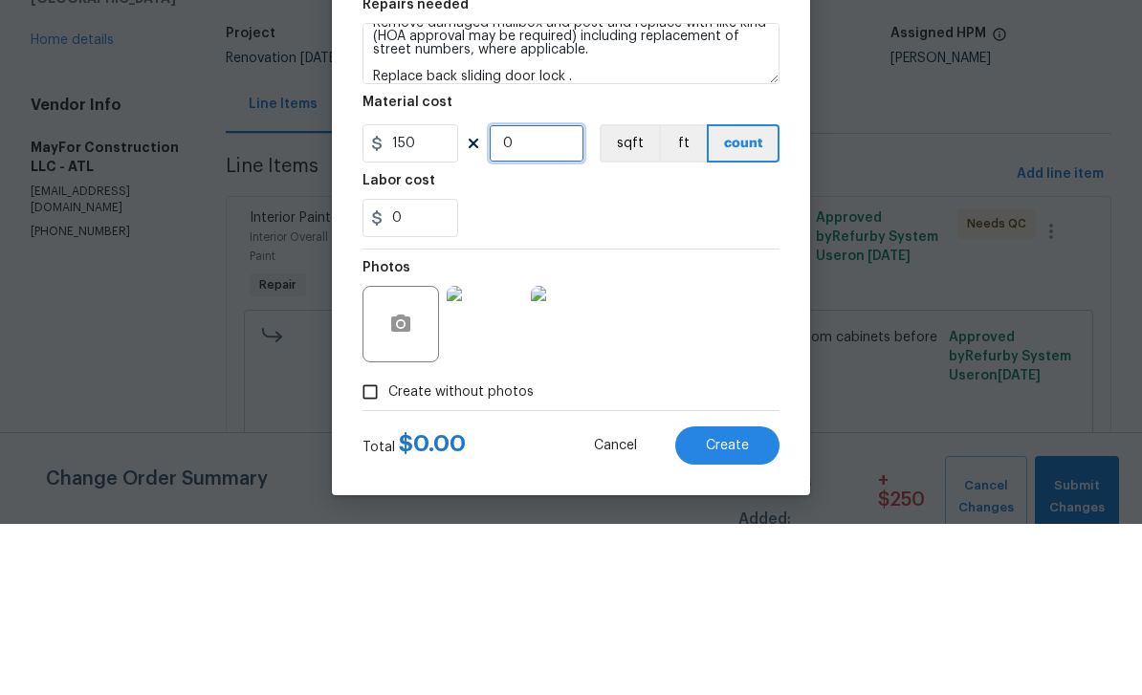
type input "2"
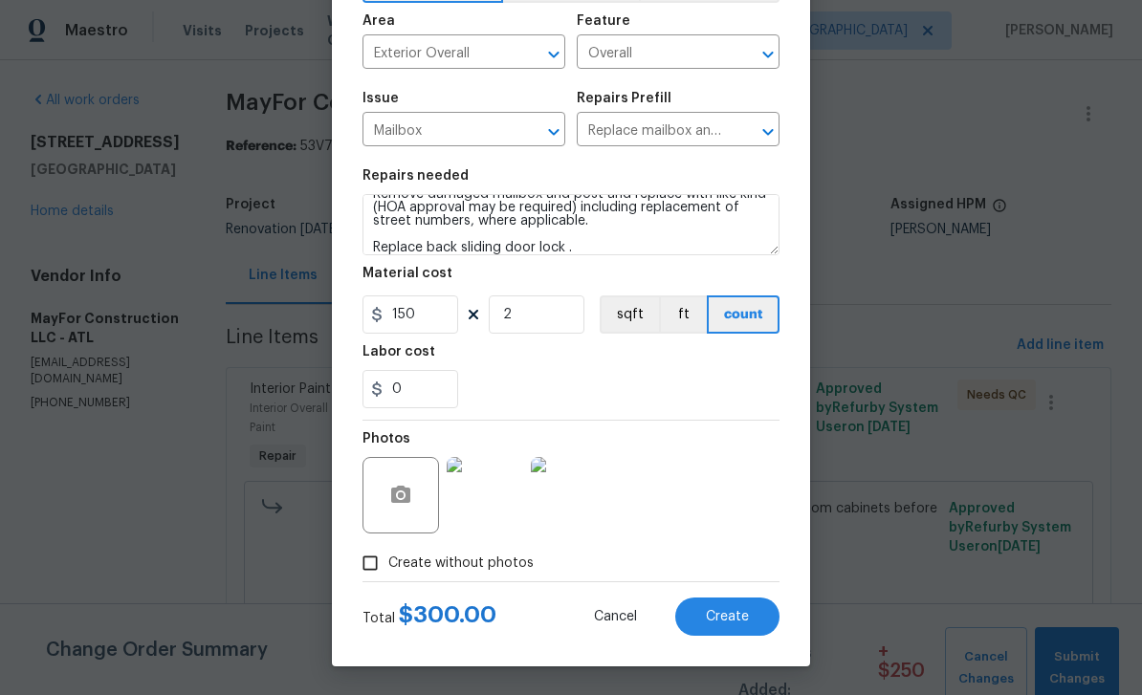
click at [754, 610] on button "Create" at bounding box center [727, 617] width 104 height 38
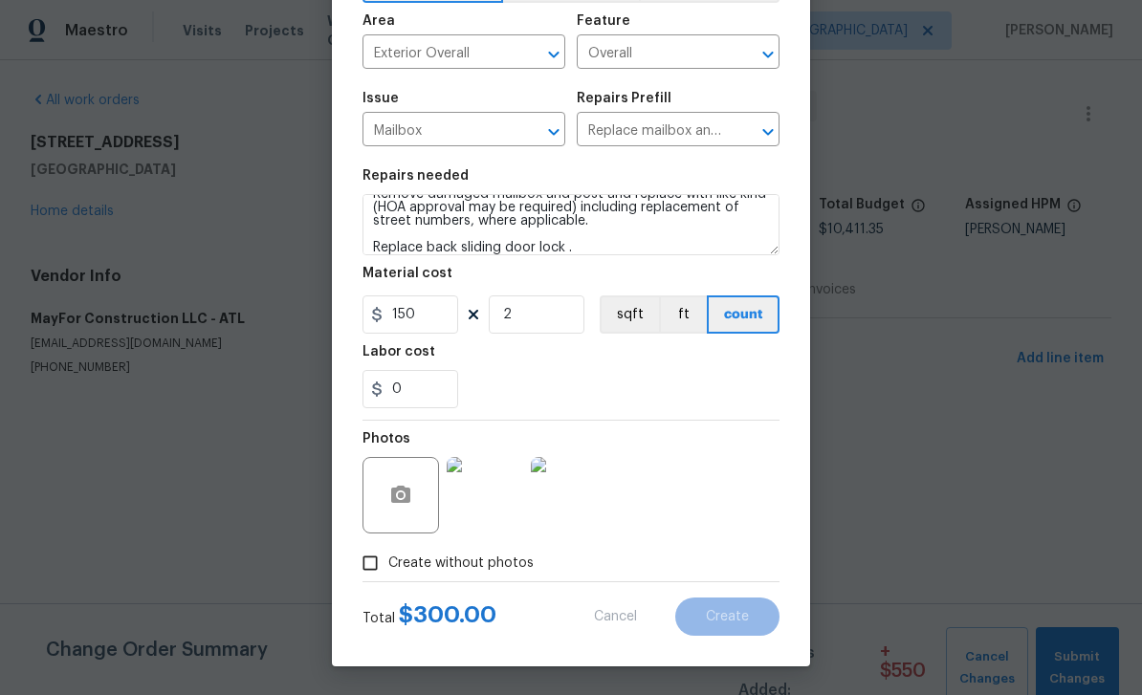
scroll to position [0, 0]
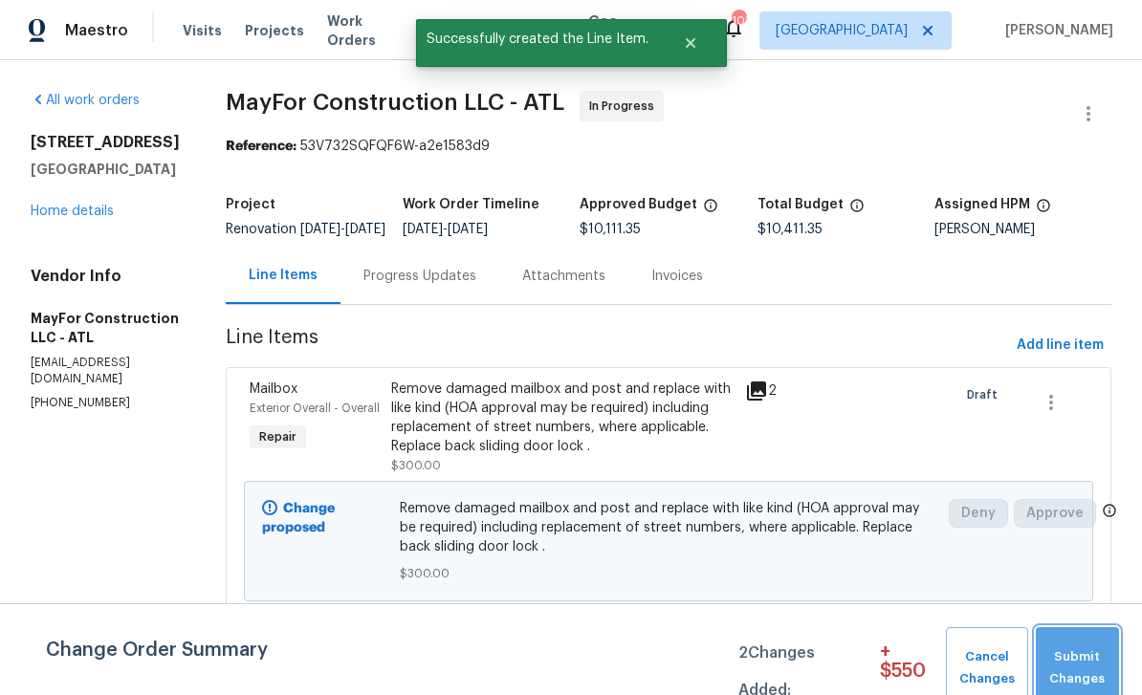
click at [1090, 652] on span "Submit Changes" at bounding box center [1077, 668] width 64 height 44
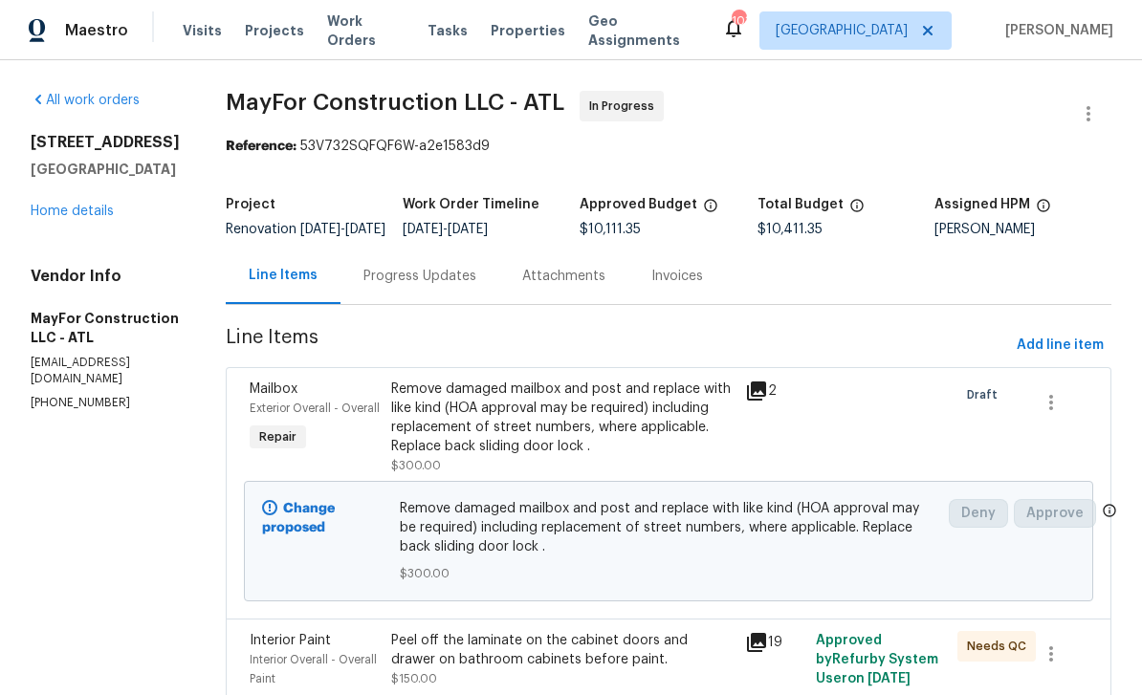
click at [69, 213] on link "Home details" at bounding box center [72, 211] width 83 height 13
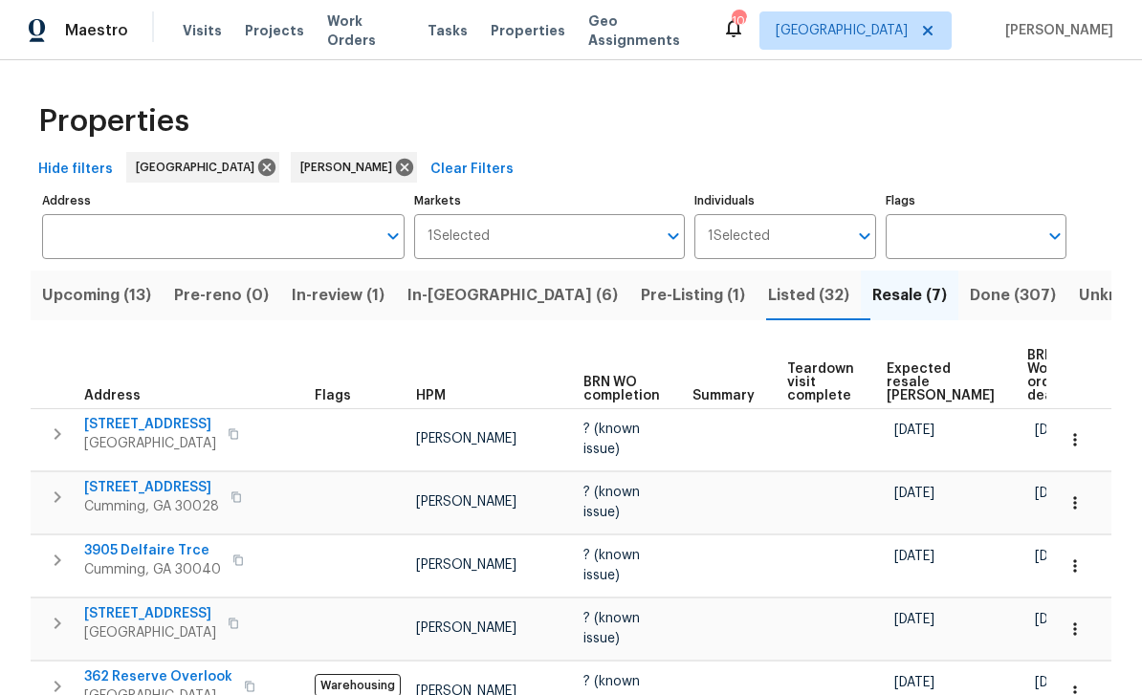
scroll to position [180, 0]
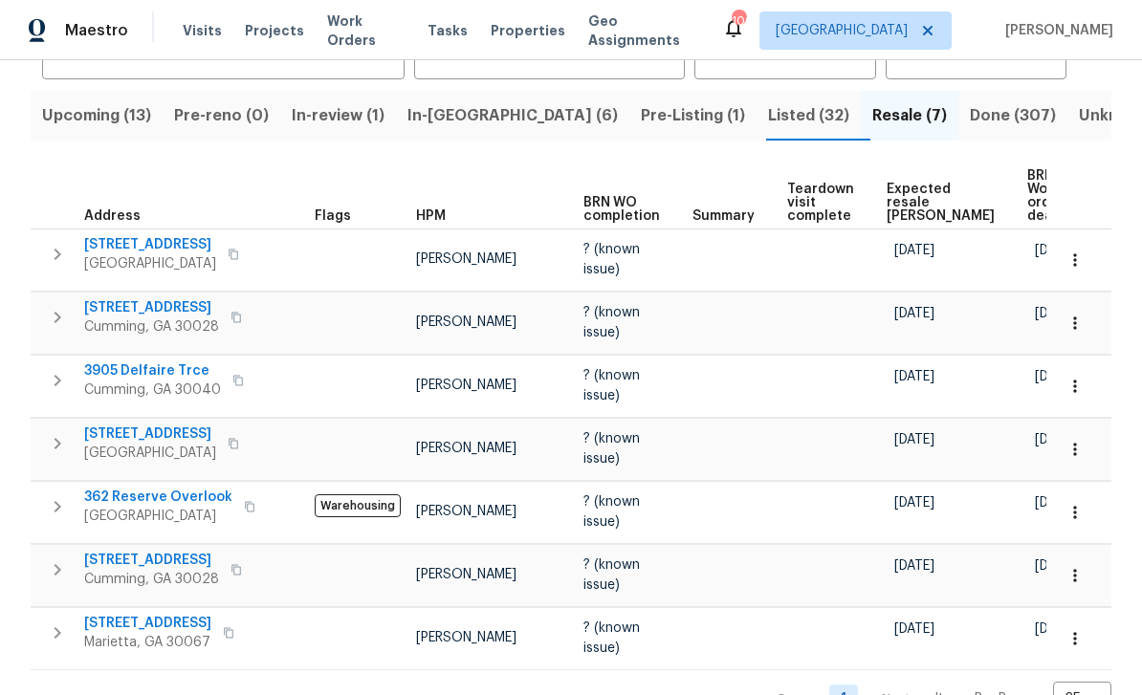
click at [123, 307] on span "[STREET_ADDRESS]" at bounding box center [151, 307] width 135 height 19
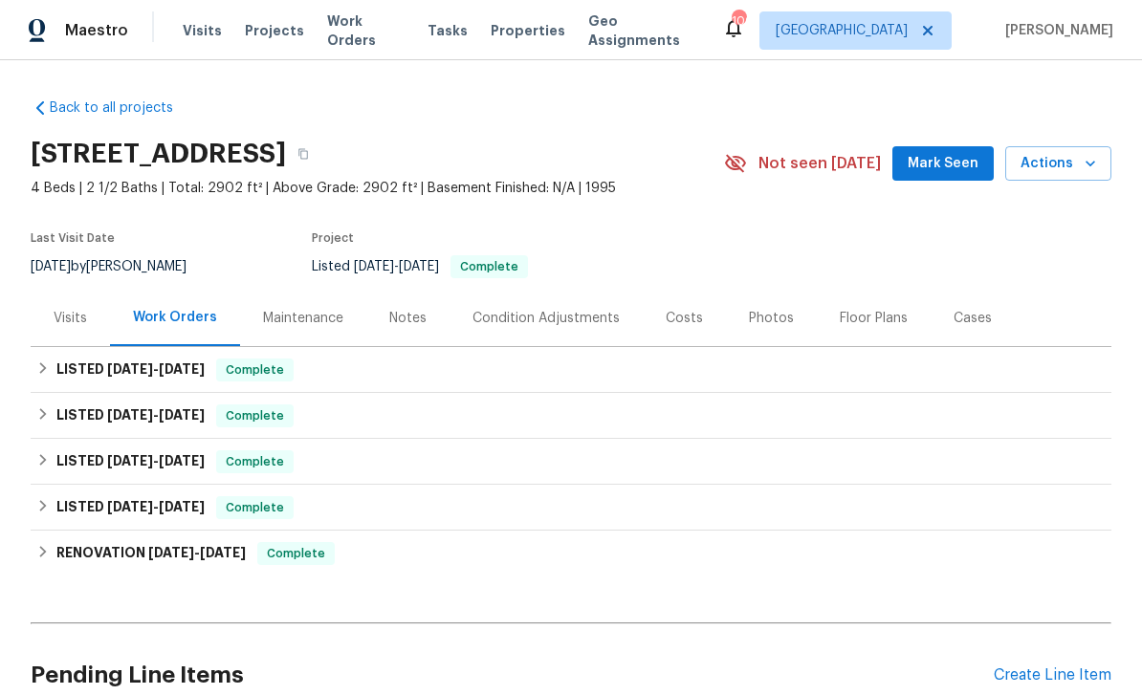
click at [76, 324] on div "Visits" at bounding box center [70, 318] width 33 height 19
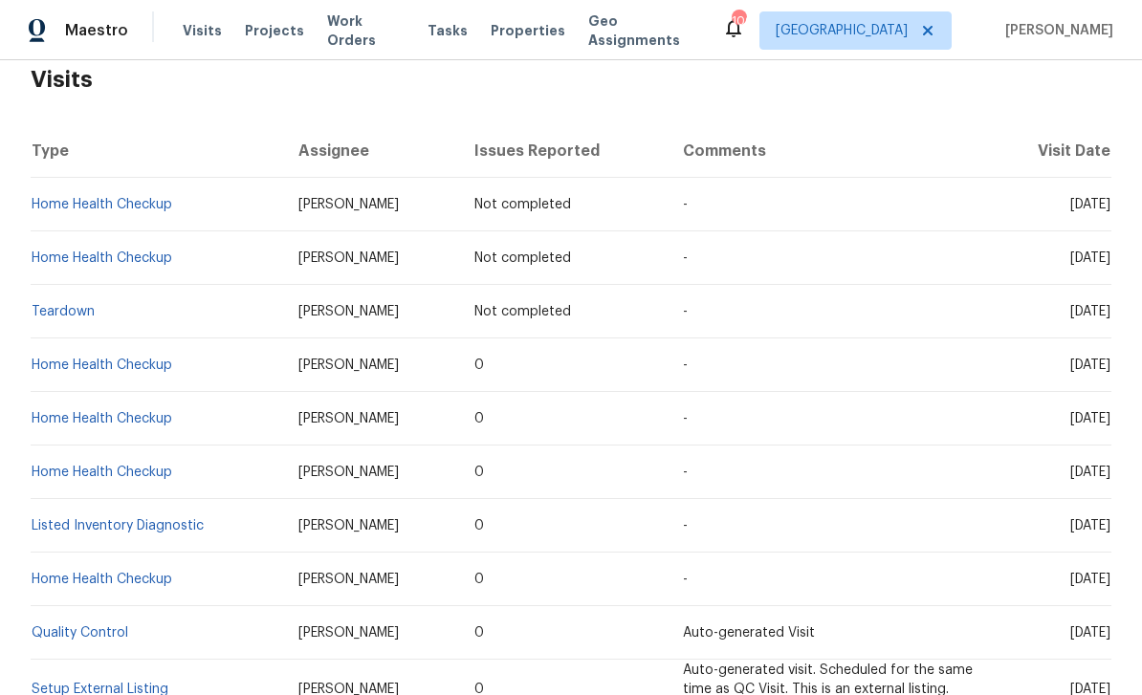
scroll to position [313, 0]
click at [66, 201] on link "Home Health Checkup" at bounding box center [102, 203] width 141 height 13
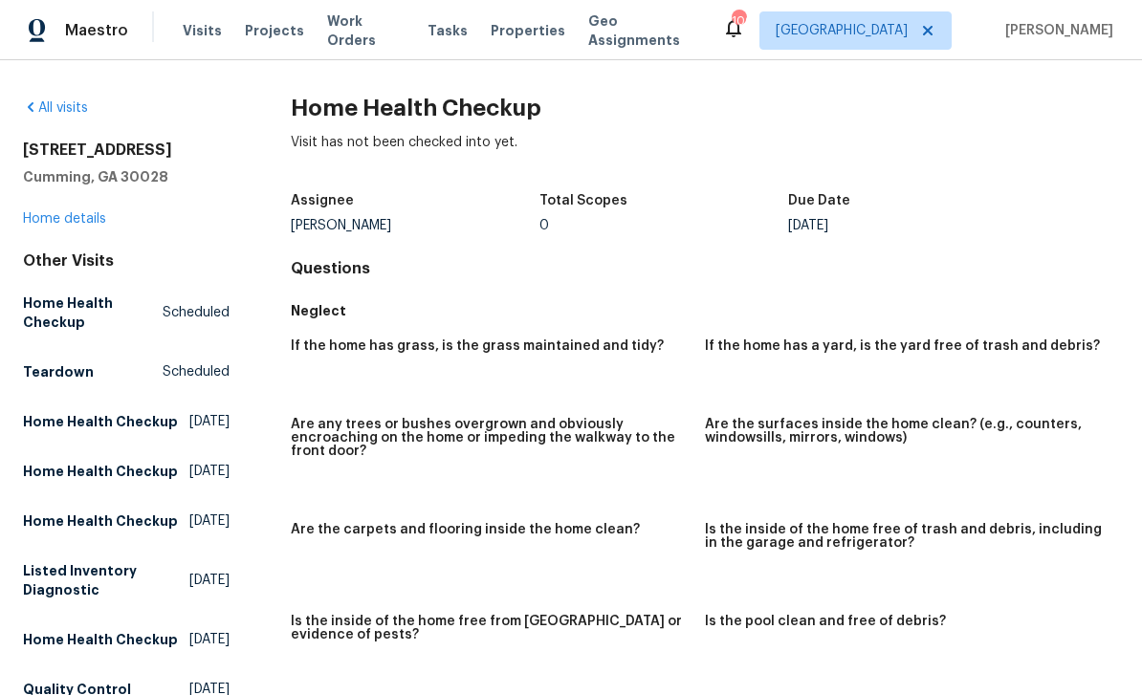
click at [44, 109] on link "All visits" at bounding box center [55, 107] width 65 height 13
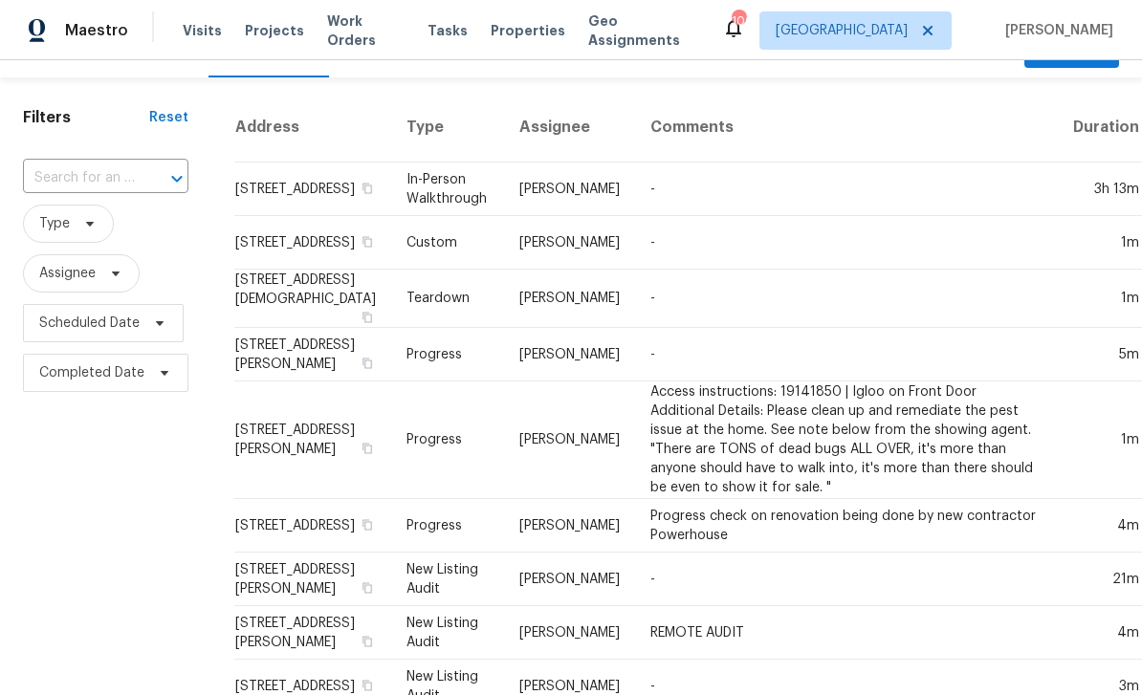
scroll to position [43, 0]
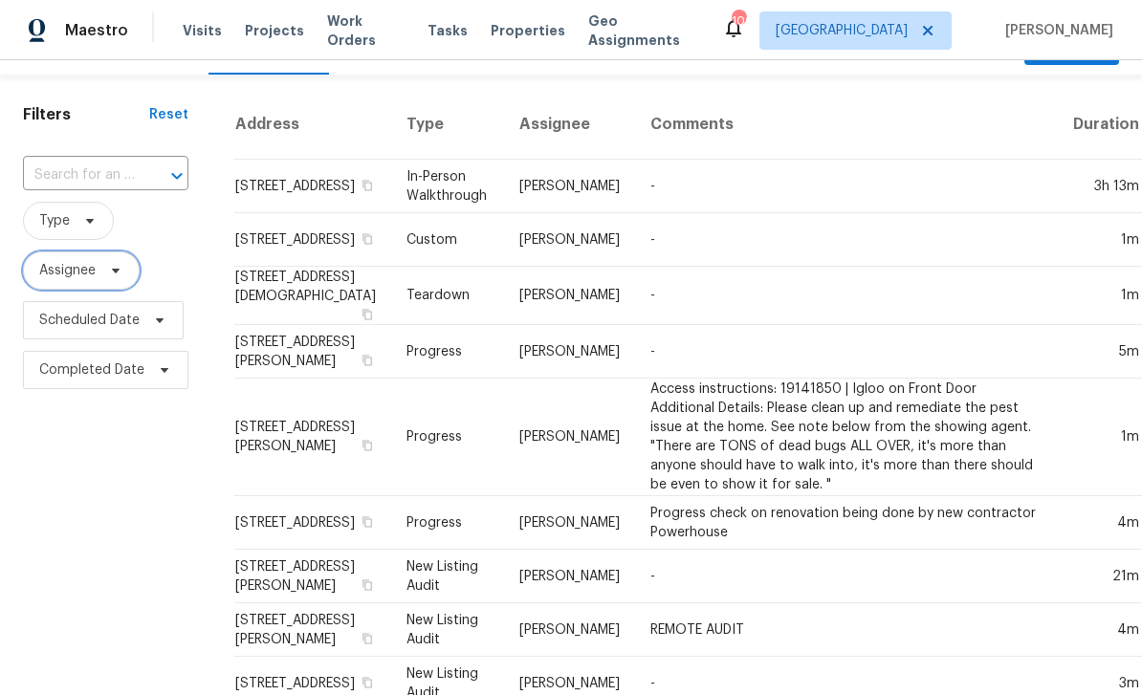
click at [105, 269] on span at bounding box center [112, 270] width 21 height 15
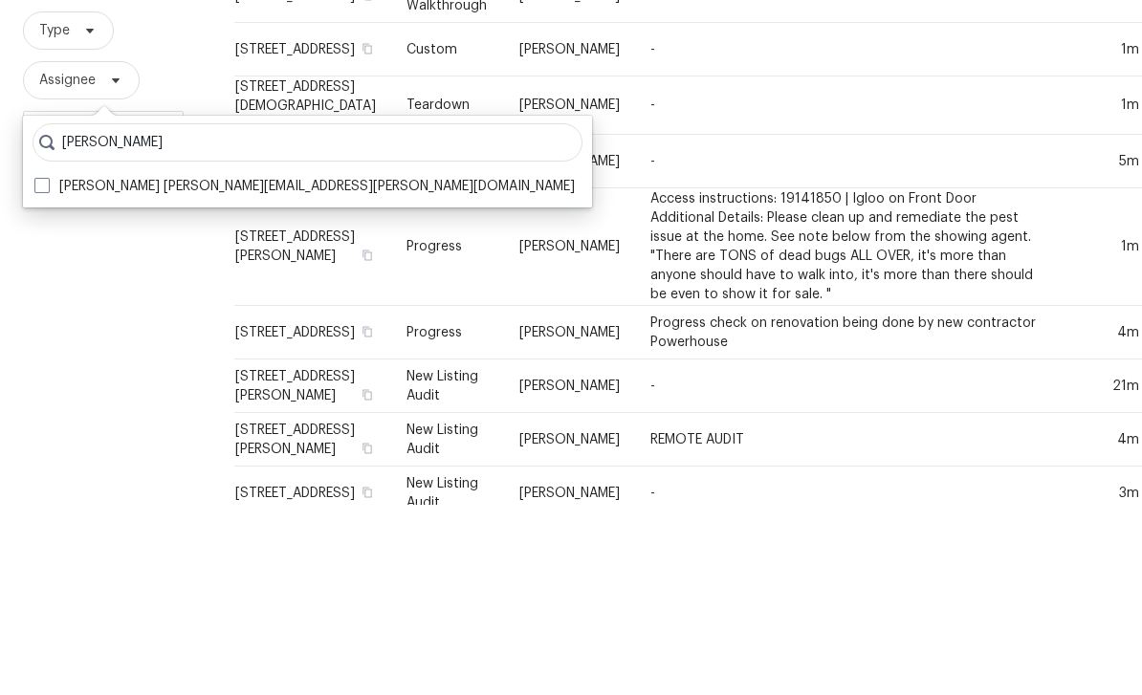
type input "[PERSON_NAME]"
click at [40, 368] on span at bounding box center [41, 375] width 15 height 15
click at [40, 367] on input "[PERSON_NAME] [PERSON_NAME][EMAIL_ADDRESS][PERSON_NAME][DOMAIN_NAME]" at bounding box center [40, 373] width 12 height 12
checkbox input "true"
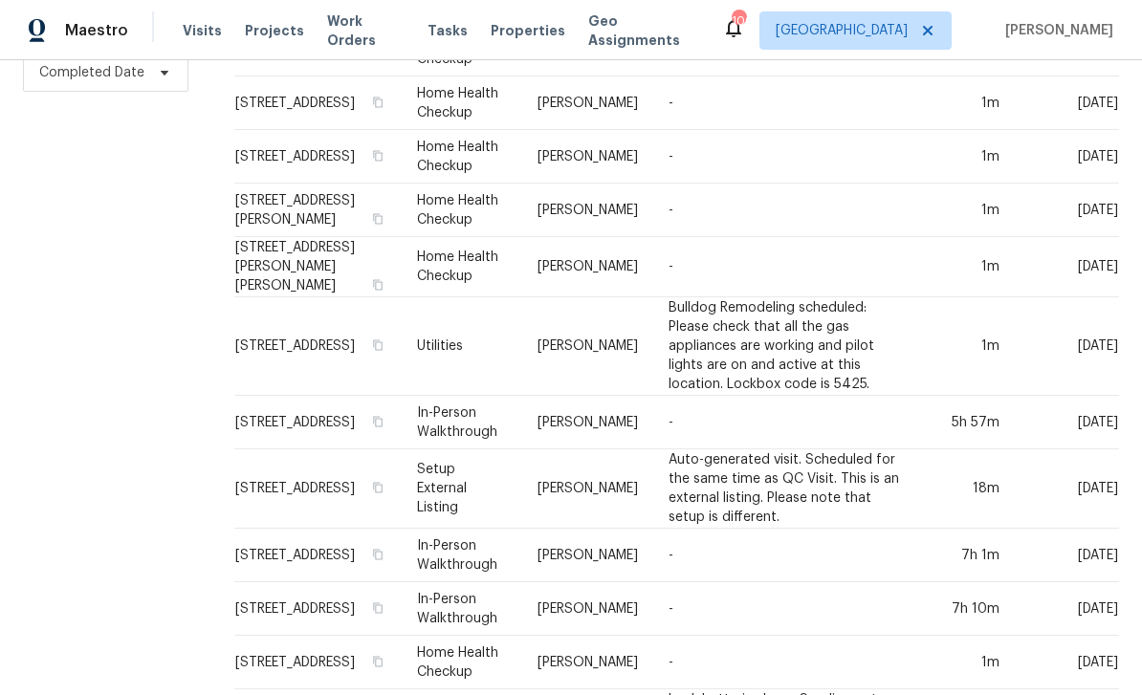
scroll to position [337, 0]
